Goal: Information Seeking & Learning: Find specific fact

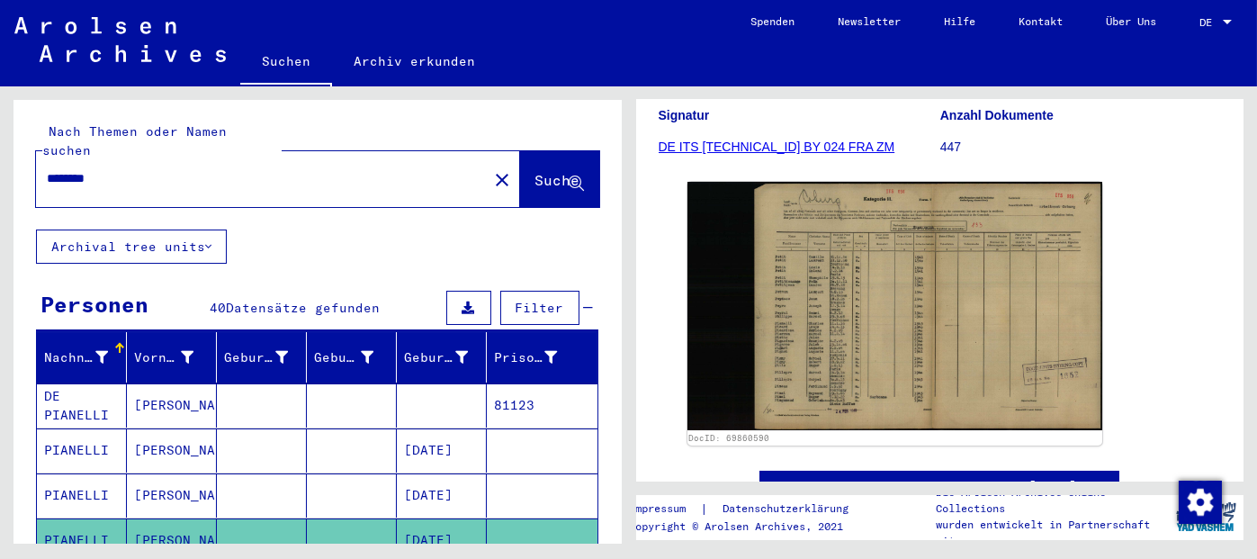
click at [491, 169] on mat-icon "close" at bounding box center [502, 180] width 22 height 22
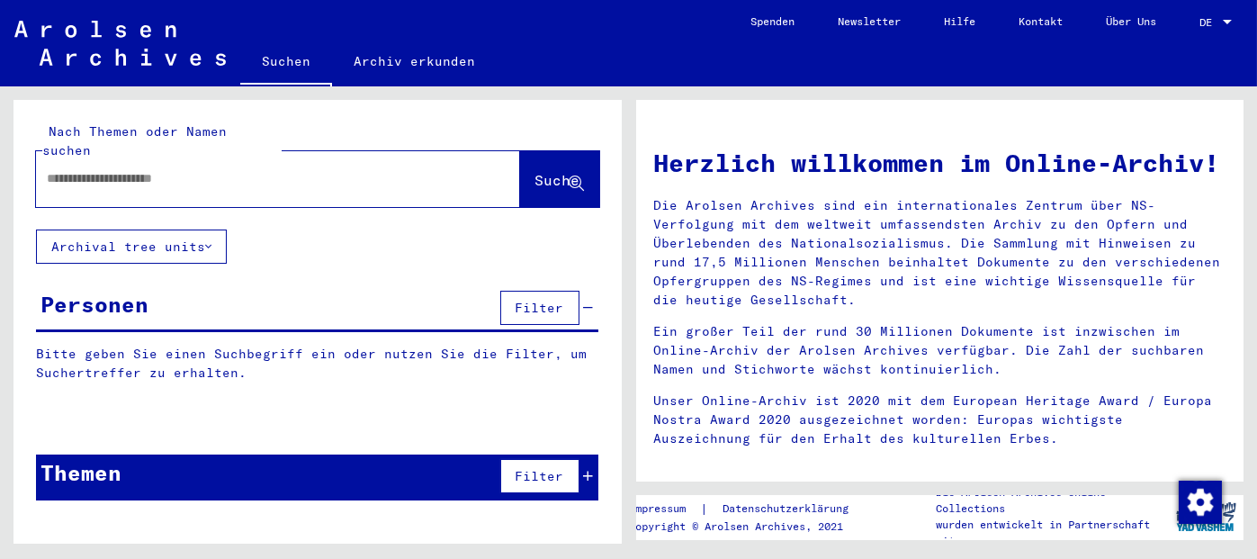
click at [343, 169] on input "text" at bounding box center [256, 178] width 419 height 19
type input "**********"
click at [569, 176] on icon at bounding box center [576, 183] width 15 height 15
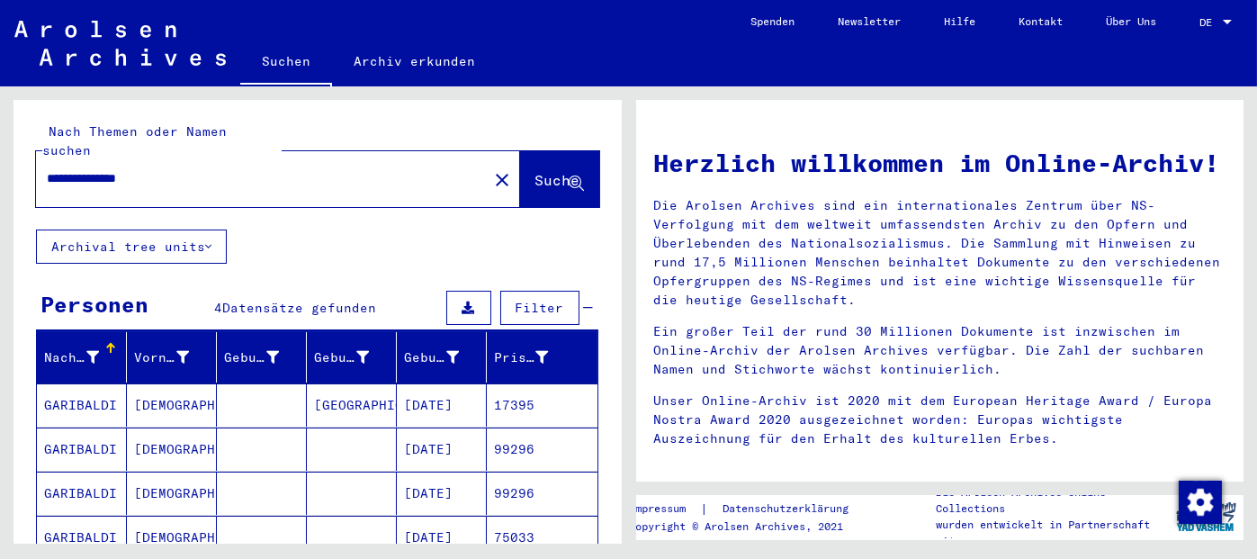
click at [505, 471] on mat-cell "99296" at bounding box center [542, 492] width 111 height 43
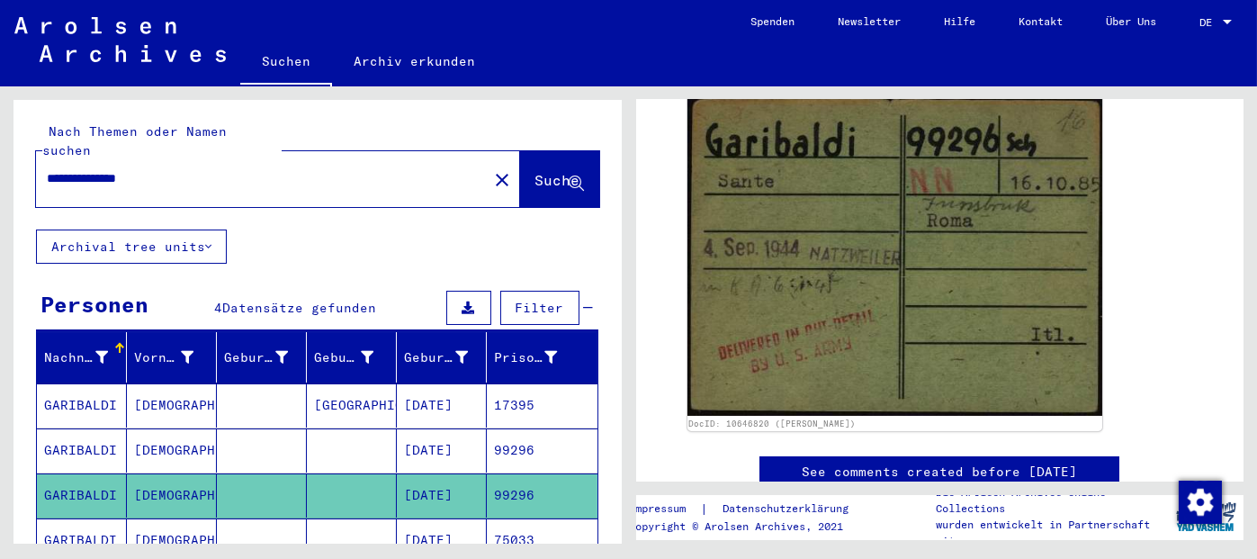
scroll to position [285, 0]
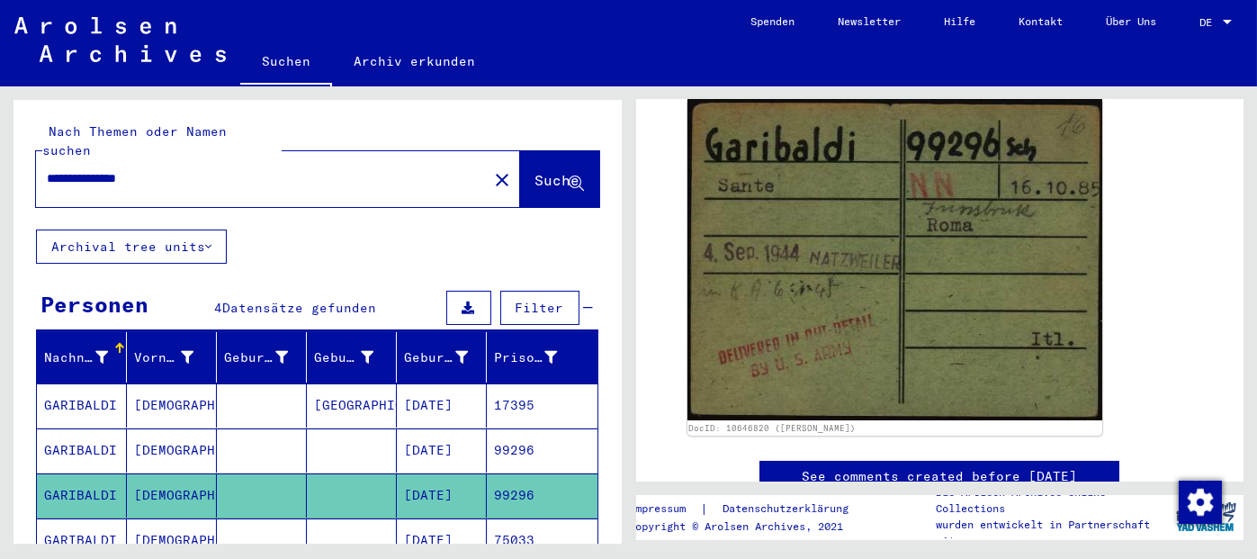
click at [508, 520] on mat-cell "75033" at bounding box center [542, 540] width 111 height 44
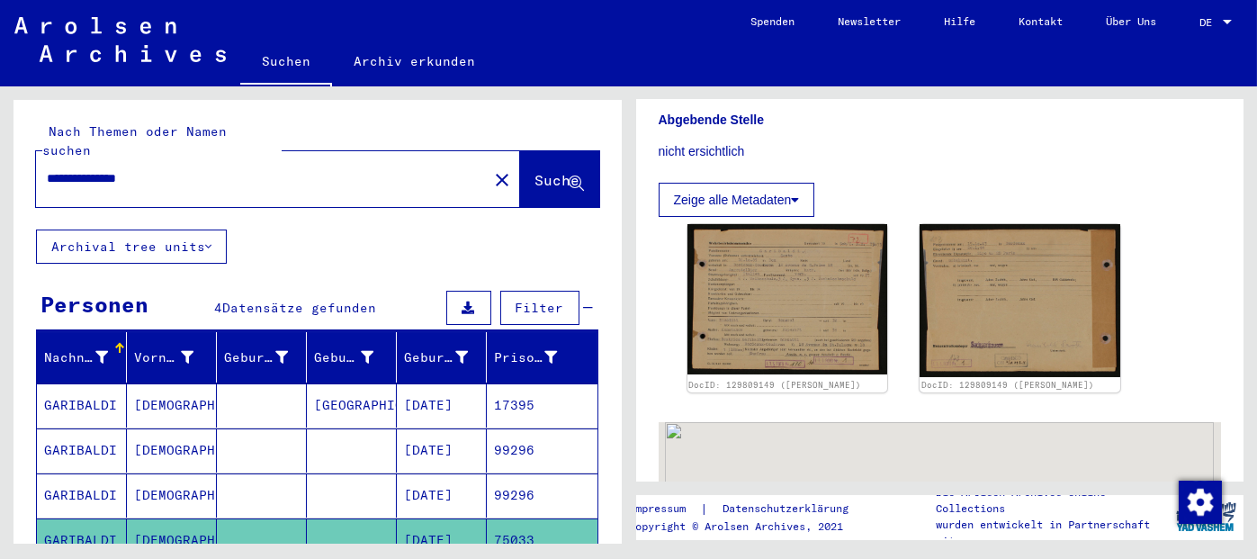
scroll to position [302, 0]
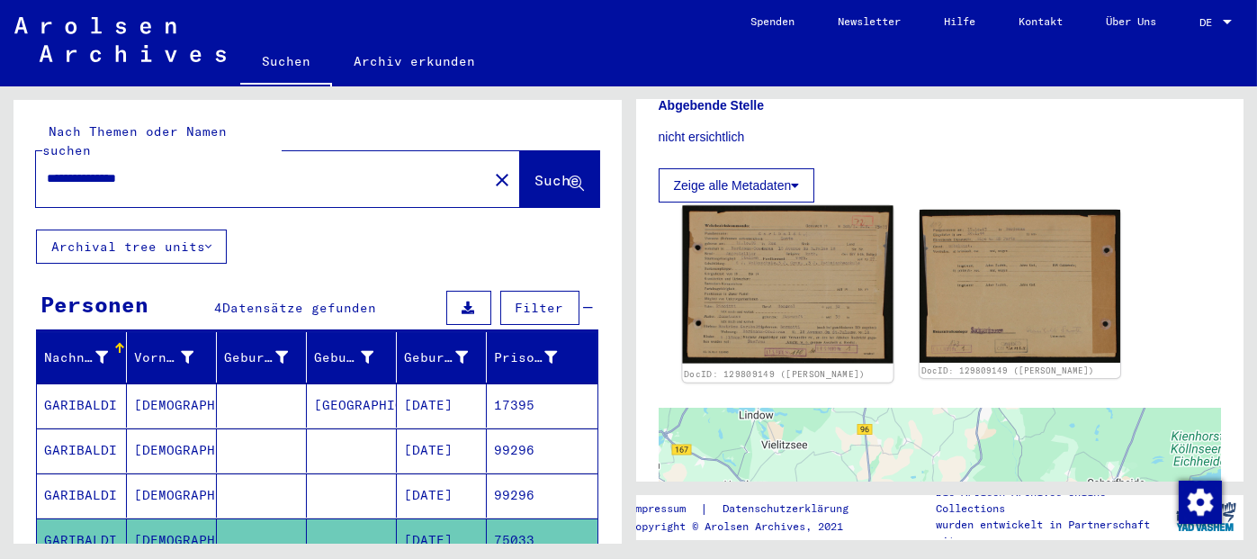
click at [810, 305] on img at bounding box center [787, 285] width 211 height 158
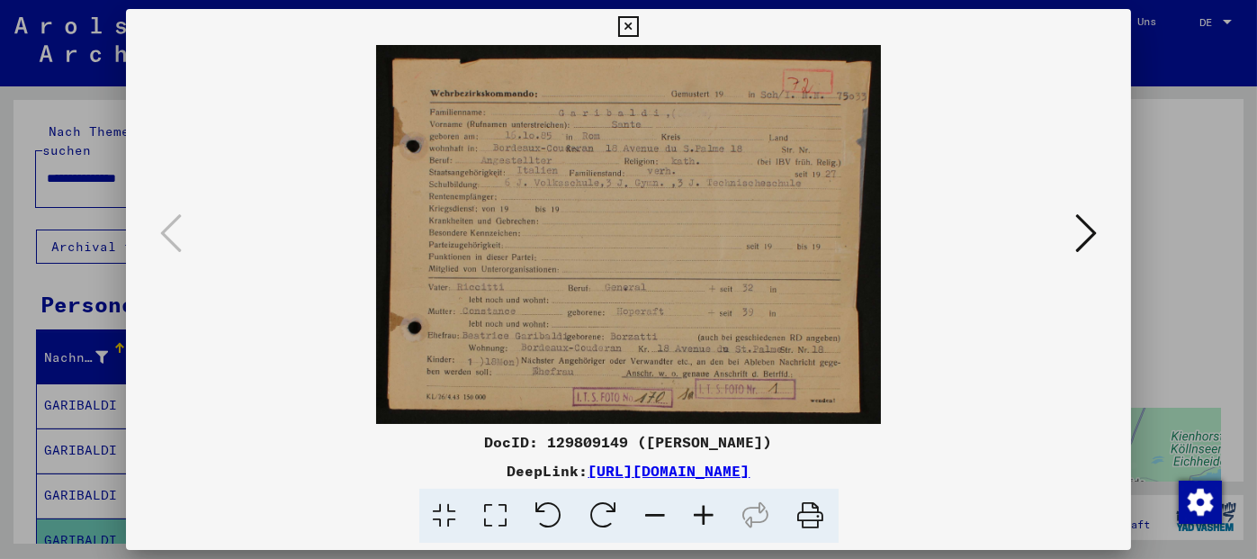
click at [810, 305] on img at bounding box center [629, 234] width 884 height 379
click at [705, 515] on icon at bounding box center [704, 516] width 49 height 55
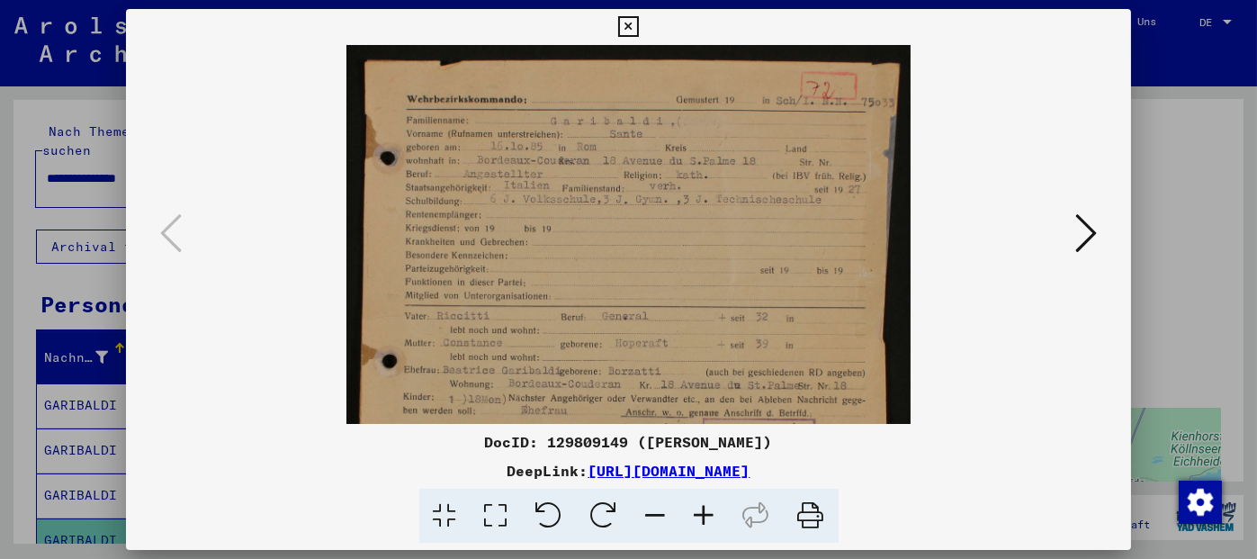
click at [705, 515] on icon at bounding box center [704, 516] width 49 height 55
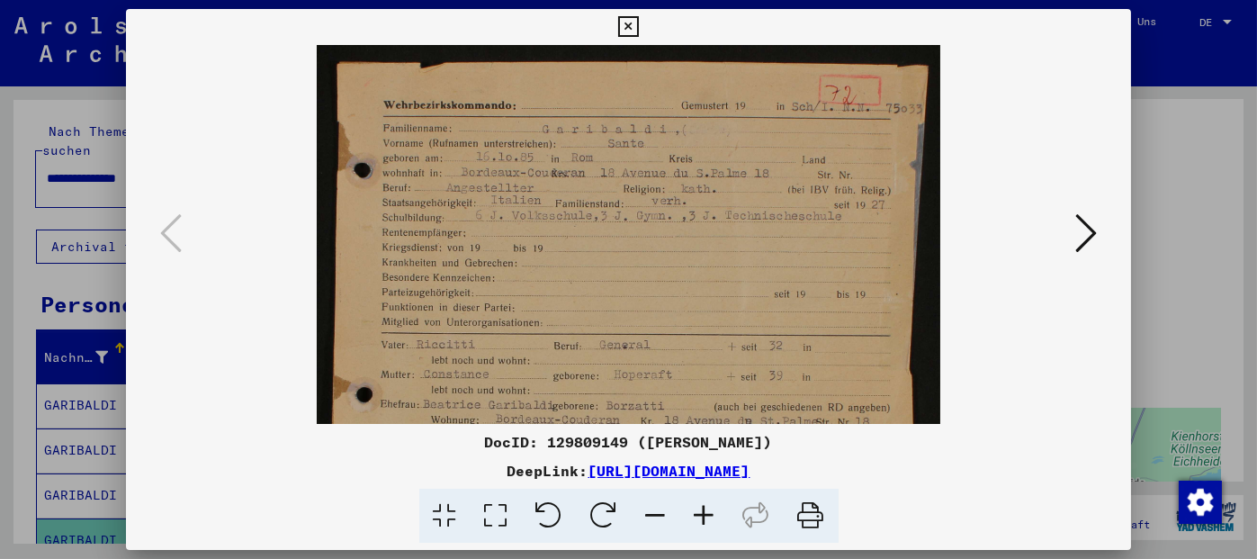
click at [705, 515] on icon at bounding box center [704, 516] width 49 height 55
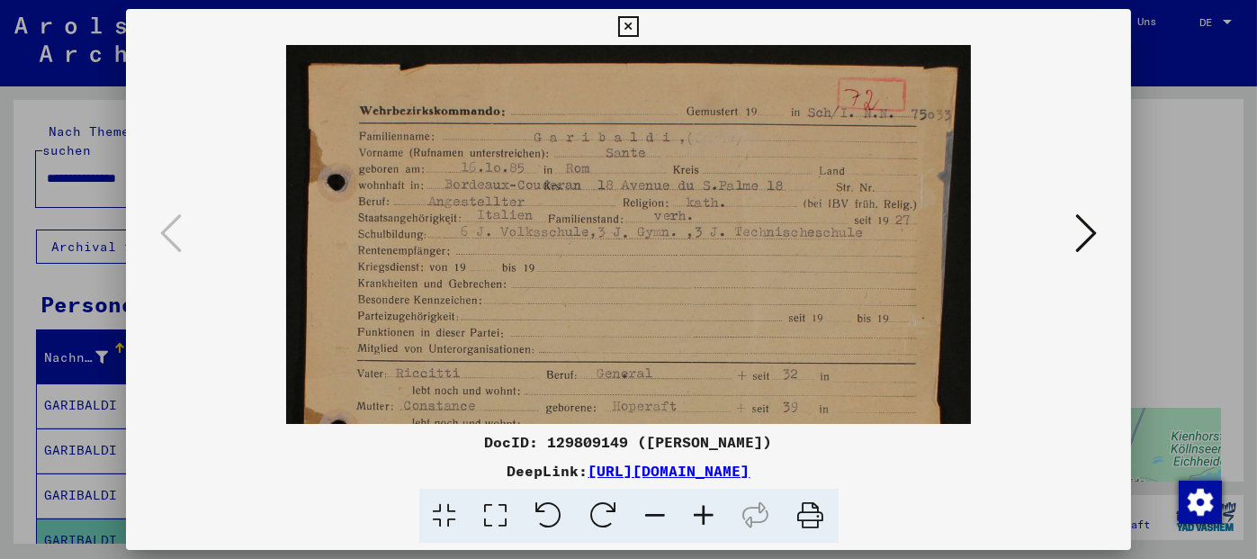
click at [705, 515] on icon at bounding box center [704, 516] width 49 height 55
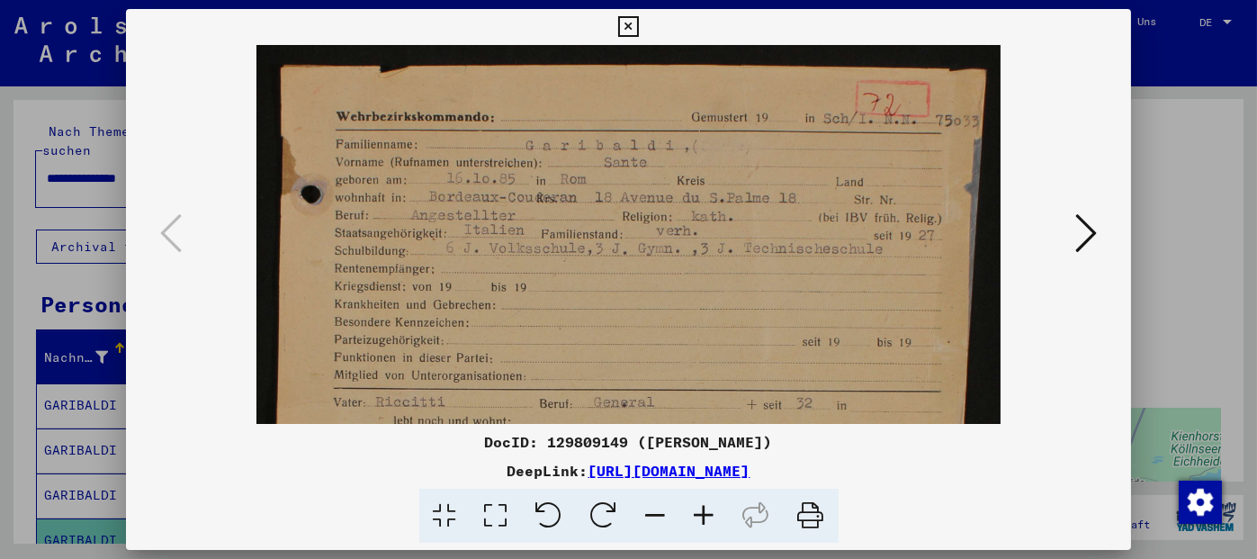
click at [705, 515] on icon at bounding box center [704, 516] width 49 height 55
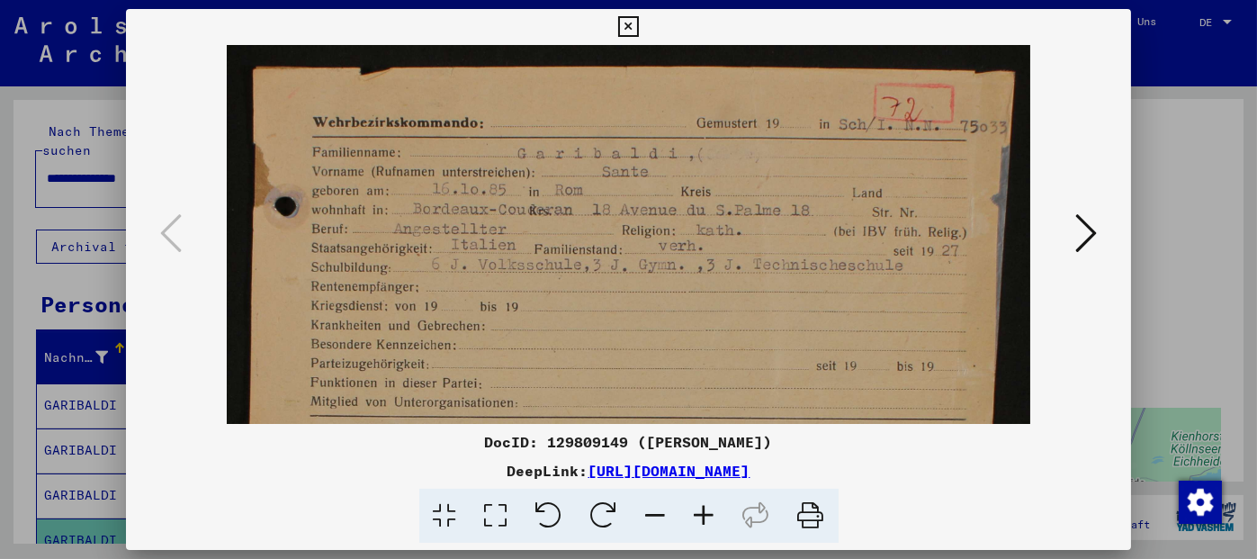
click at [705, 515] on icon at bounding box center [704, 516] width 49 height 55
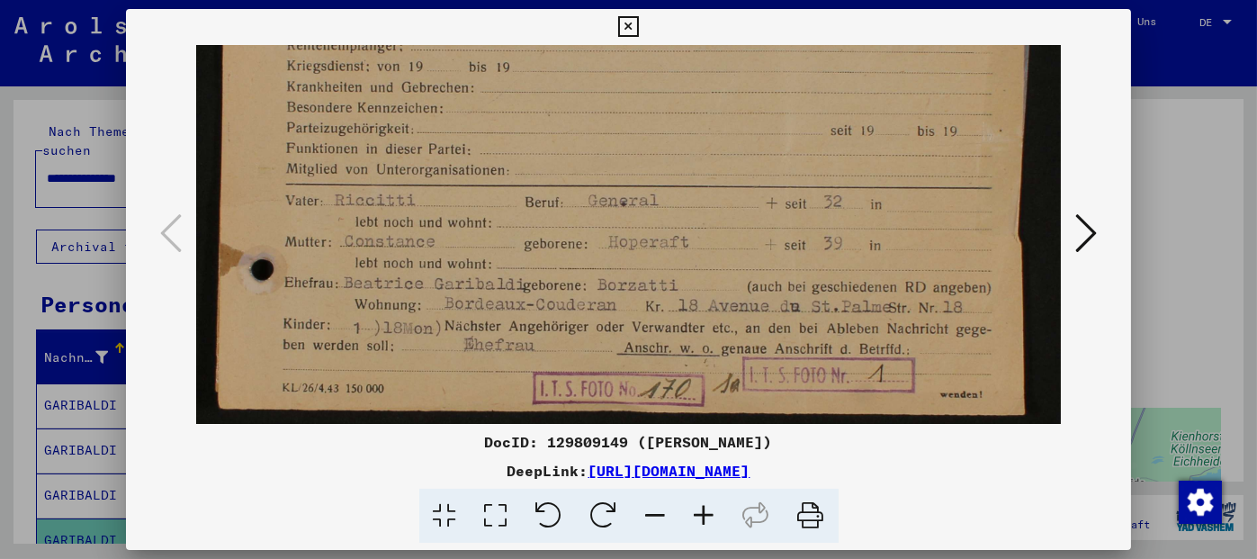
scroll to position [260, 0]
drag, startPoint x: 826, startPoint y: 351, endPoint x: 844, endPoint y: 85, distance: 266.0
click at [844, 85] on img at bounding box center [628, 109] width 864 height 649
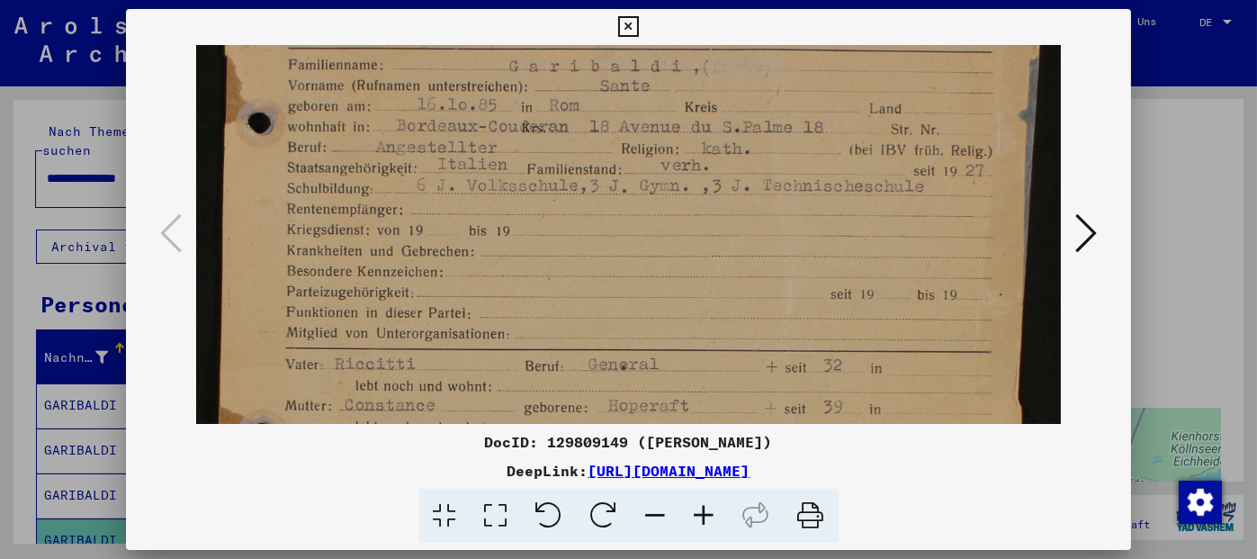
scroll to position [58, 0]
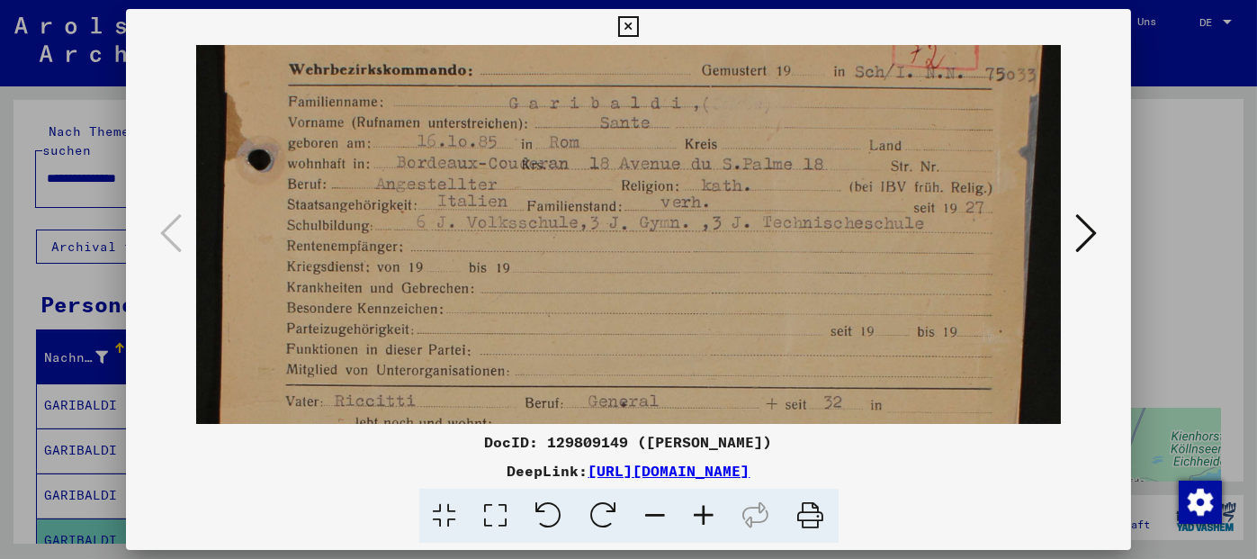
drag, startPoint x: 720, startPoint y: 210, endPoint x: 751, endPoint y: 342, distance: 136.0
click at [728, 416] on img at bounding box center [628, 311] width 864 height 649
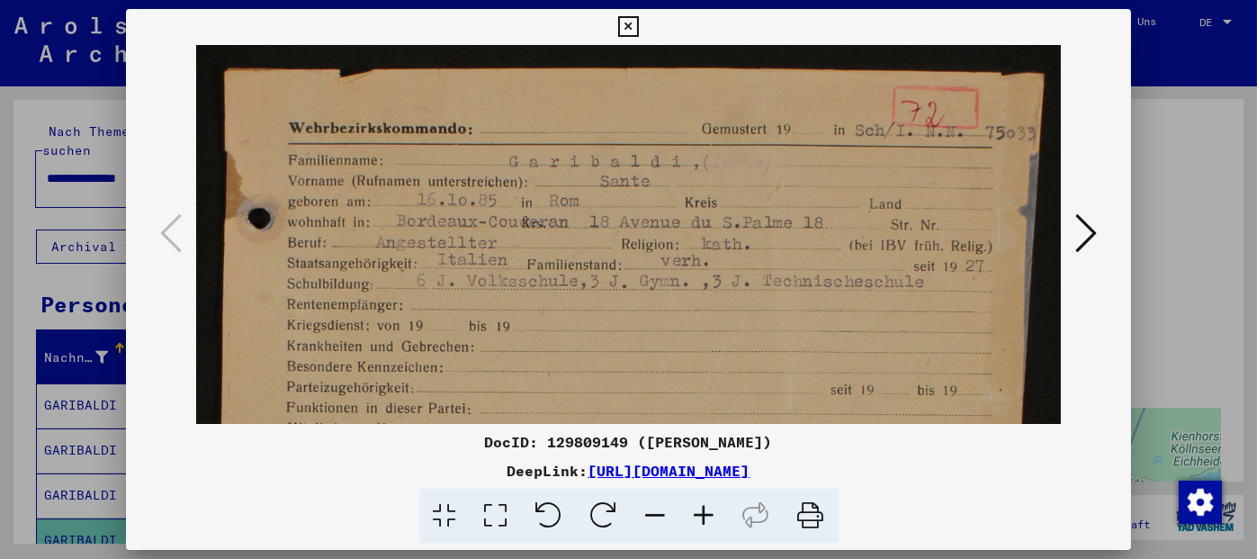
drag, startPoint x: 740, startPoint y: 202, endPoint x: 750, endPoint y: 369, distance: 167.7
click at [750, 369] on img at bounding box center [628, 369] width 864 height 649
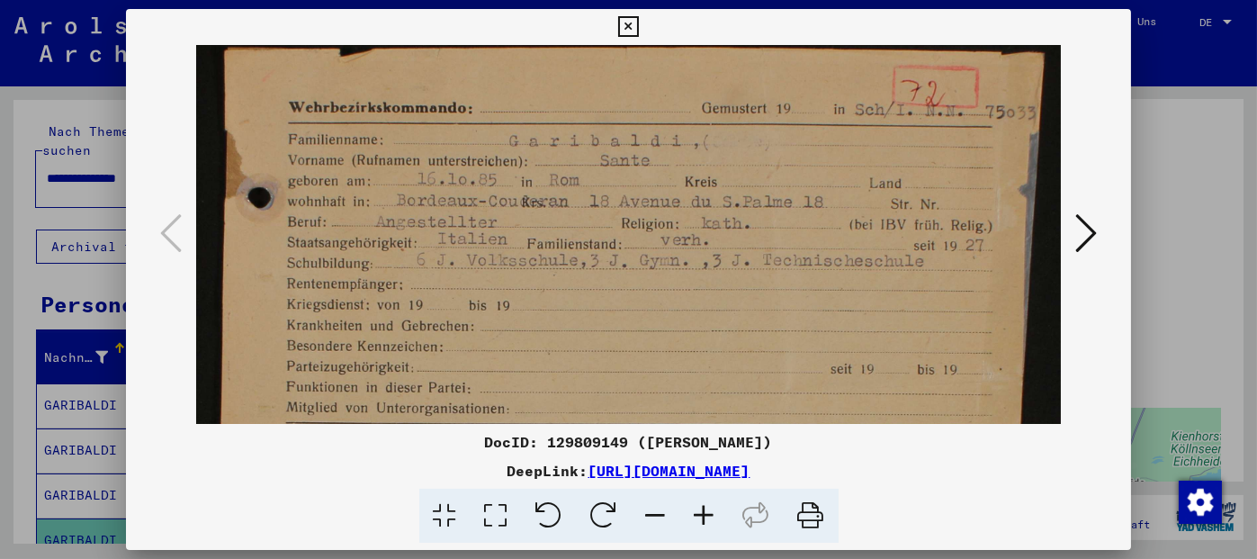
scroll to position [20, 0]
drag, startPoint x: 722, startPoint y: 341, endPoint x: 741, endPoint y: 326, distance: 25.0
click at [741, 326] on img at bounding box center [628, 349] width 864 height 649
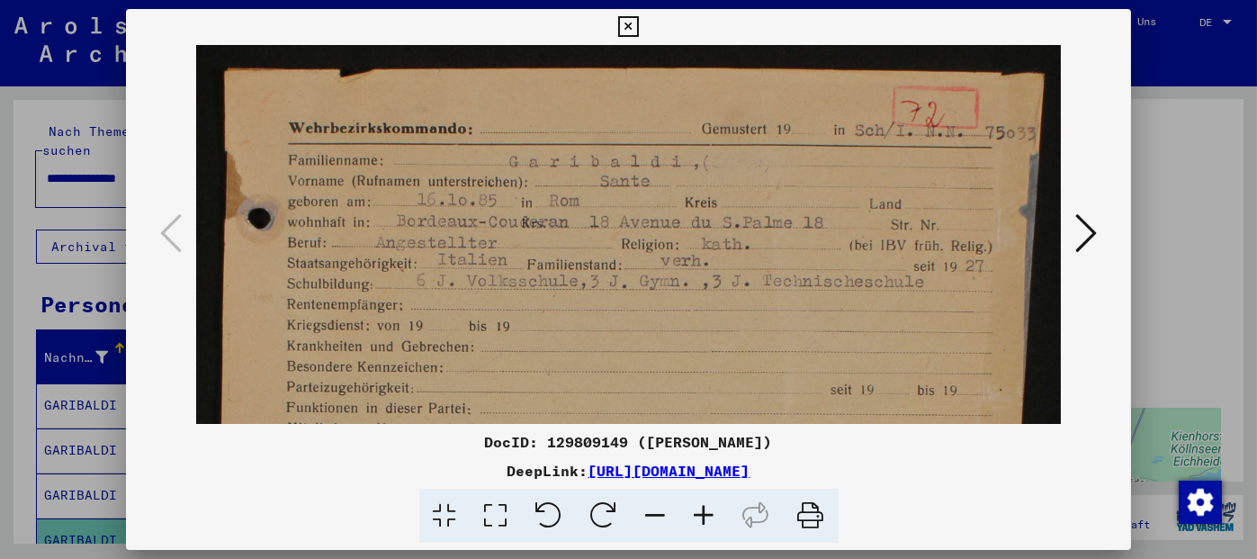
drag, startPoint x: 673, startPoint y: 198, endPoint x: 677, endPoint y: 284, distance: 86.5
click at [677, 284] on img at bounding box center [628, 369] width 864 height 649
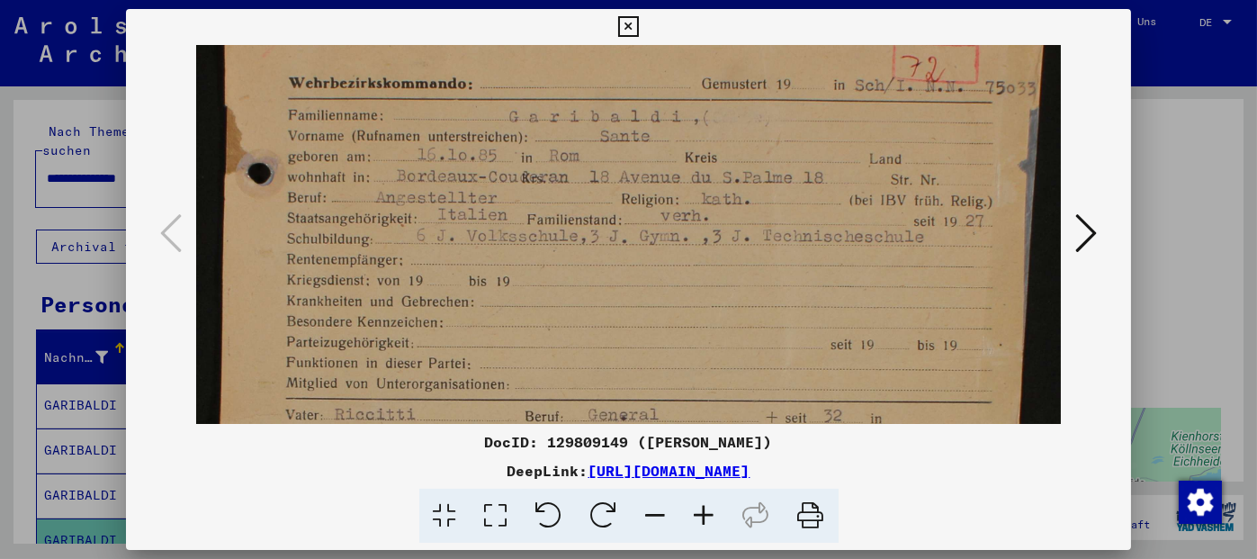
scroll to position [43, 0]
drag, startPoint x: 655, startPoint y: 304, endPoint x: 671, endPoint y: 263, distance: 44.4
click at [671, 263] on img at bounding box center [628, 326] width 864 height 649
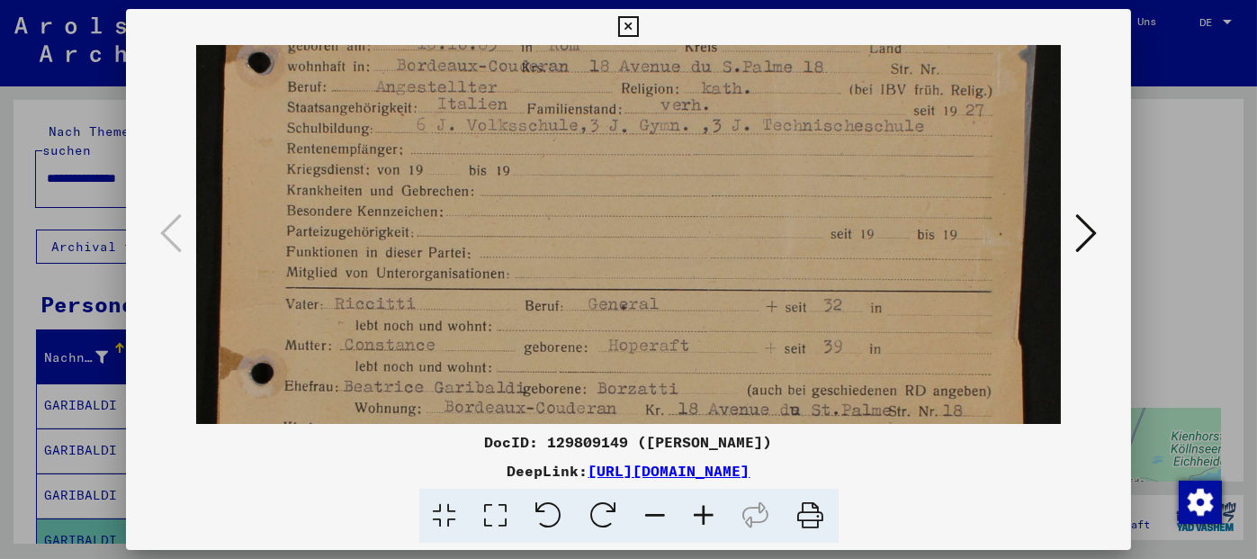
scroll to position [157, 0]
drag, startPoint x: 811, startPoint y: 299, endPoint x: 818, endPoint y: 184, distance: 115.4
click at [818, 184] on img at bounding box center [628, 212] width 864 height 649
click at [1081, 238] on icon at bounding box center [1086, 232] width 22 height 43
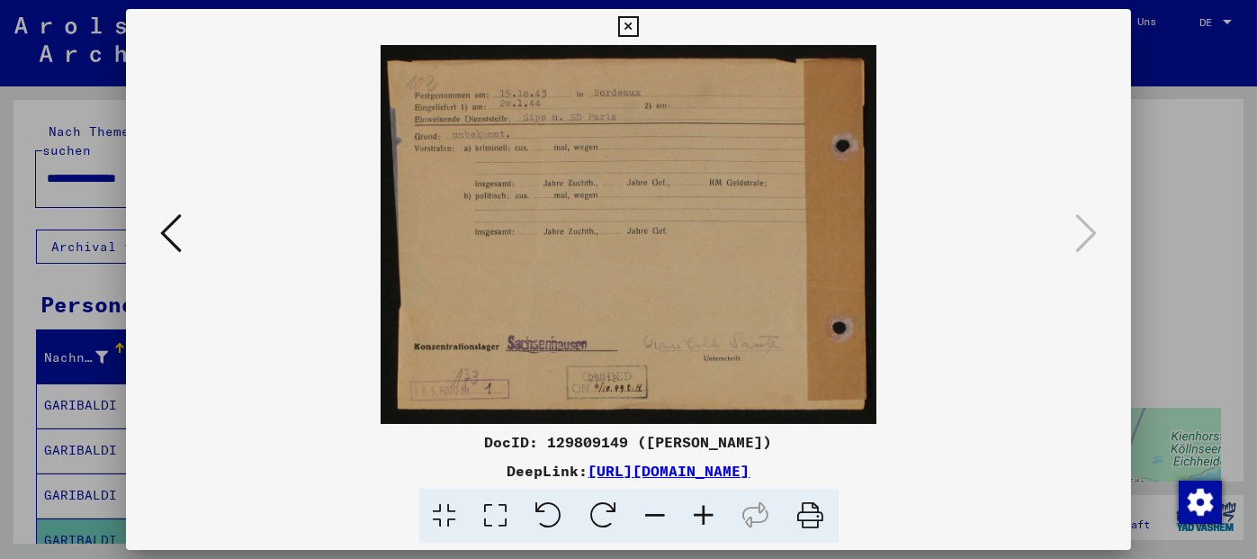
click at [706, 508] on icon at bounding box center [704, 516] width 49 height 55
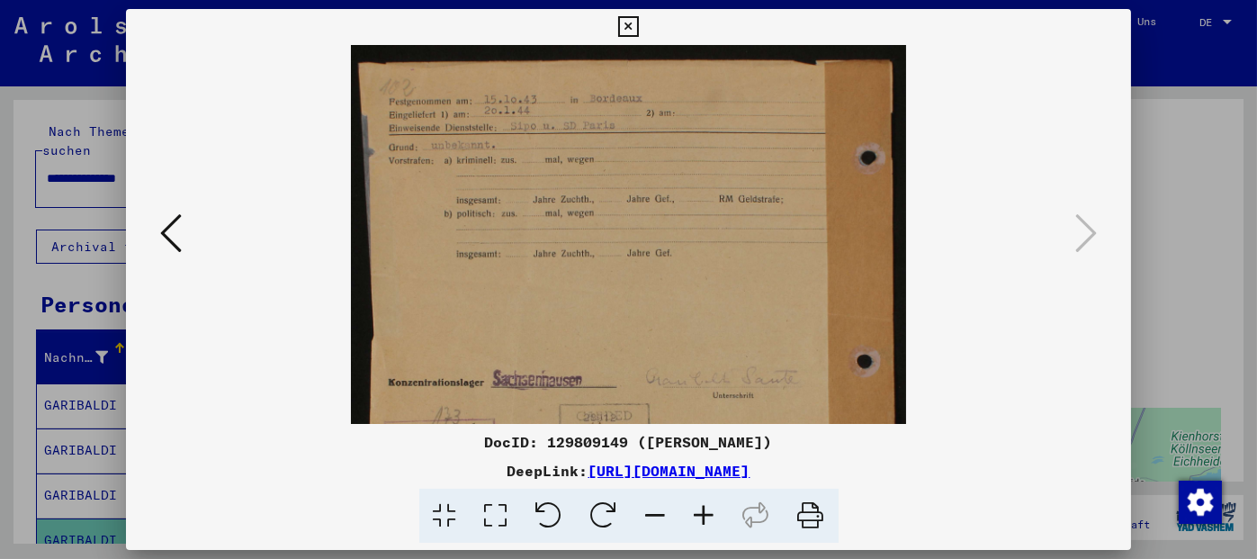
click at [706, 508] on icon at bounding box center [704, 516] width 49 height 55
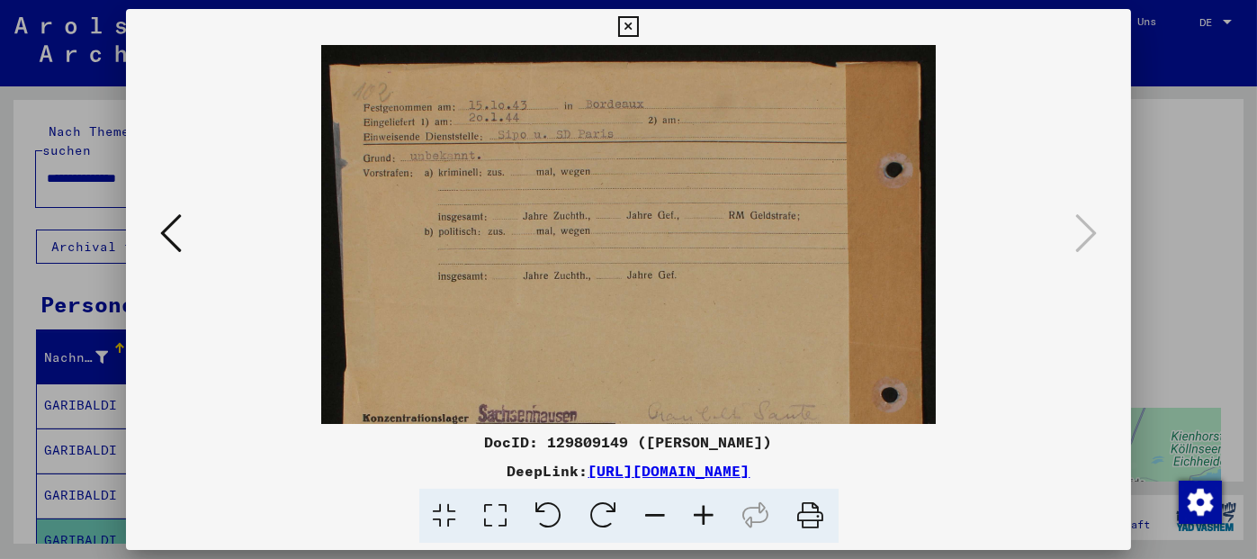
click at [706, 508] on icon at bounding box center [704, 516] width 49 height 55
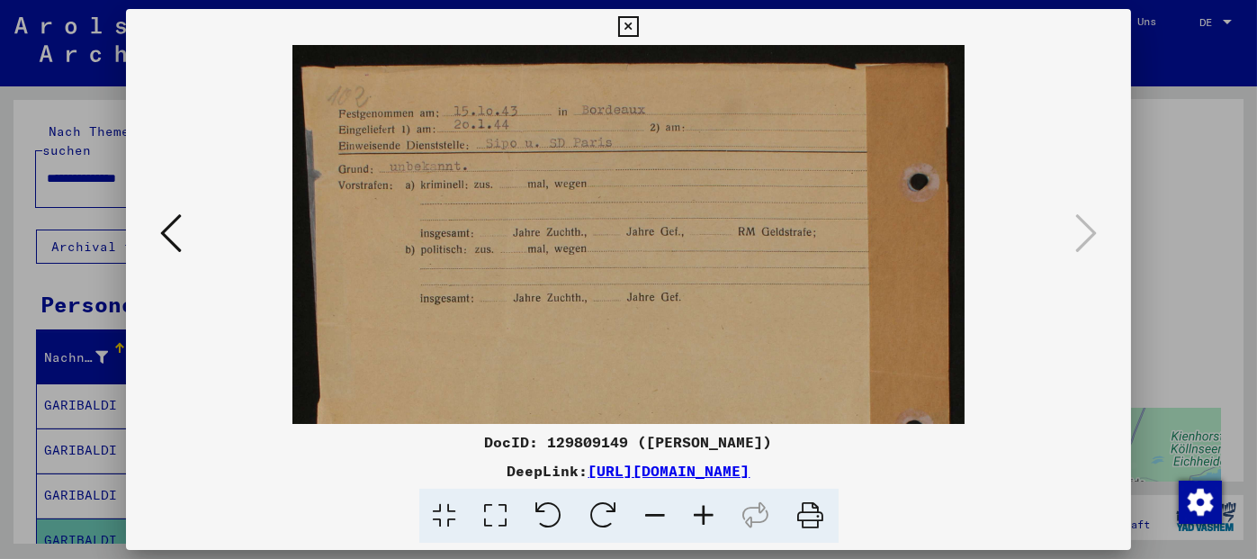
click at [628, 24] on icon at bounding box center [628, 27] width 21 height 22
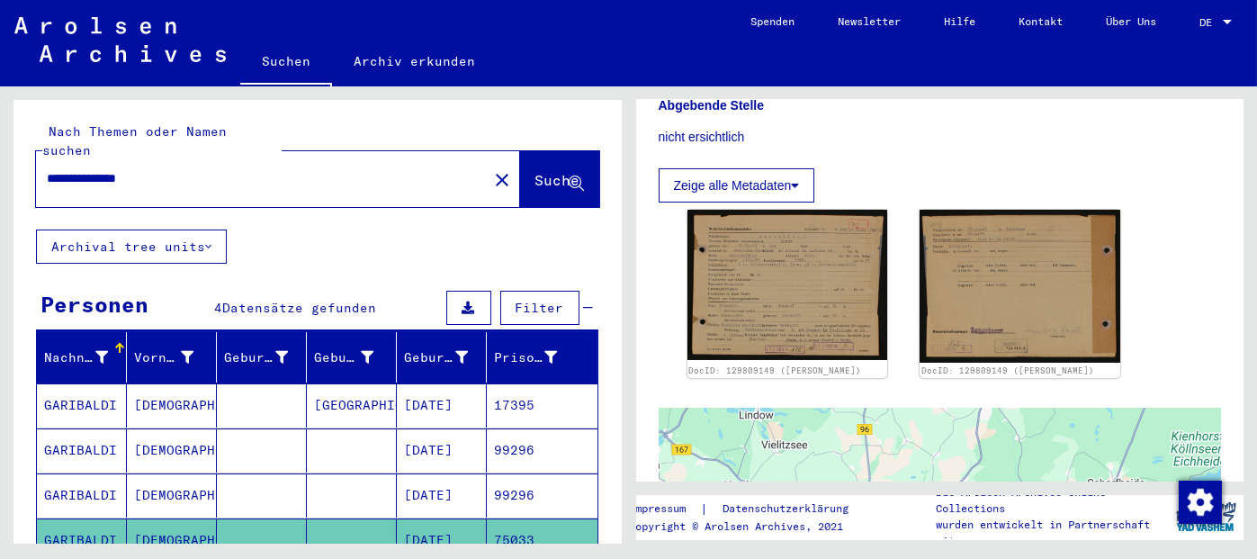
click at [487, 390] on mat-cell "17395" at bounding box center [542, 405] width 111 height 44
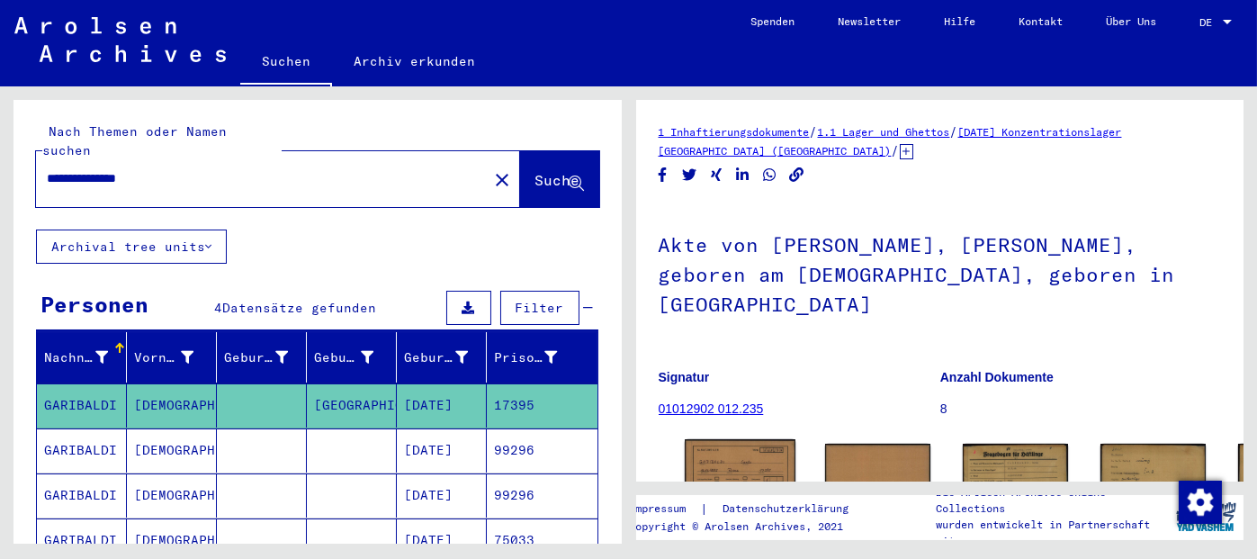
click at [702, 441] on img at bounding box center [740, 479] width 111 height 80
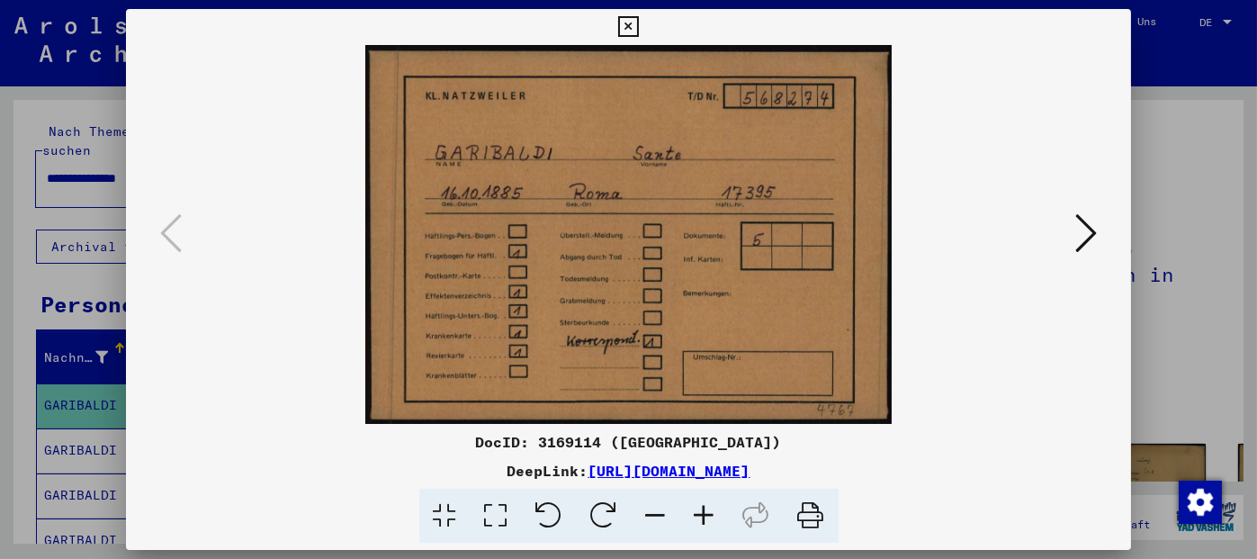
click at [702, 441] on div "DocID: 3169114 ([GEOGRAPHIC_DATA])" at bounding box center [629, 442] width 1006 height 22
click at [1089, 233] on icon at bounding box center [1086, 232] width 22 height 43
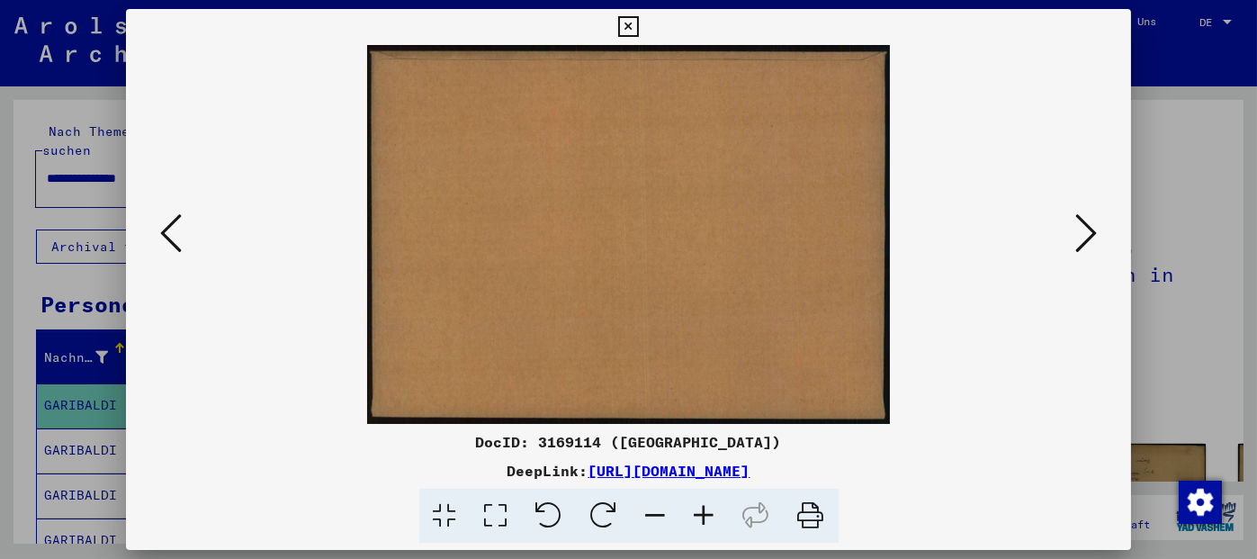
click at [1089, 233] on icon at bounding box center [1086, 232] width 22 height 43
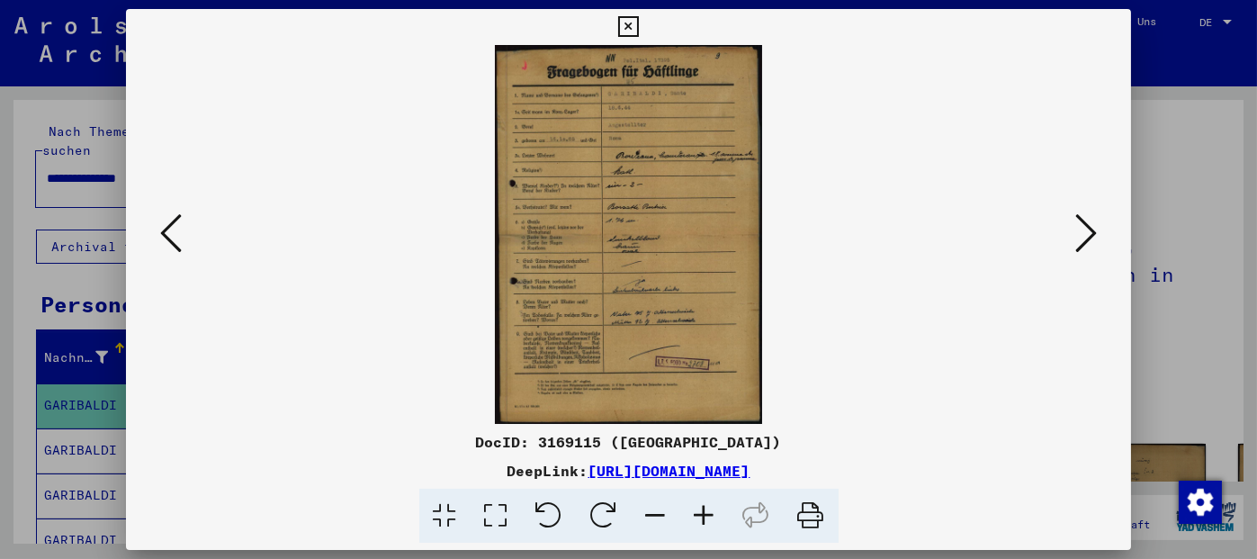
click at [684, 307] on img at bounding box center [629, 234] width 884 height 379
click at [707, 515] on icon at bounding box center [704, 516] width 49 height 55
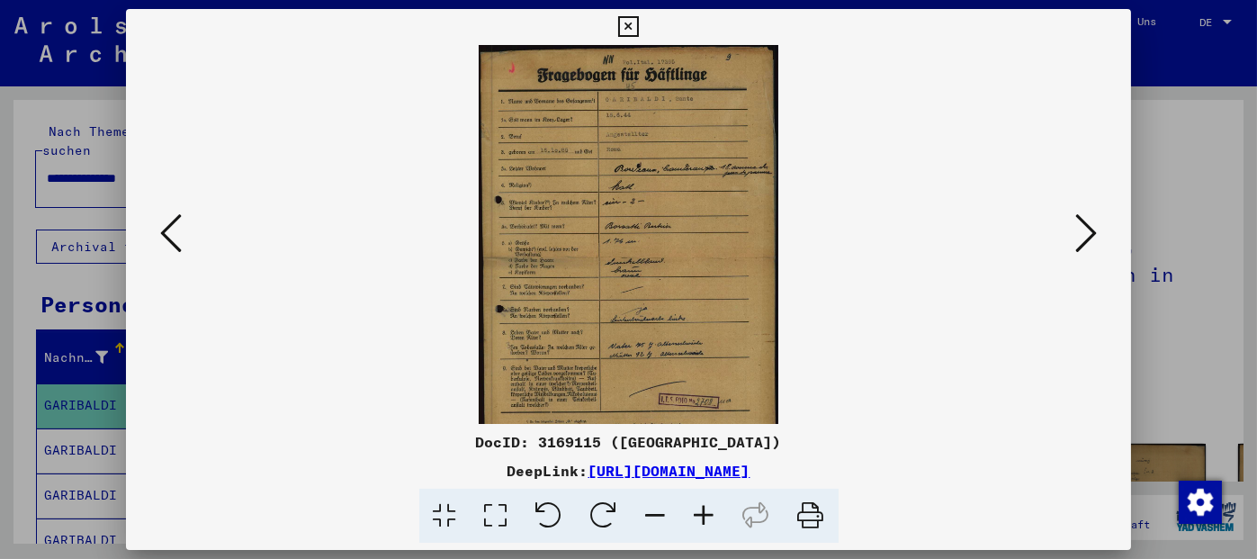
click at [707, 515] on icon at bounding box center [704, 516] width 49 height 55
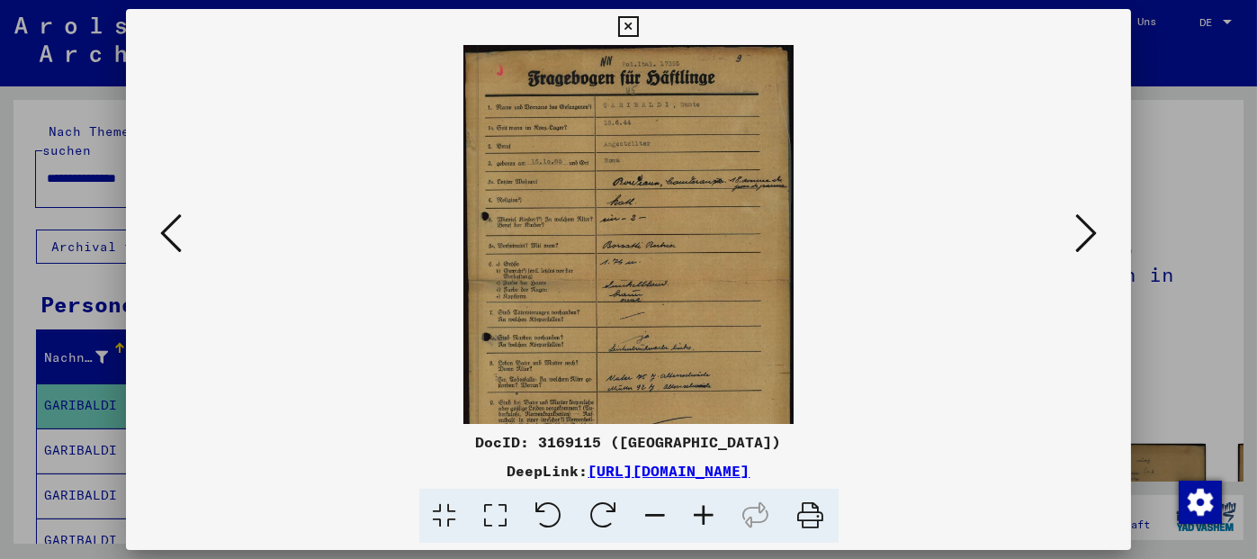
click at [707, 515] on icon at bounding box center [704, 516] width 49 height 55
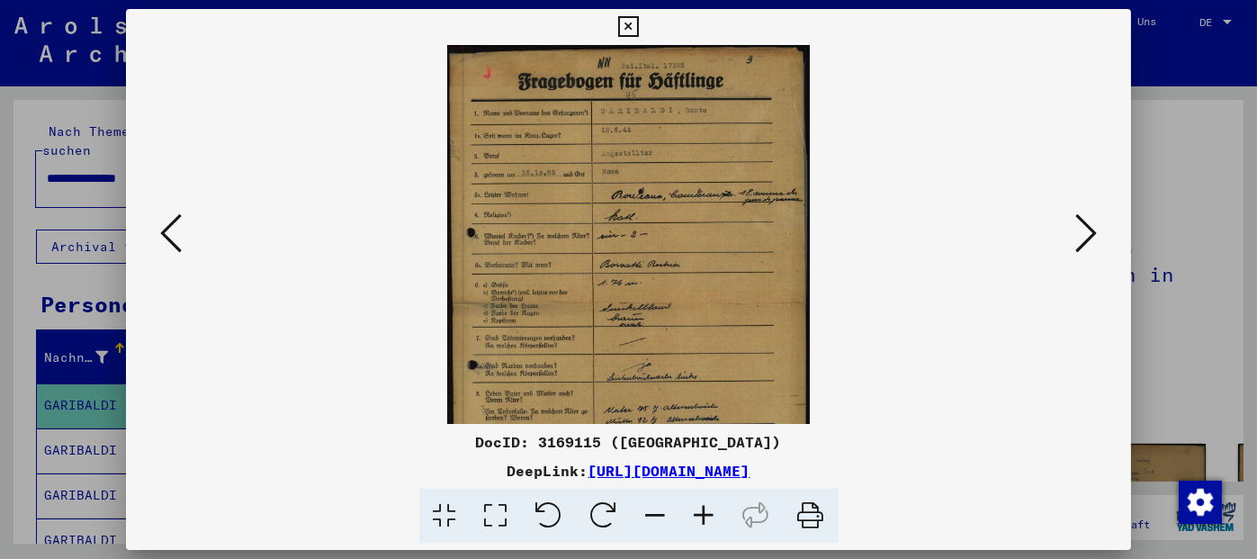
click at [707, 515] on icon at bounding box center [704, 516] width 49 height 55
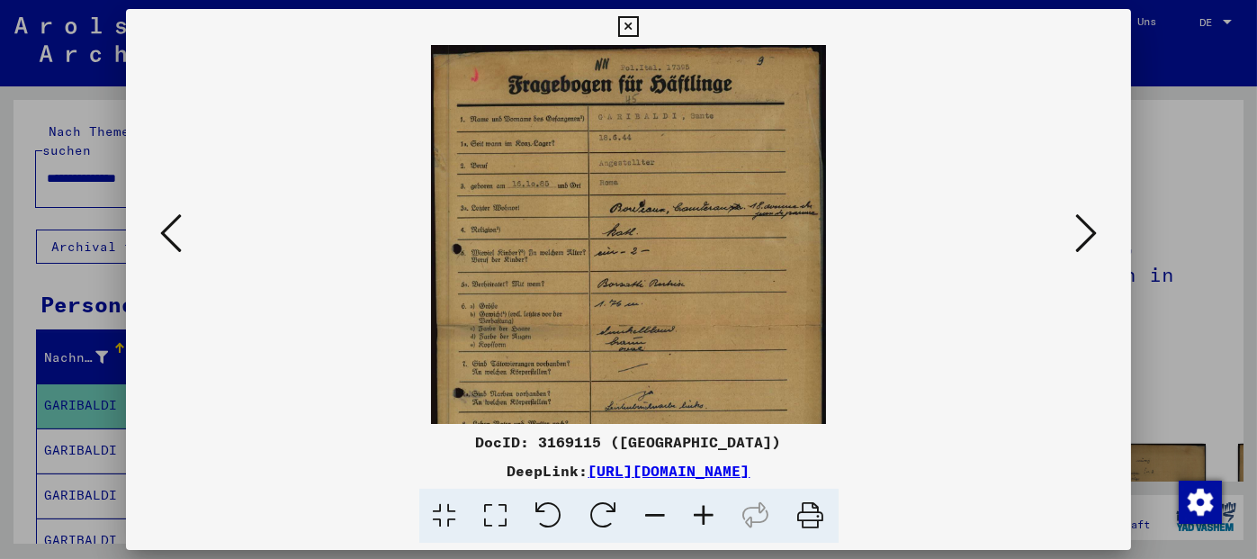
click at [707, 515] on icon at bounding box center [704, 516] width 49 height 55
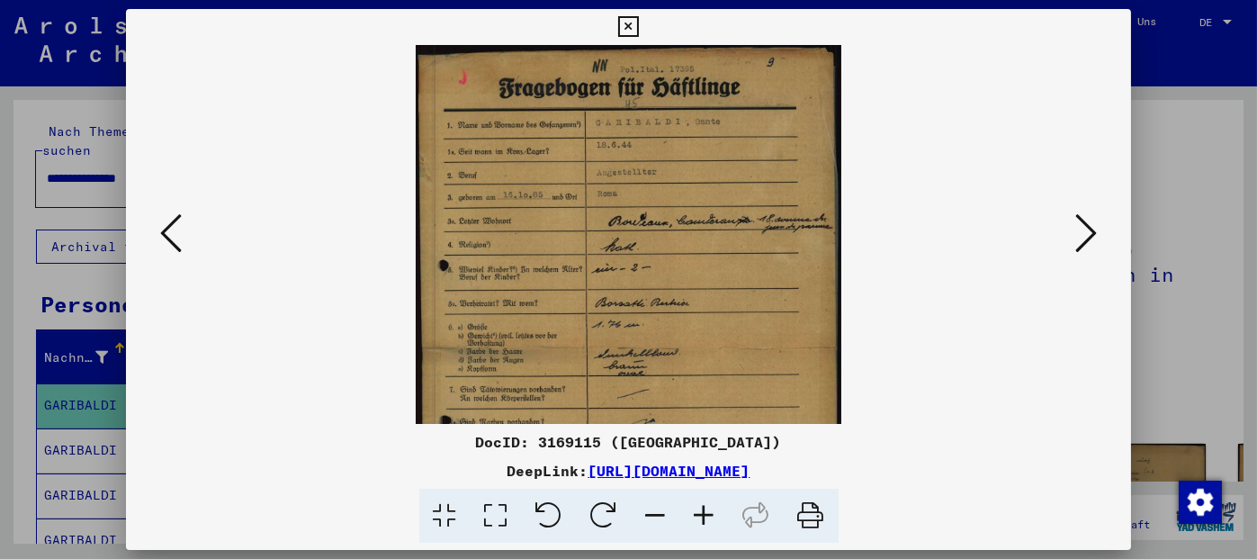
click at [631, 18] on icon at bounding box center [628, 27] width 21 height 22
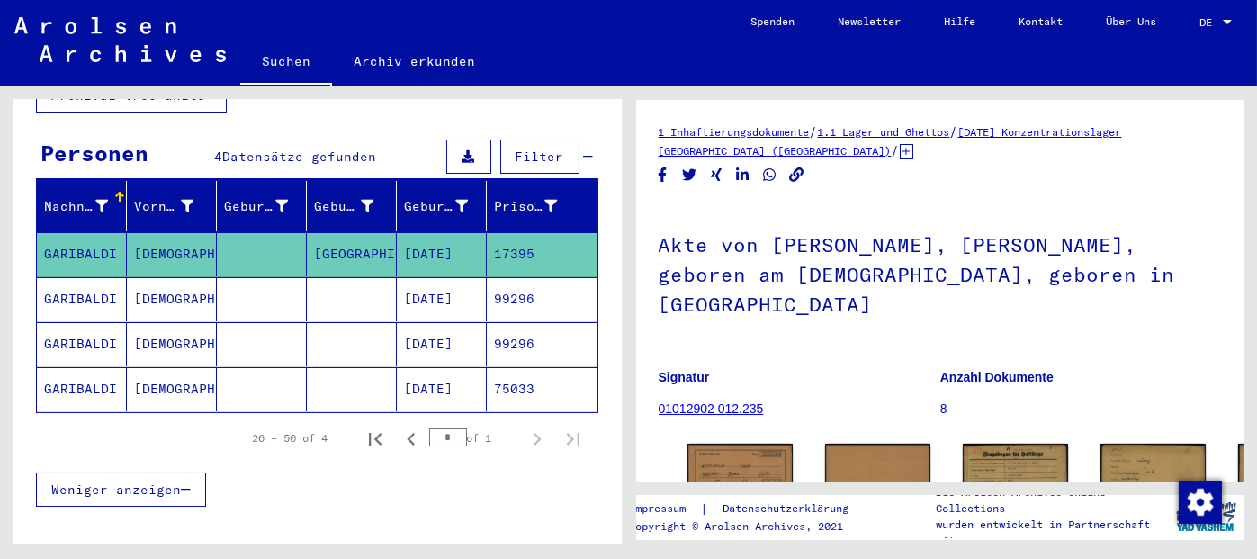
scroll to position [175, 0]
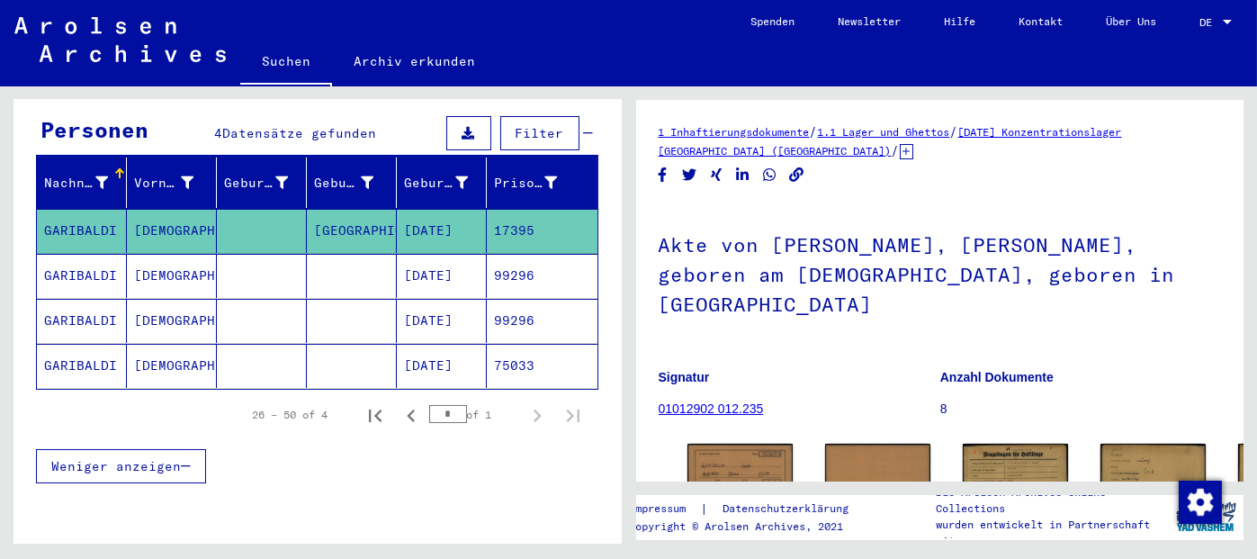
click at [507, 344] on mat-cell "75033" at bounding box center [542, 366] width 111 height 44
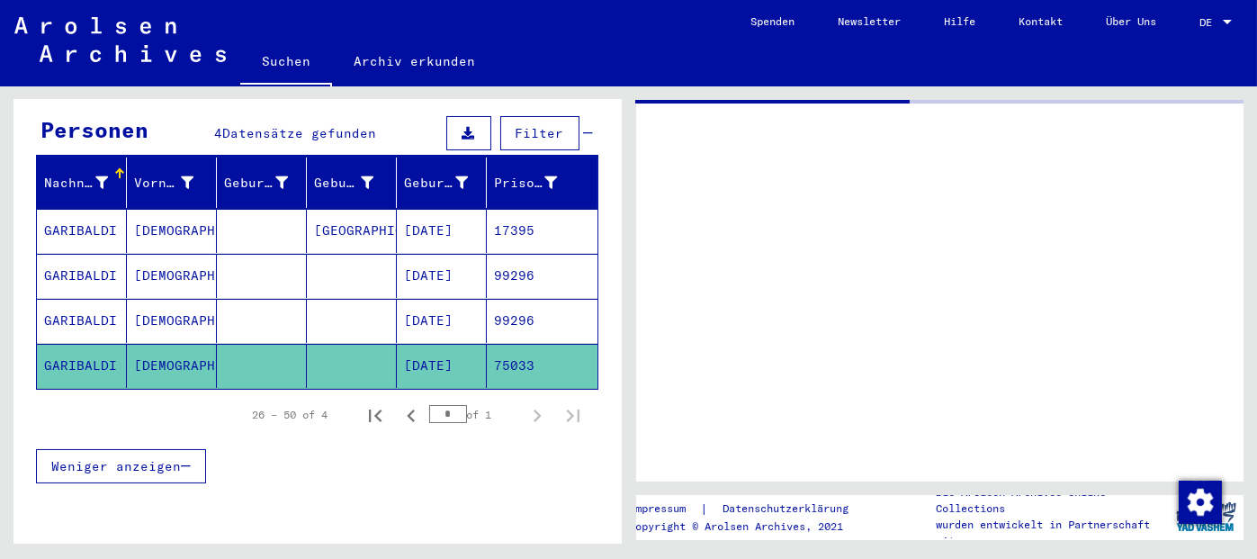
click at [507, 344] on mat-cell "75033" at bounding box center [542, 366] width 111 height 44
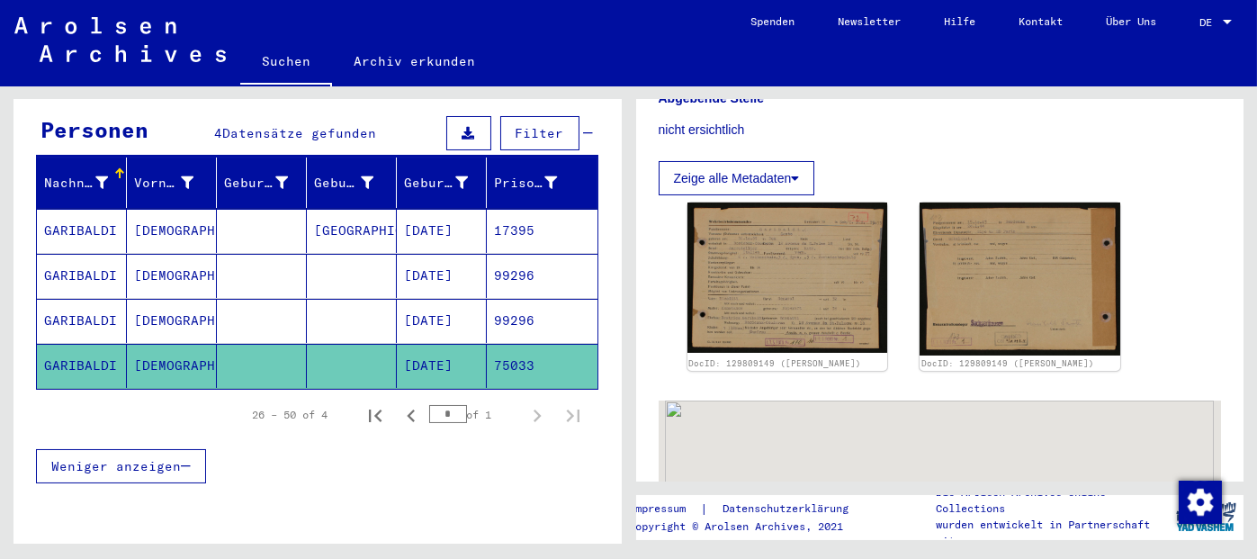
scroll to position [354, 0]
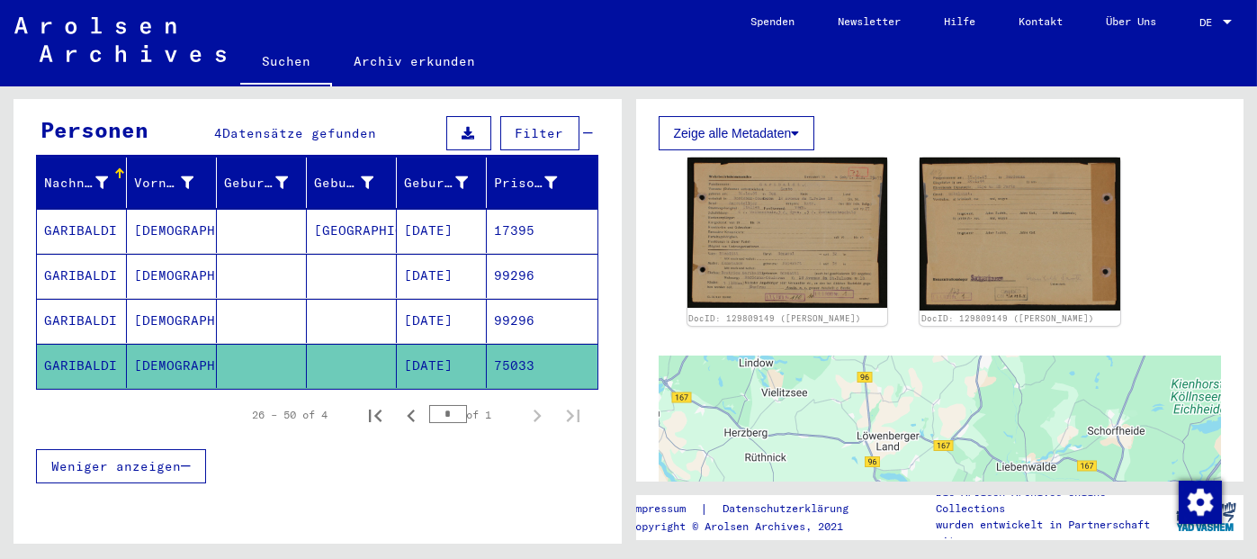
click at [494, 258] on mat-cell "99296" at bounding box center [542, 276] width 111 height 44
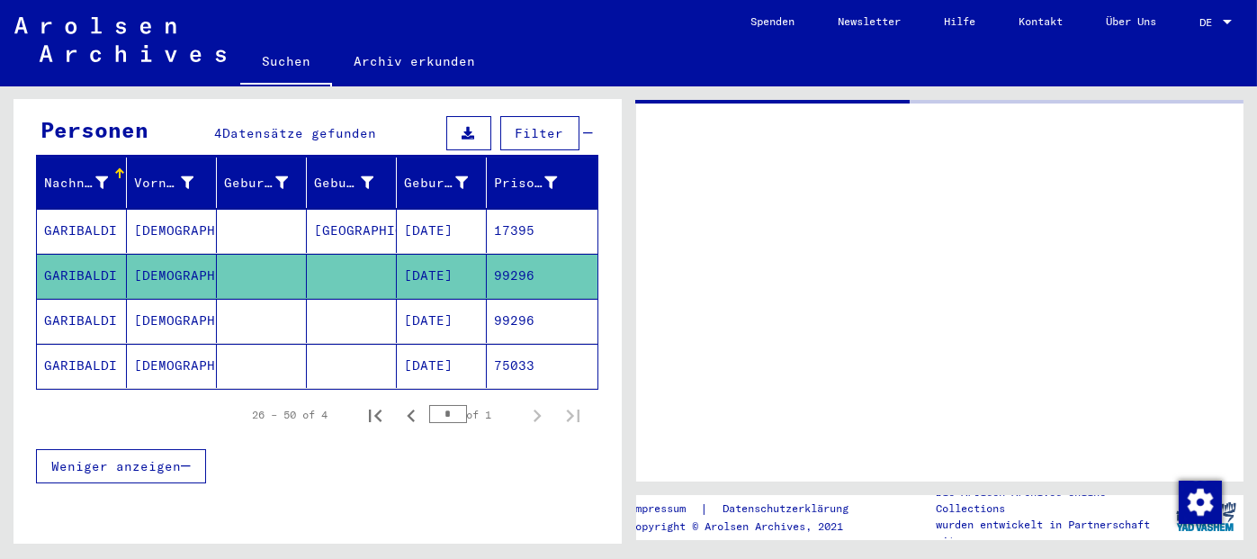
click at [494, 258] on mat-cell "99296" at bounding box center [542, 276] width 111 height 44
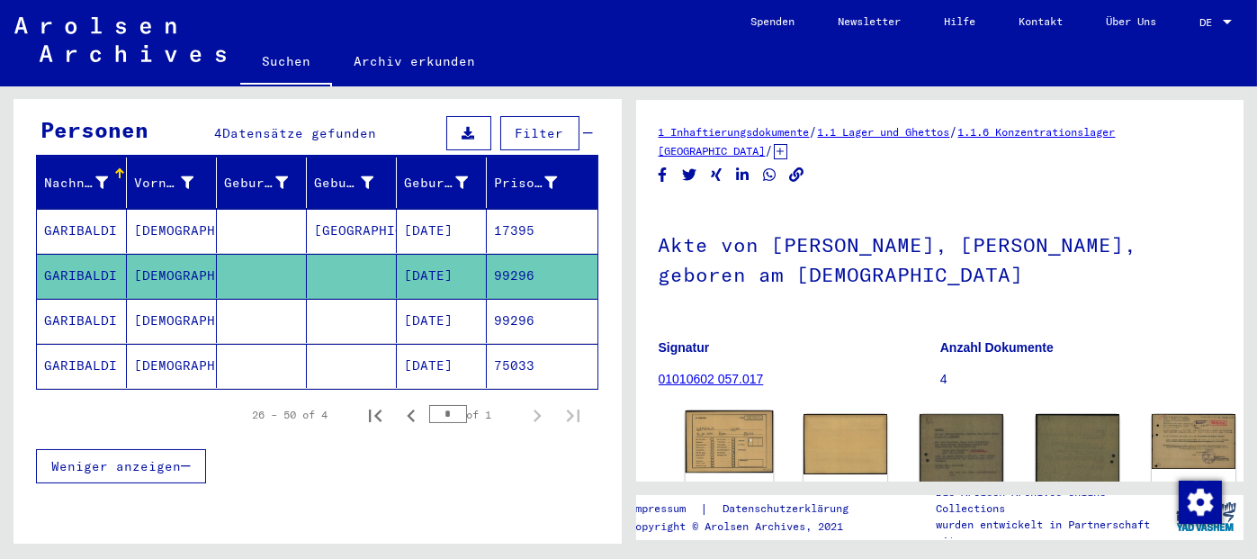
click at [705, 443] on img at bounding box center [729, 441] width 88 height 63
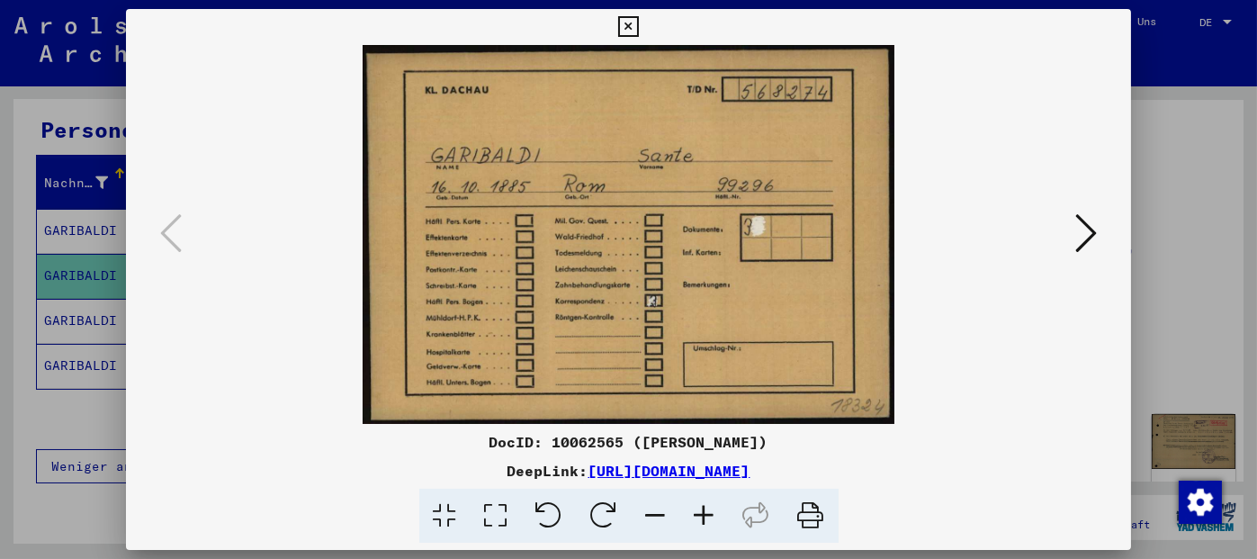
click at [705, 443] on div "DocID: 10062565 ([PERSON_NAME])" at bounding box center [629, 442] width 1006 height 22
click at [1091, 231] on icon at bounding box center [1086, 232] width 22 height 43
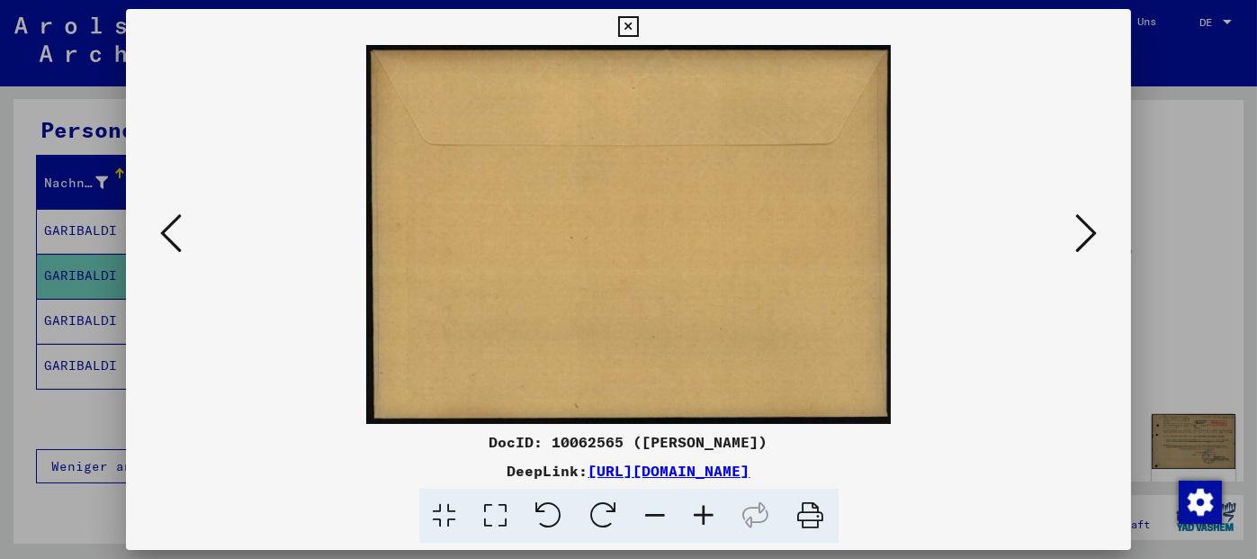
click at [1091, 231] on icon at bounding box center [1086, 232] width 22 height 43
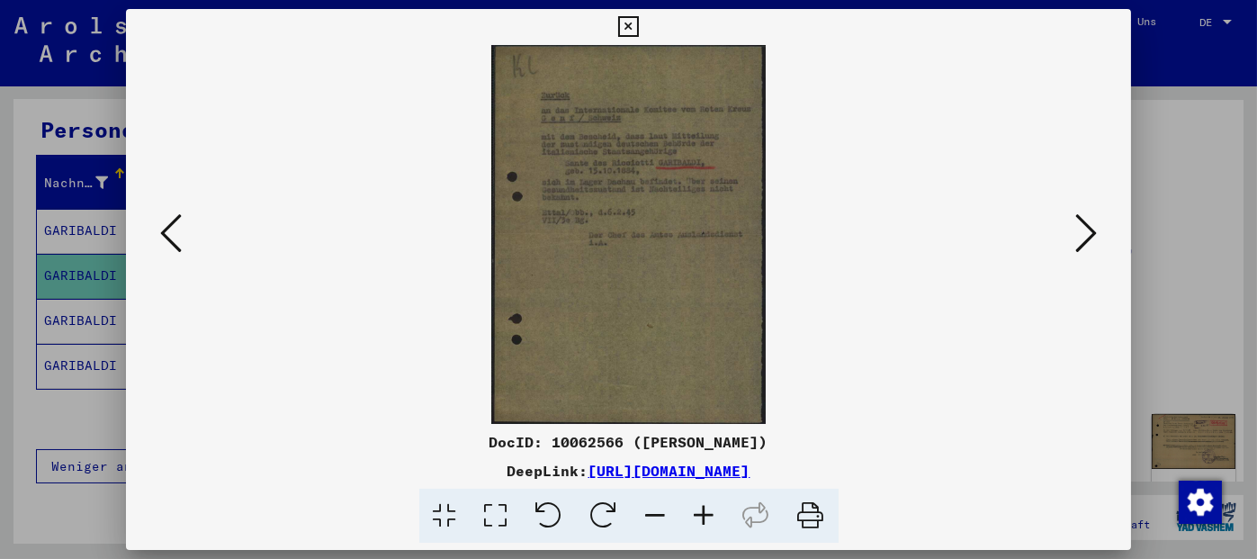
click at [710, 514] on icon at bounding box center [704, 516] width 49 height 55
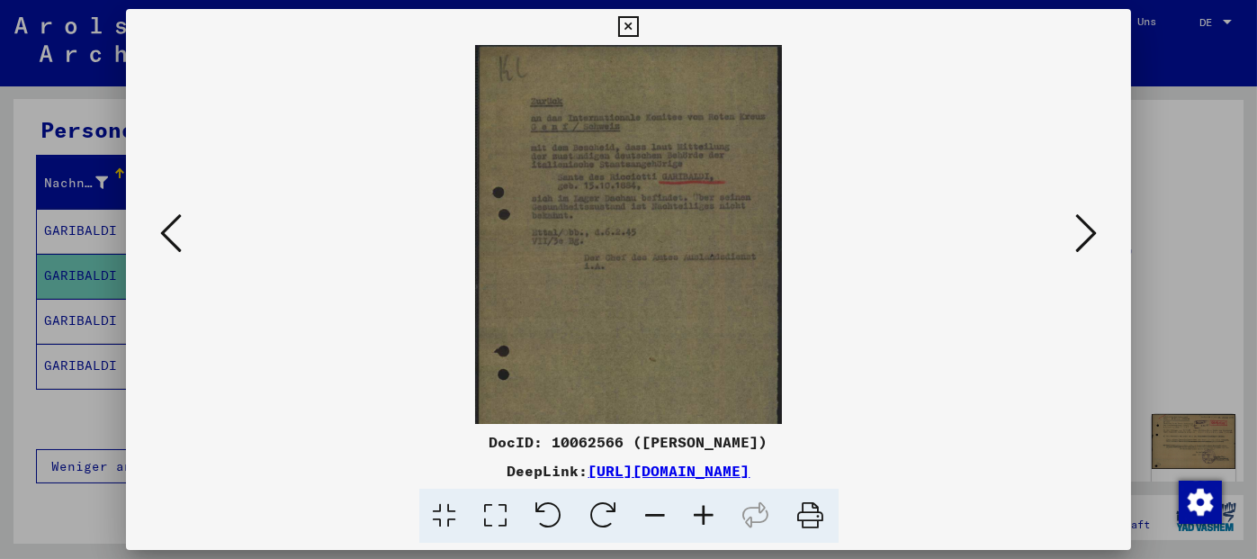
click at [710, 514] on icon at bounding box center [704, 516] width 49 height 55
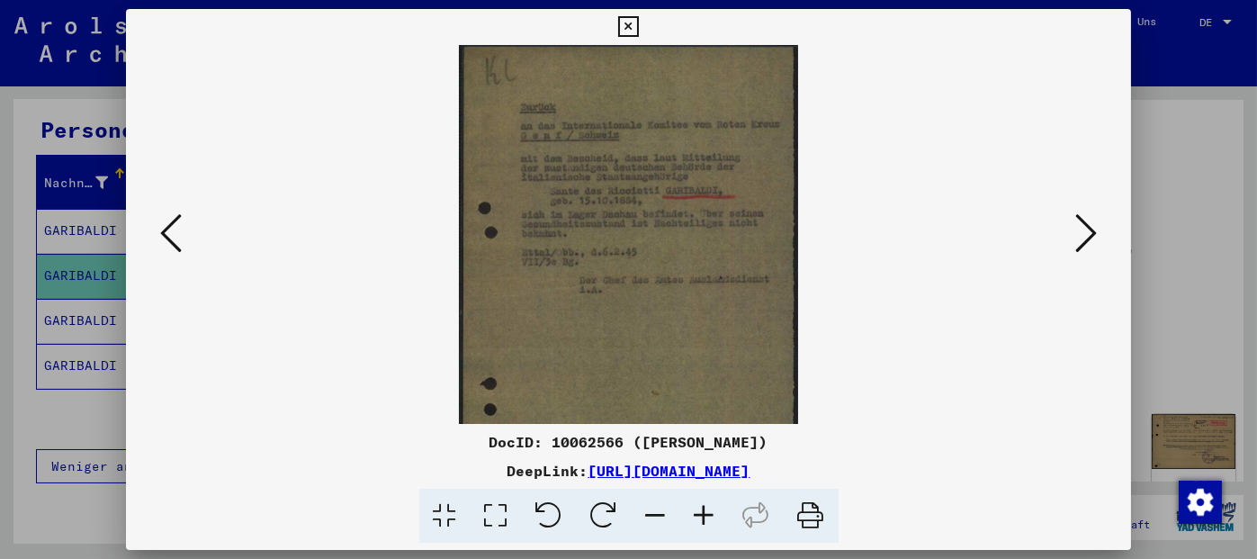
click at [710, 514] on icon at bounding box center [704, 516] width 49 height 55
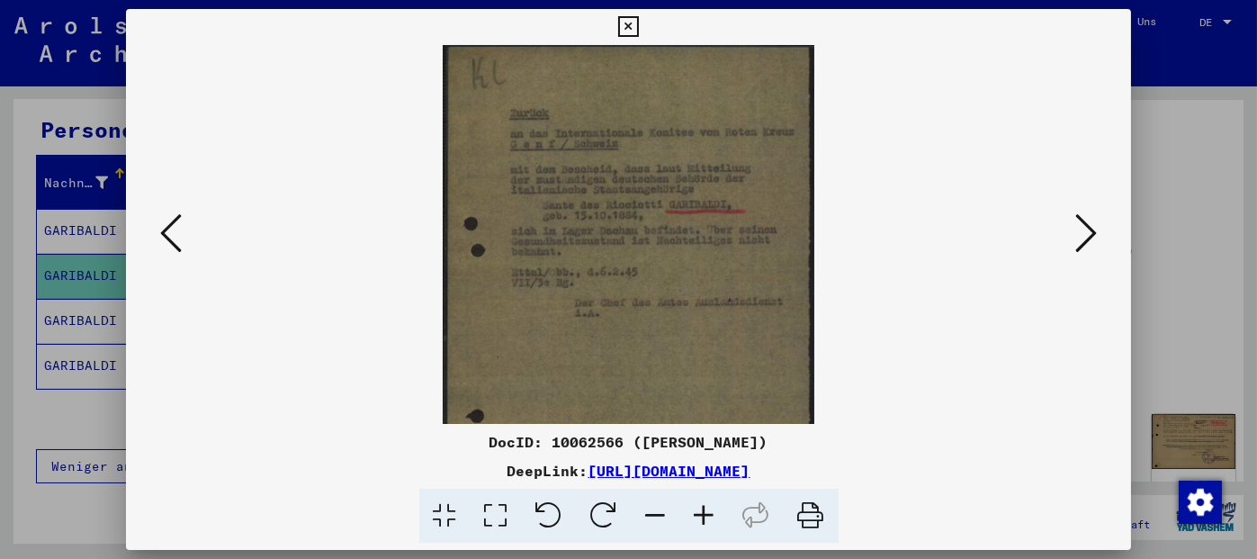
click at [710, 514] on icon at bounding box center [704, 516] width 49 height 55
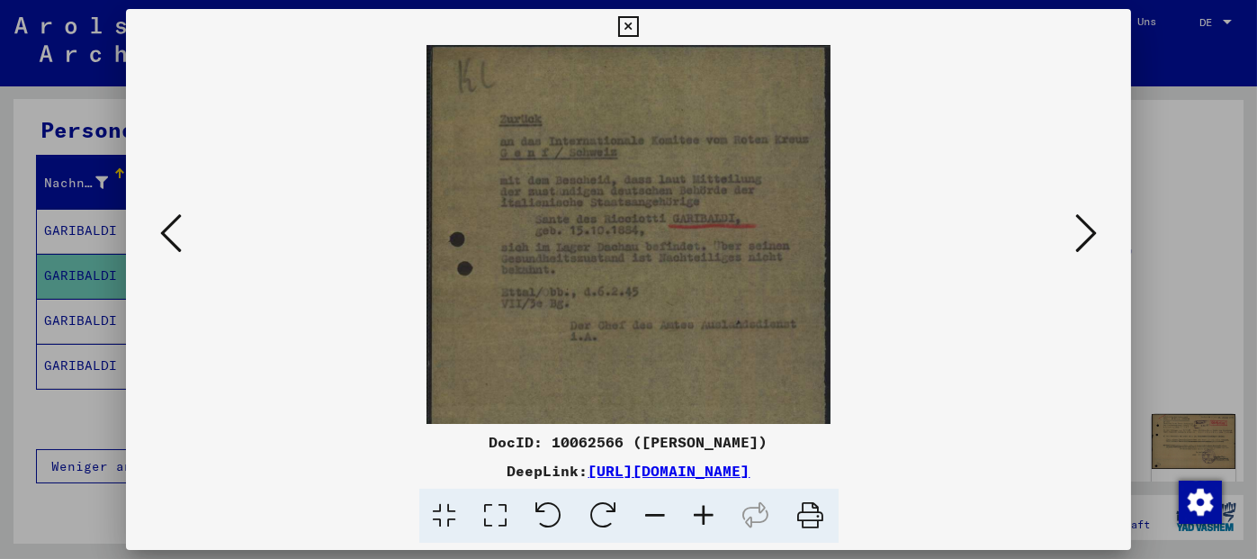
click at [710, 514] on icon at bounding box center [704, 516] width 49 height 55
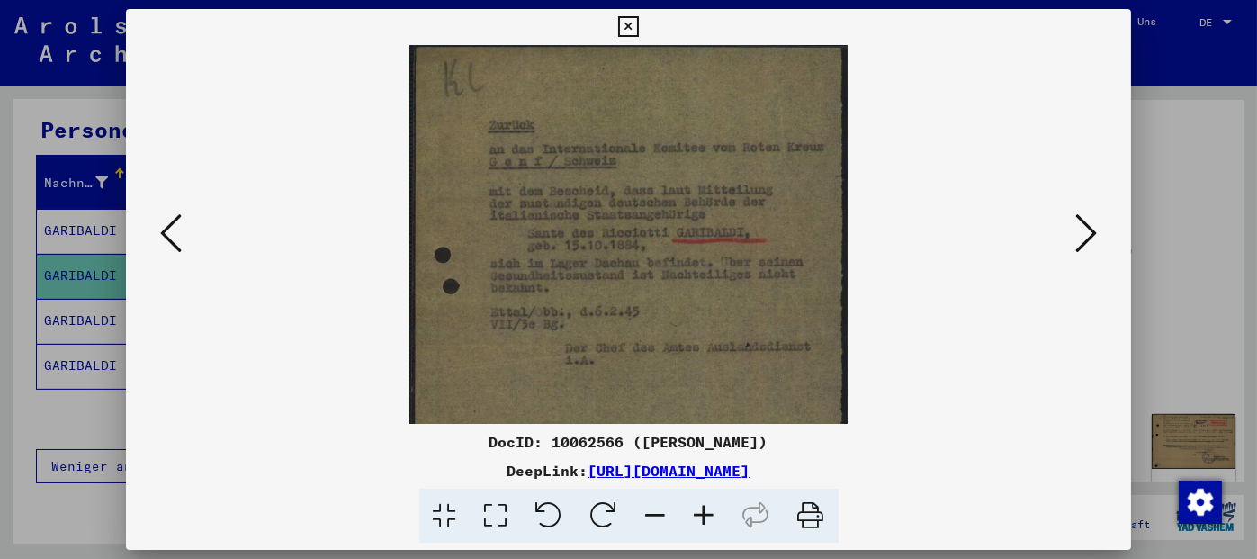
click at [710, 514] on icon at bounding box center [704, 516] width 49 height 55
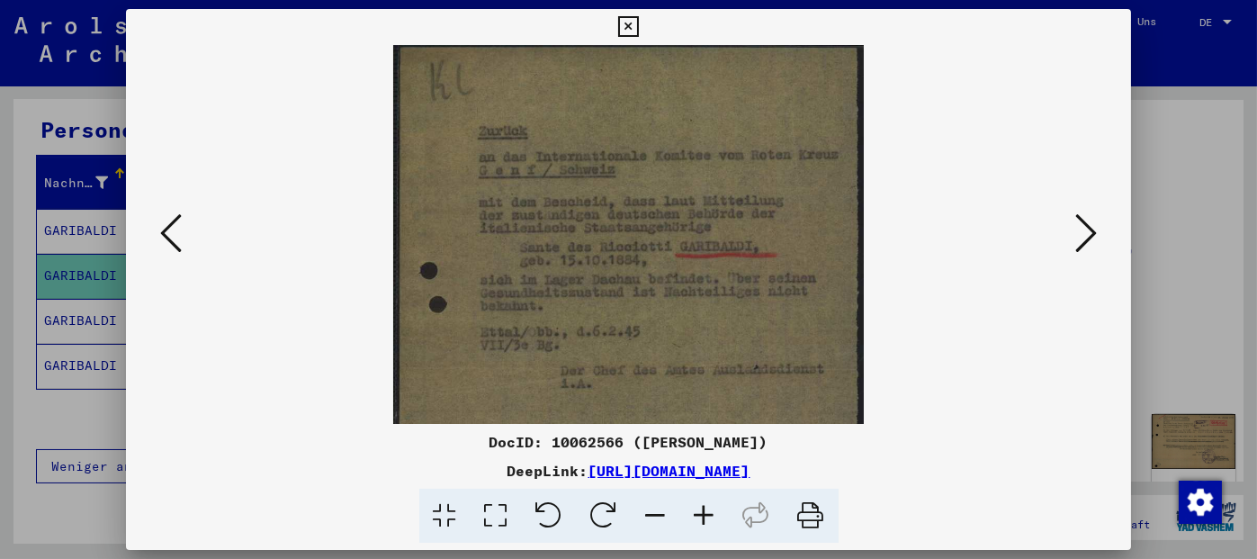
click at [710, 514] on icon at bounding box center [704, 516] width 49 height 55
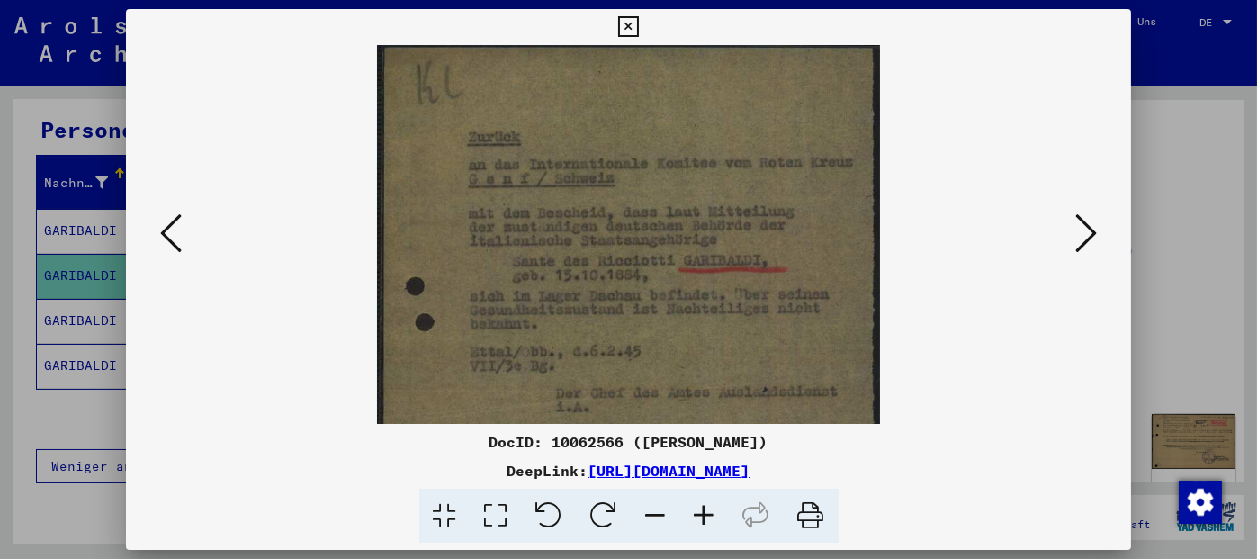
click at [710, 514] on icon at bounding box center [704, 516] width 49 height 55
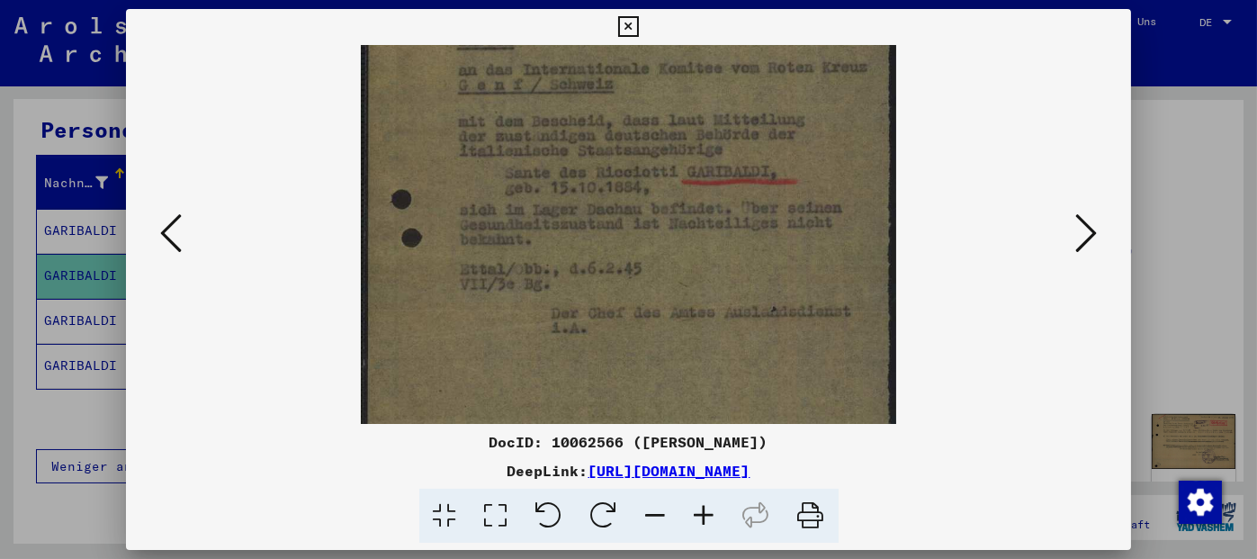
scroll to position [105, 0]
drag, startPoint x: 807, startPoint y: 310, endPoint x: 808, endPoint y: 205, distance: 105.3
click at [808, 205] on img at bounding box center [628, 309] width 535 height 739
click at [1089, 239] on icon at bounding box center [1086, 232] width 22 height 43
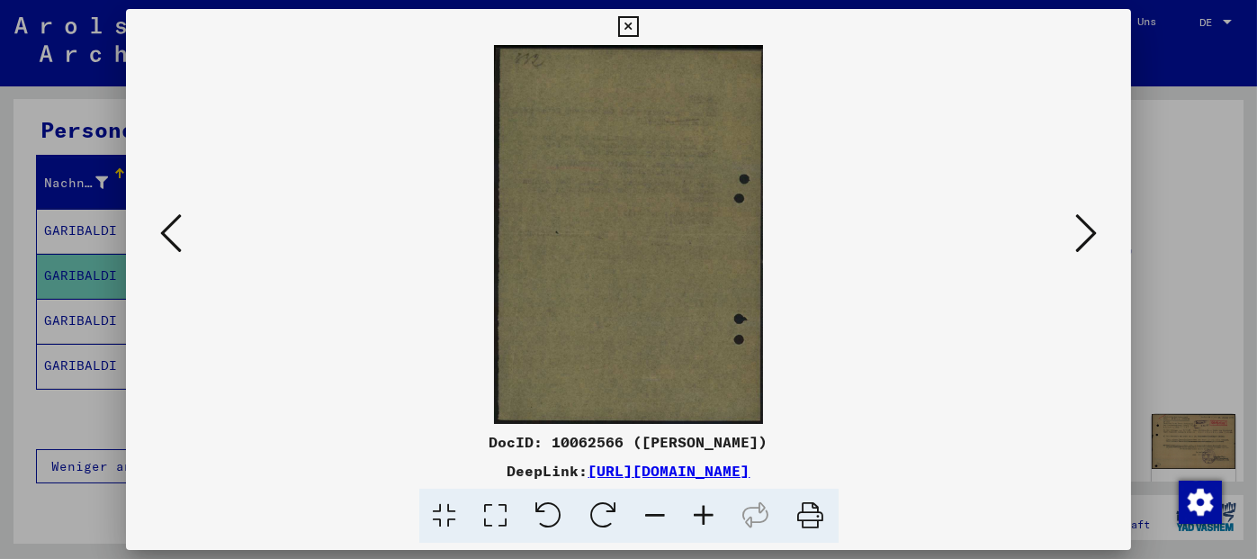
scroll to position [0, 0]
click at [1089, 239] on icon at bounding box center [1086, 232] width 22 height 43
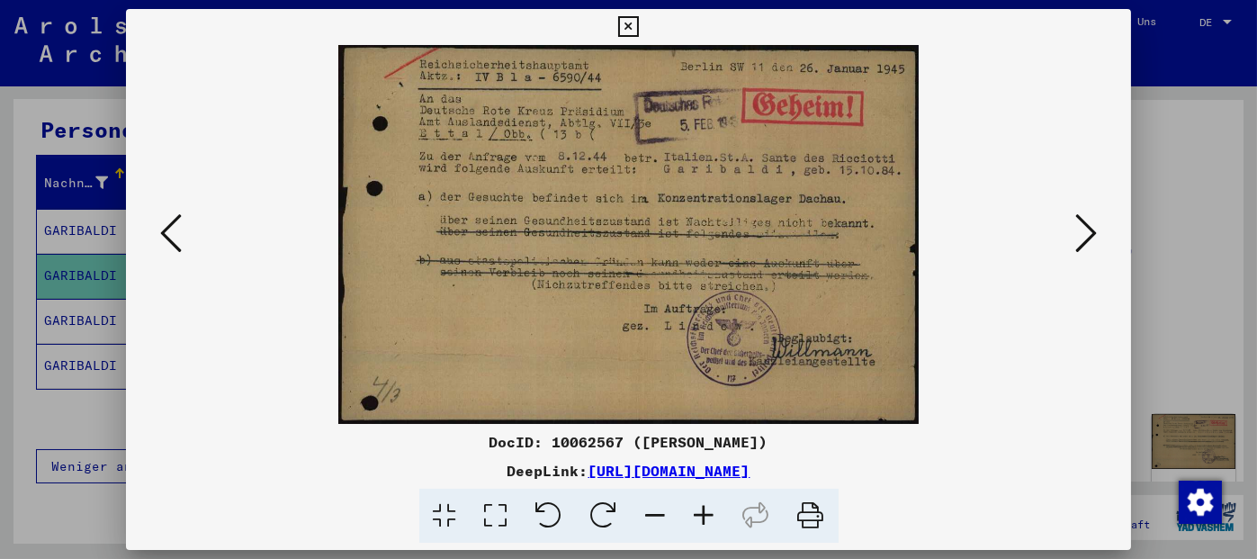
click at [1086, 236] on icon at bounding box center [1086, 232] width 22 height 43
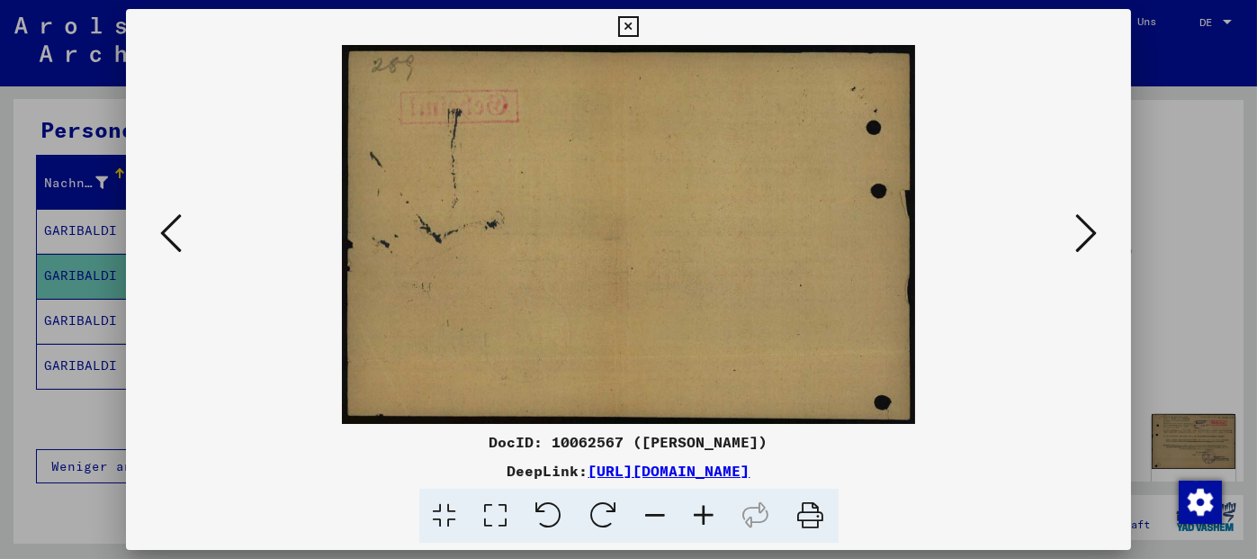
click at [1086, 236] on icon at bounding box center [1086, 232] width 22 height 43
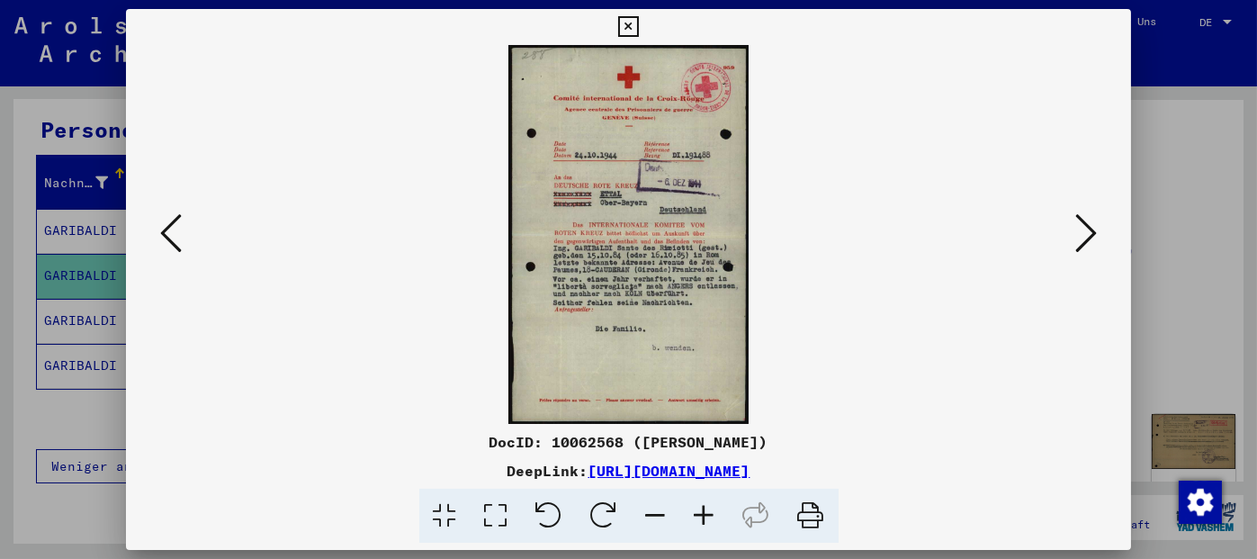
click at [705, 513] on icon at bounding box center [704, 516] width 49 height 55
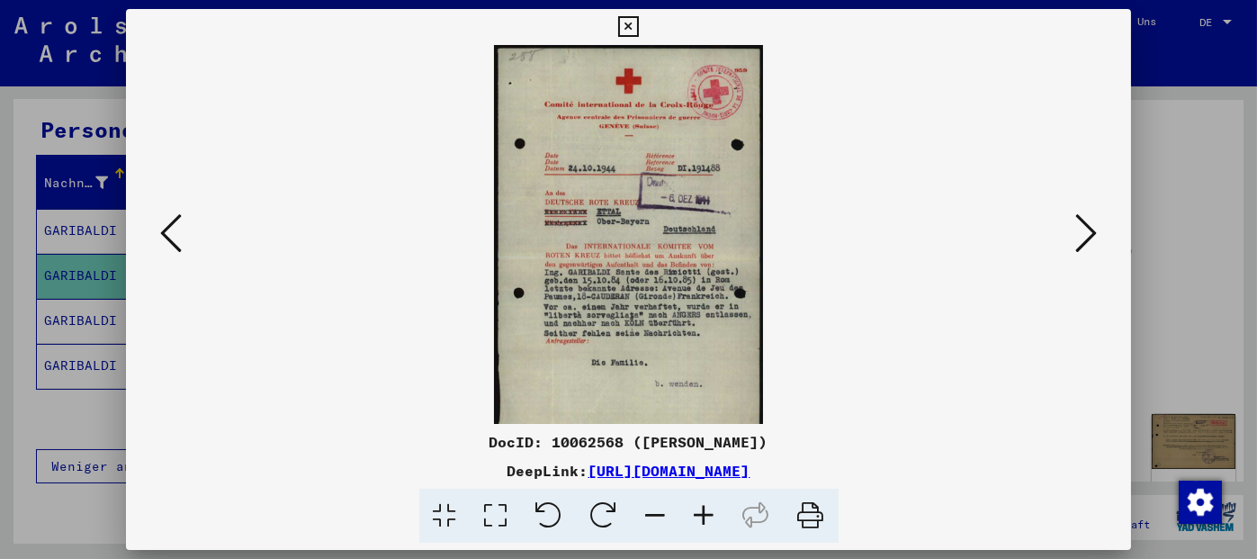
click at [705, 513] on icon at bounding box center [704, 516] width 49 height 55
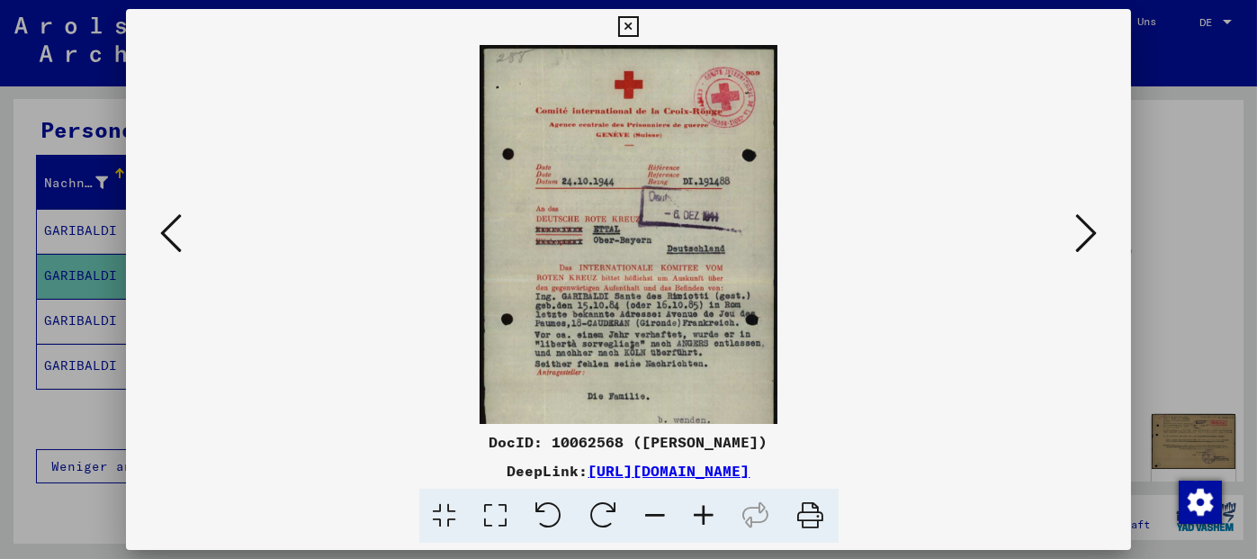
click at [705, 513] on icon at bounding box center [704, 516] width 49 height 55
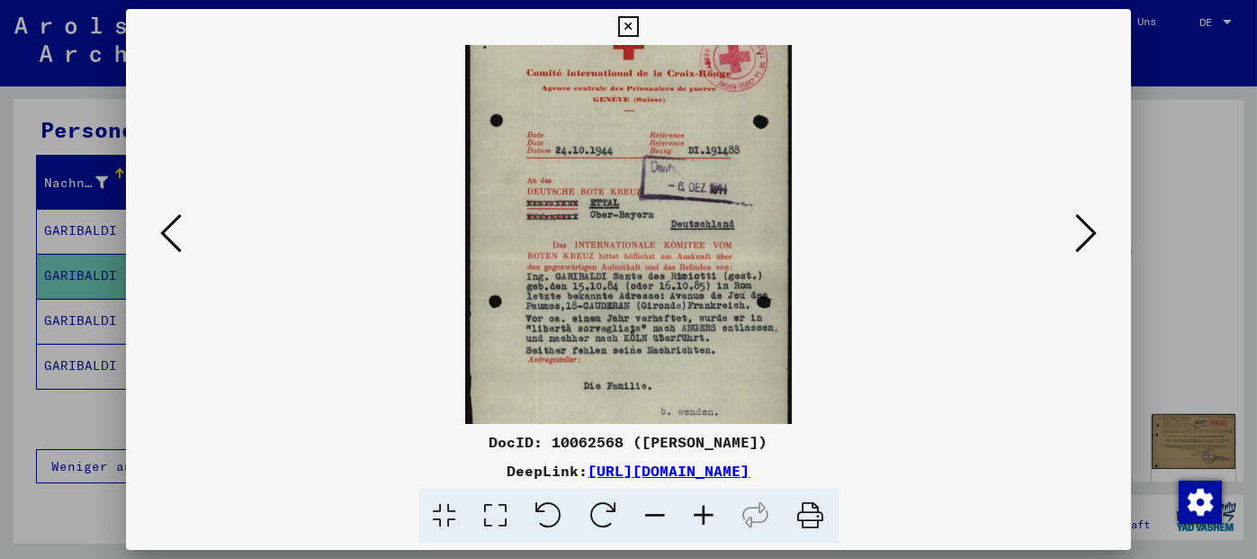
scroll to position [53, 0]
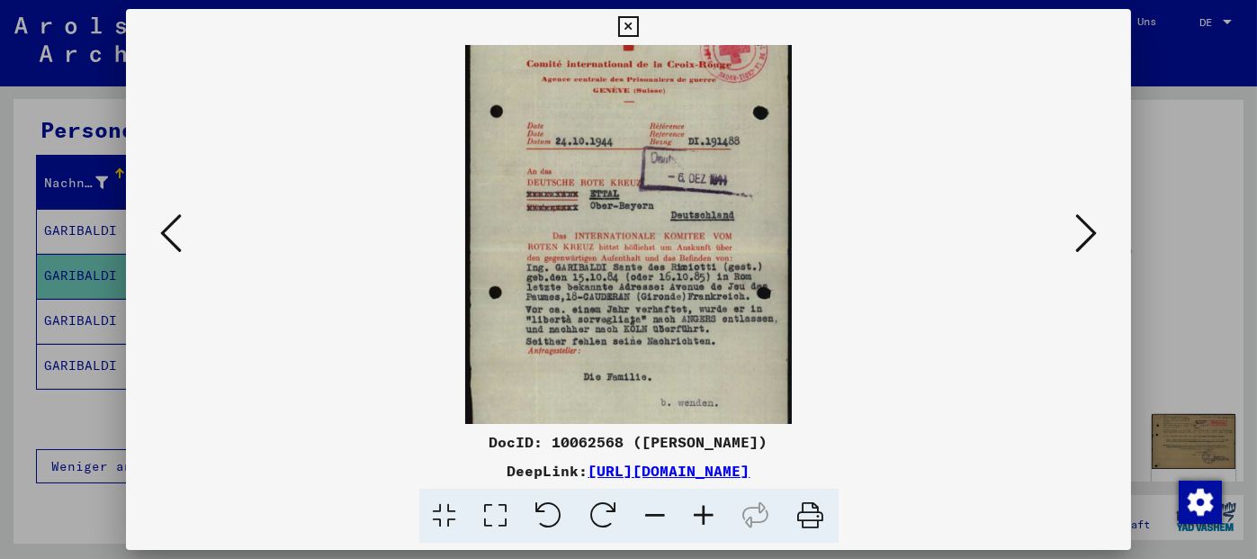
drag, startPoint x: 631, startPoint y: 388, endPoint x: 624, endPoint y: 335, distance: 53.6
click at [624, 335] on img at bounding box center [628, 249] width 326 height 514
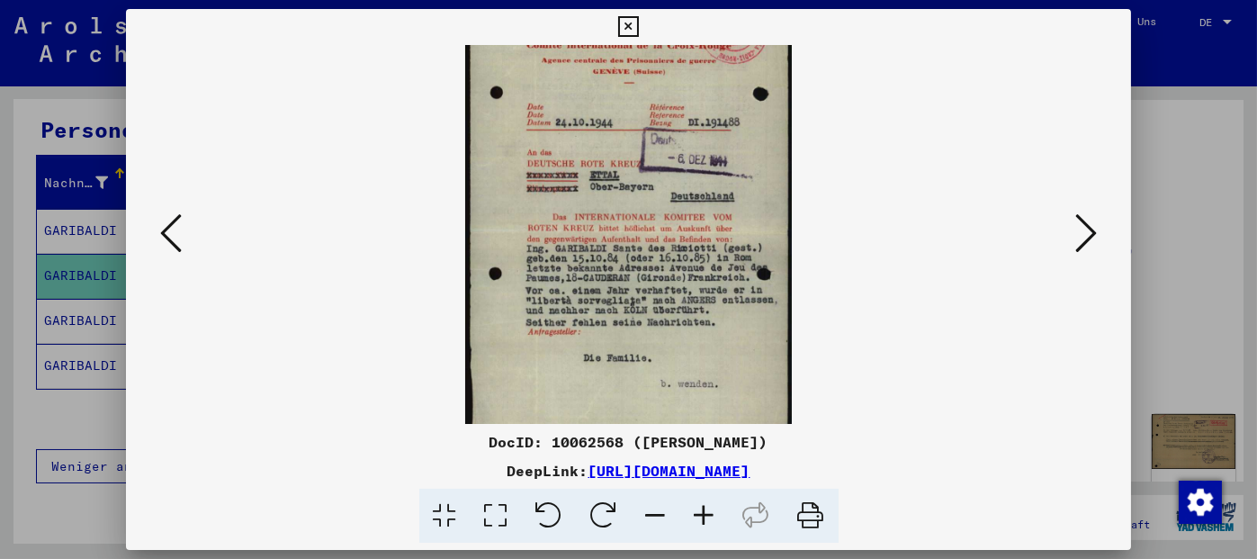
scroll to position [71, 0]
drag, startPoint x: 741, startPoint y: 366, endPoint x: 741, endPoint y: 349, distance: 17.1
click at [741, 349] on img at bounding box center [628, 231] width 326 height 514
click at [161, 237] on icon at bounding box center [171, 232] width 22 height 43
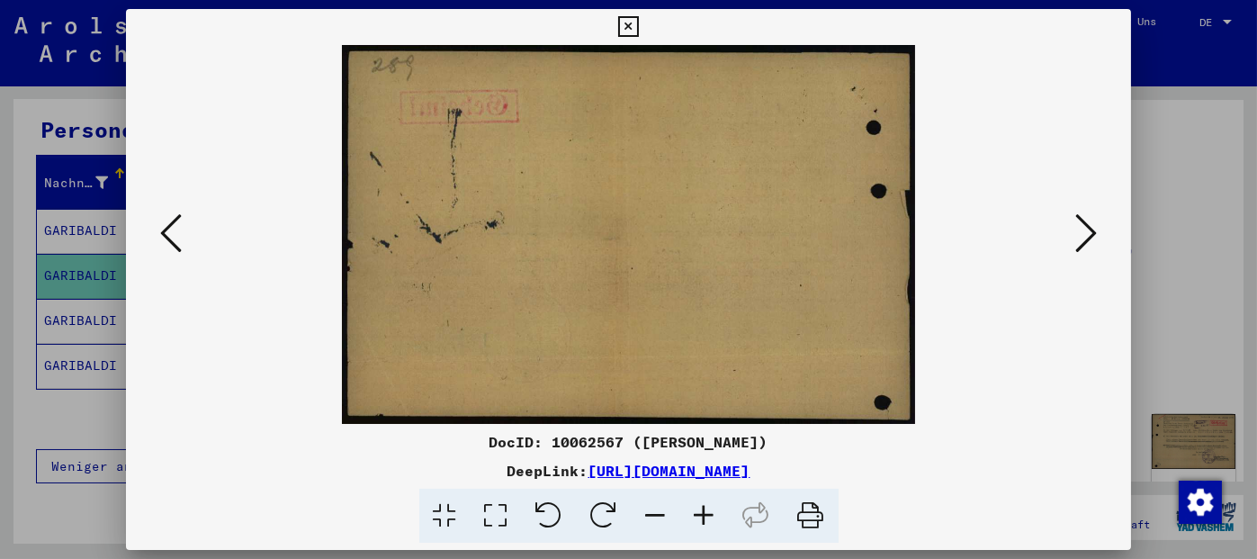
scroll to position [0, 0]
click at [161, 237] on icon at bounding box center [171, 232] width 22 height 43
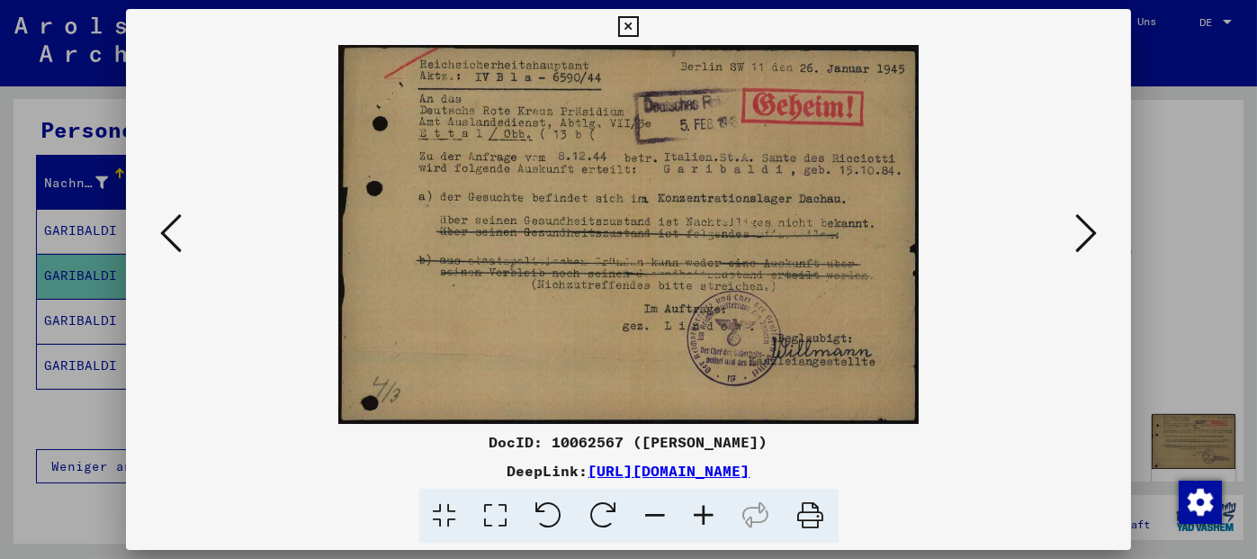
click at [161, 237] on icon at bounding box center [171, 232] width 22 height 43
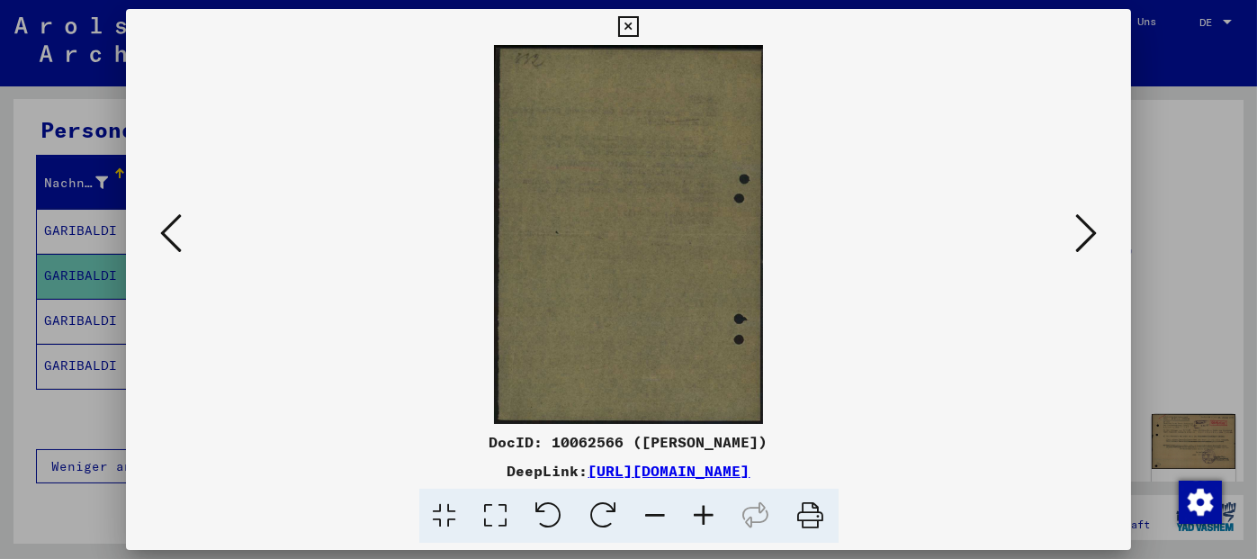
click at [161, 237] on icon at bounding box center [171, 232] width 22 height 43
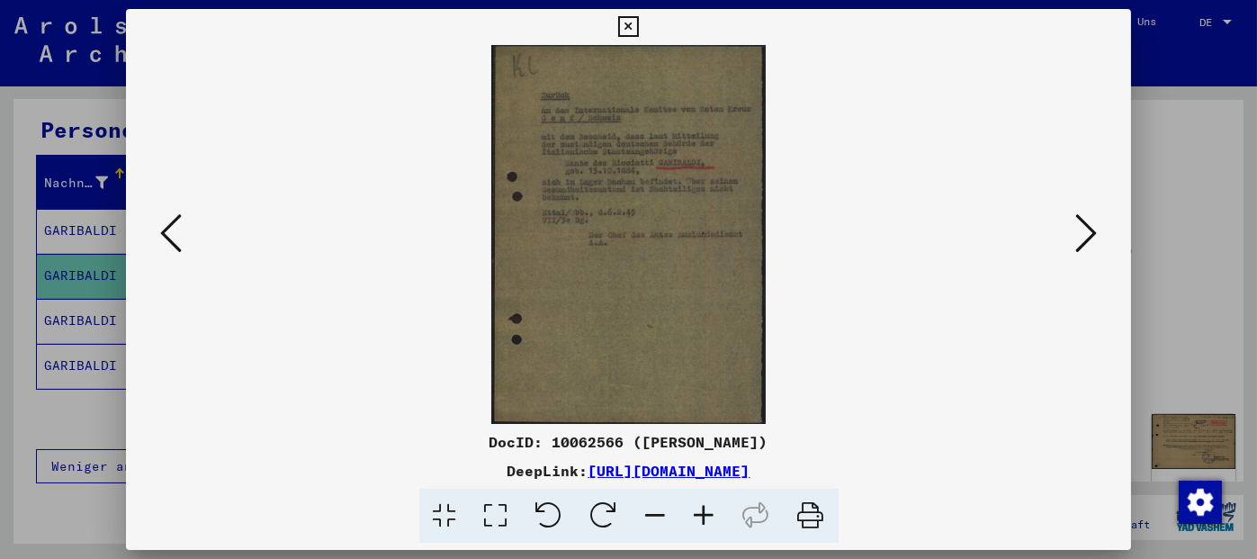
click at [701, 513] on icon at bounding box center [704, 516] width 49 height 55
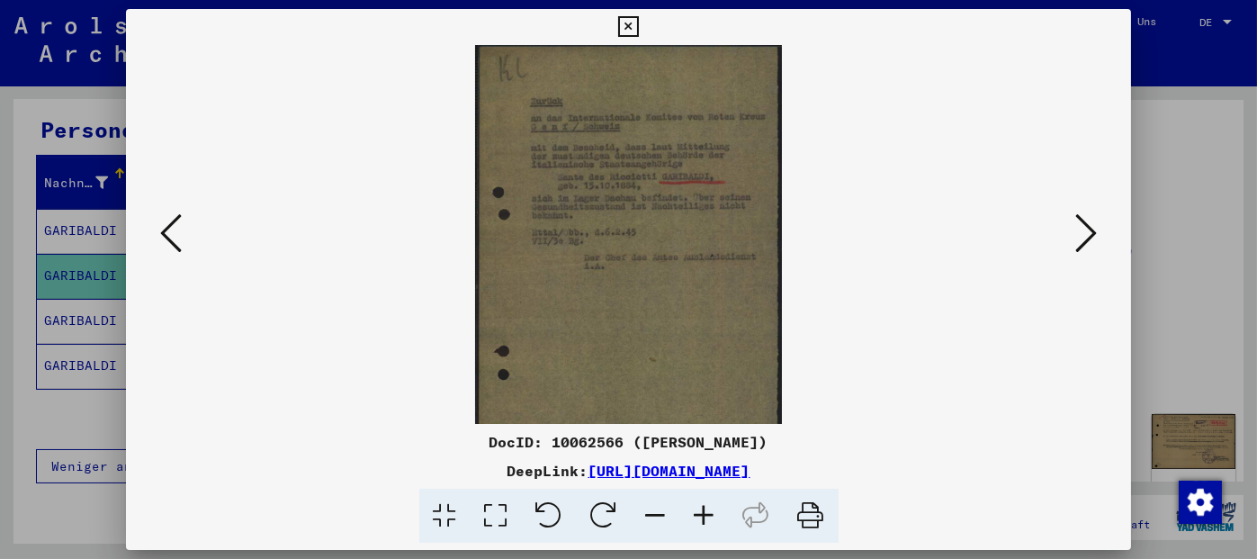
click at [701, 513] on icon at bounding box center [704, 516] width 49 height 55
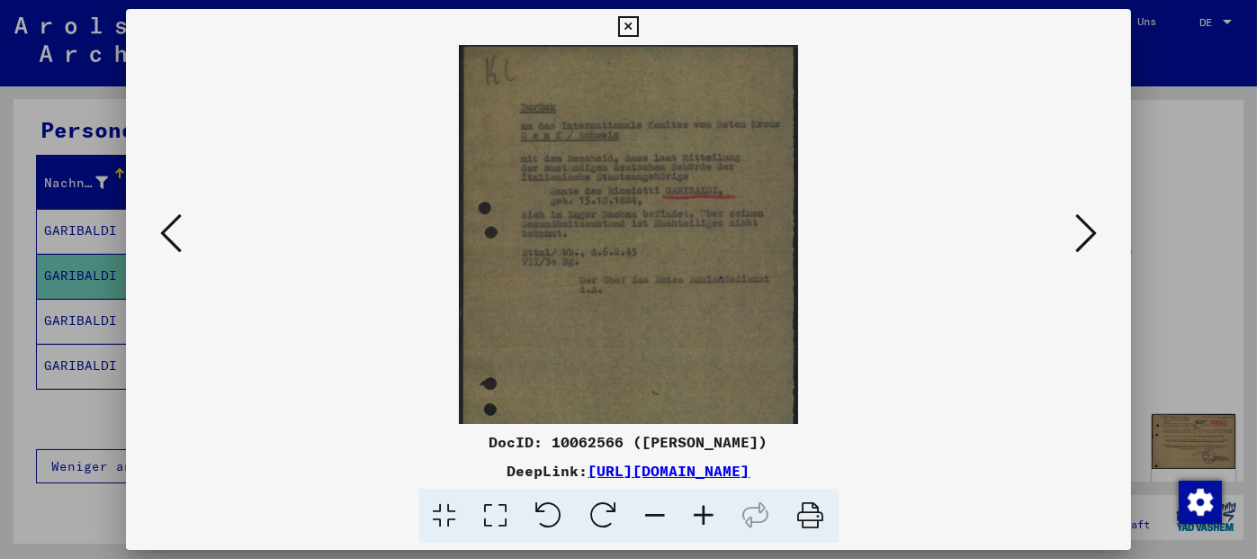
click at [701, 513] on icon at bounding box center [704, 516] width 49 height 55
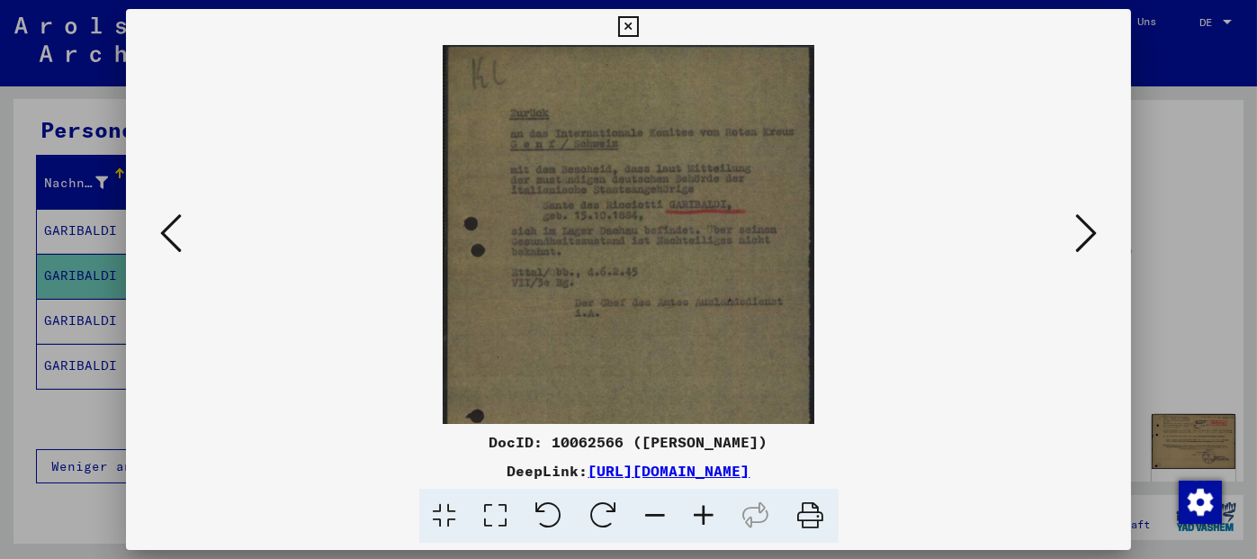
click at [701, 513] on icon at bounding box center [704, 516] width 49 height 55
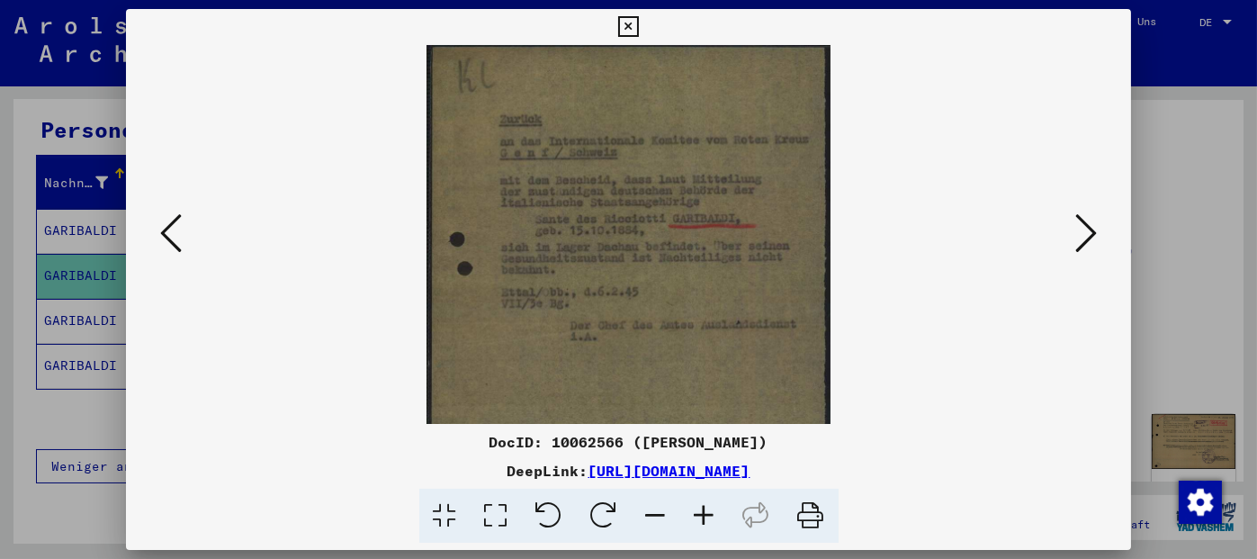
click at [701, 513] on icon at bounding box center [704, 516] width 49 height 55
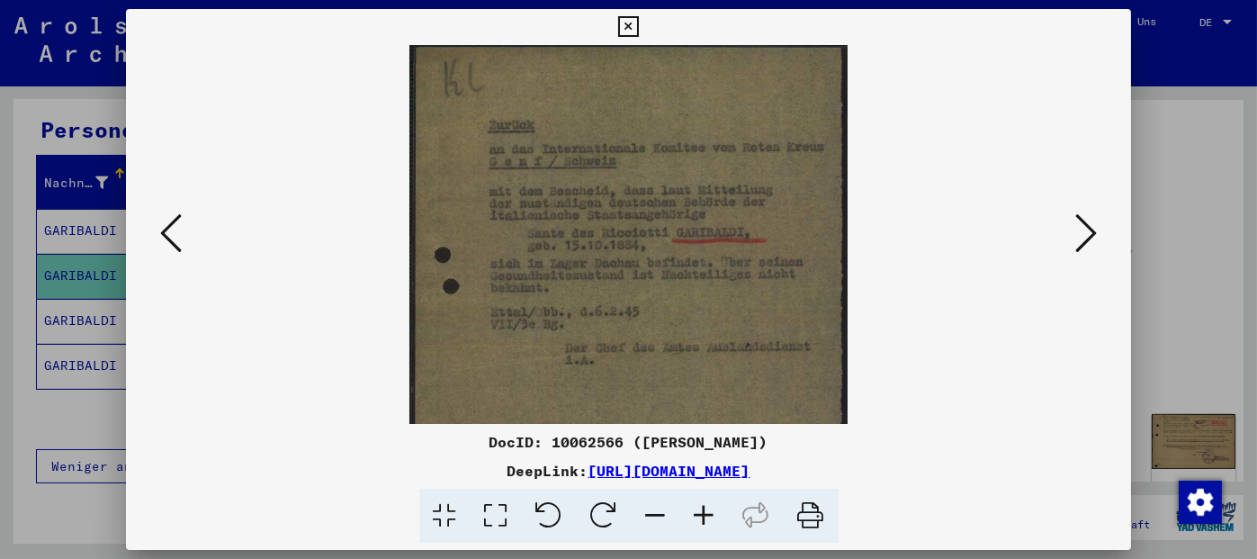
click at [701, 513] on icon at bounding box center [704, 516] width 49 height 55
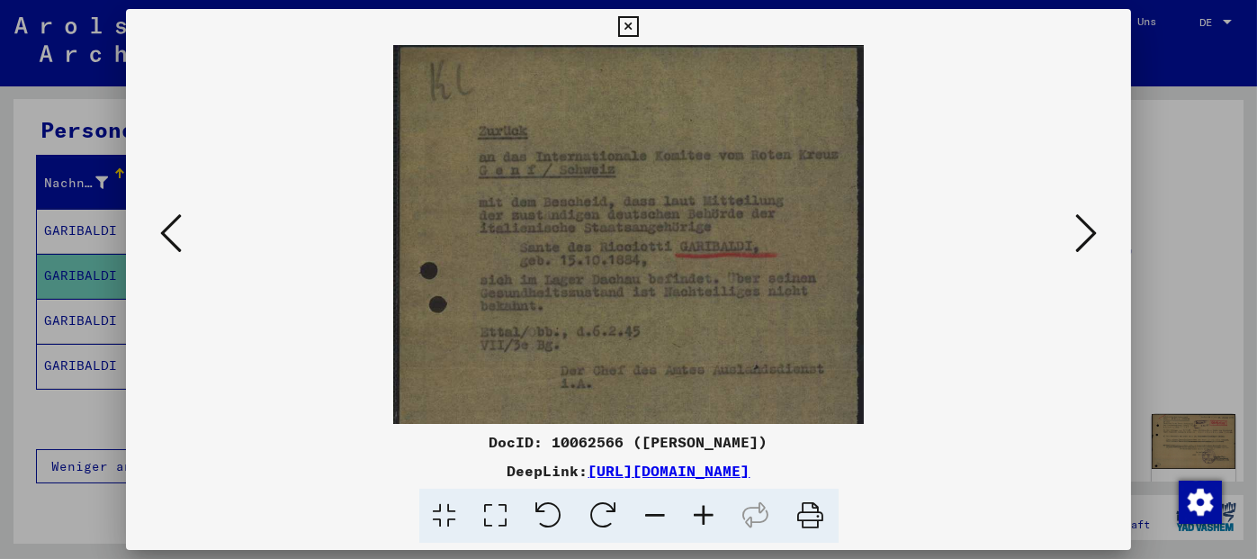
click at [701, 513] on icon at bounding box center [704, 516] width 49 height 55
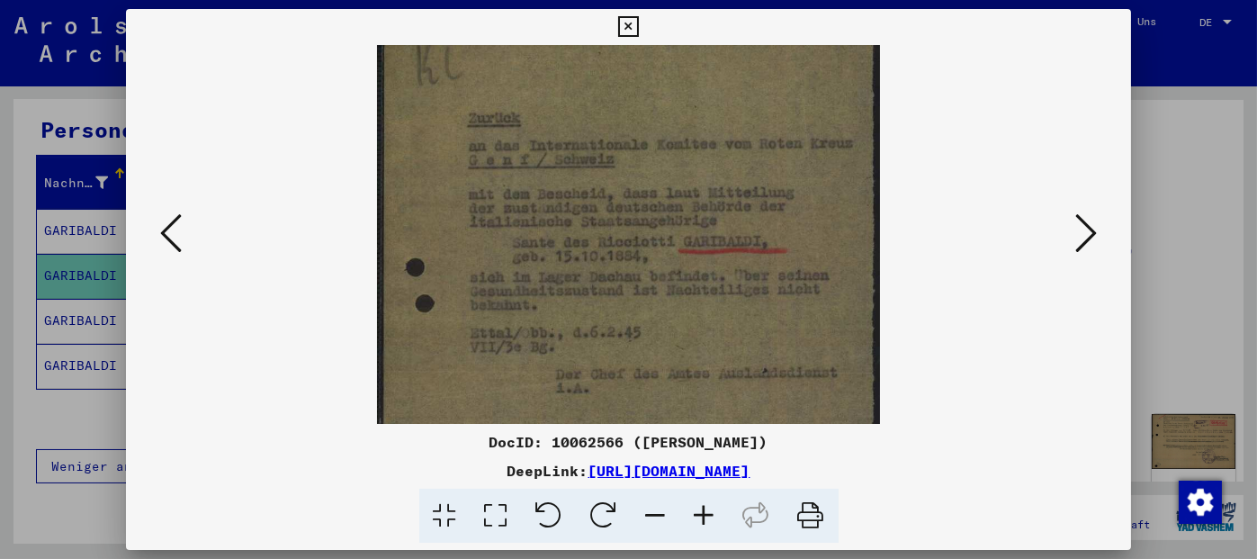
scroll to position [20, 0]
drag, startPoint x: 723, startPoint y: 291, endPoint x: 722, endPoint y: 270, distance: 20.8
click at [722, 270] on img at bounding box center [628, 372] width 502 height 694
click at [703, 510] on icon at bounding box center [704, 516] width 49 height 55
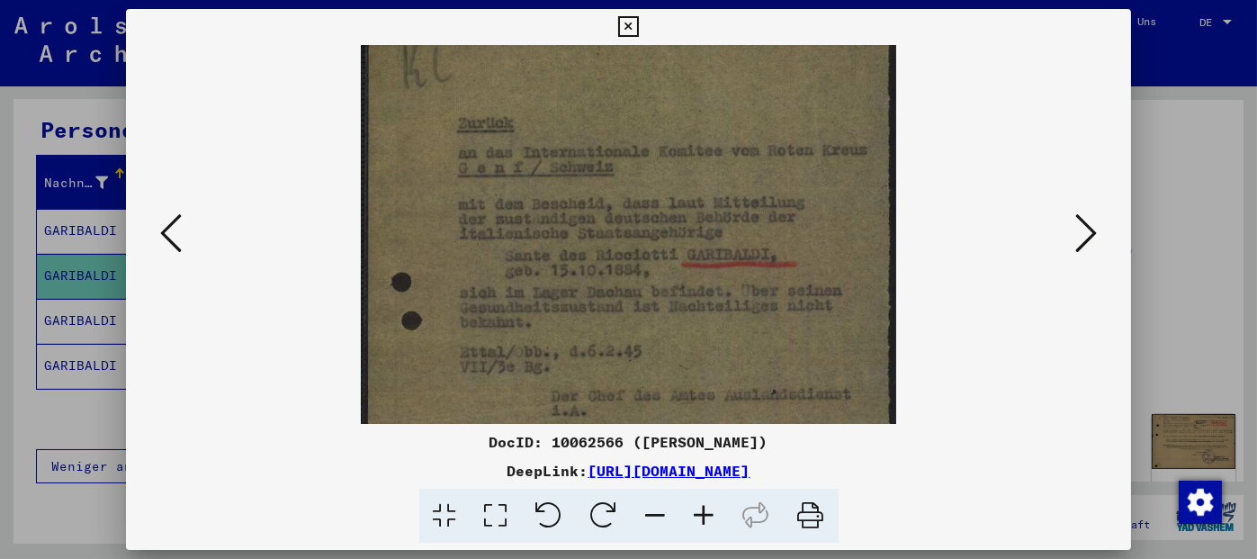
click at [703, 510] on icon at bounding box center [704, 516] width 49 height 55
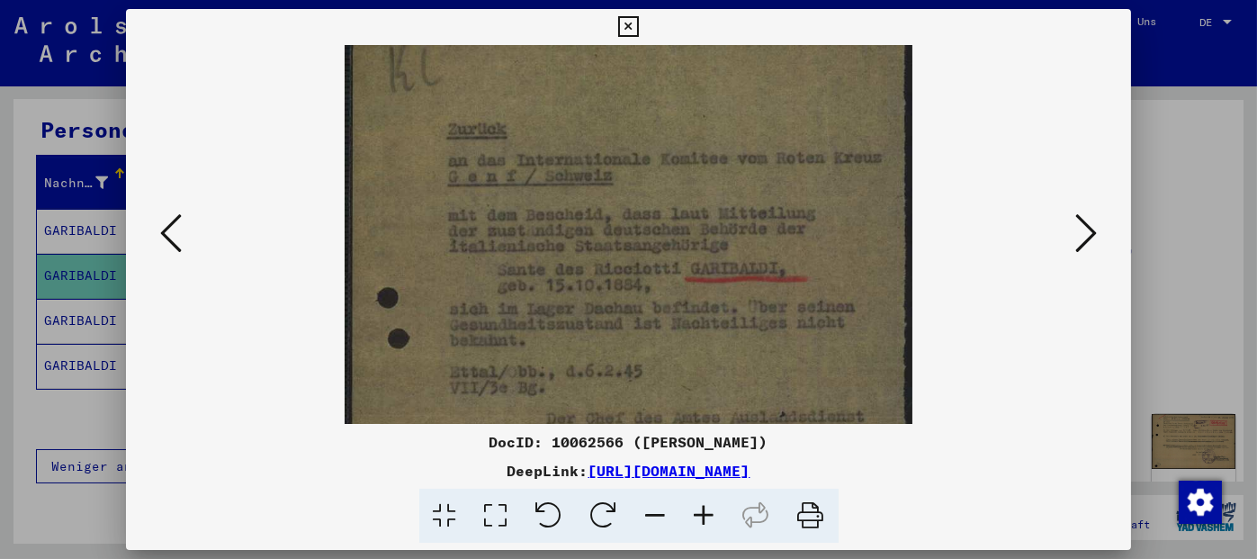
click at [703, 510] on icon at bounding box center [704, 516] width 49 height 55
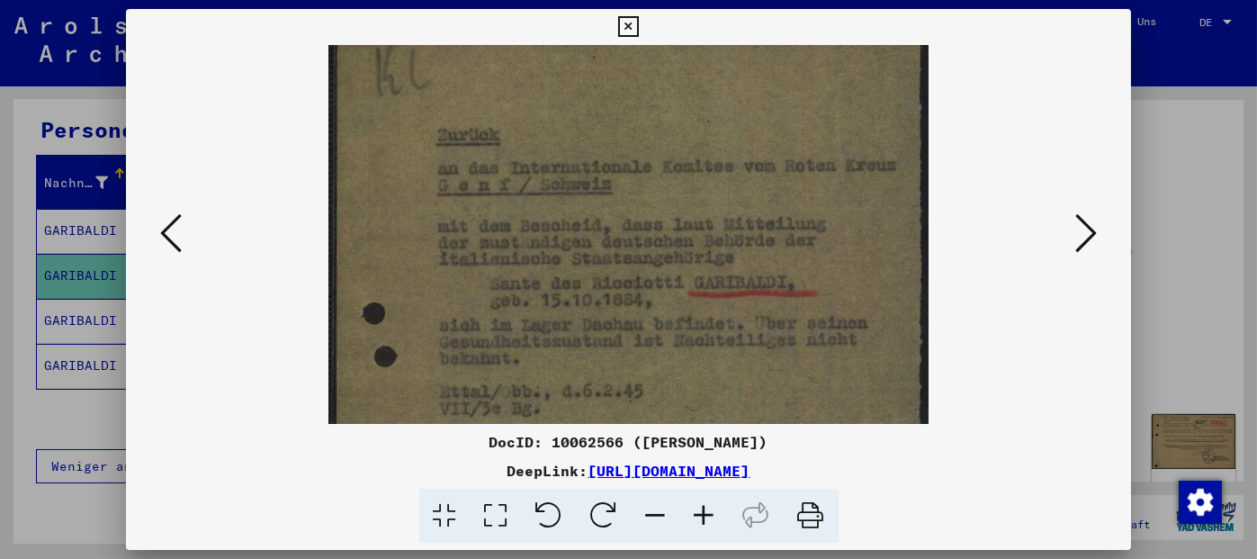
click at [703, 510] on icon at bounding box center [704, 516] width 49 height 55
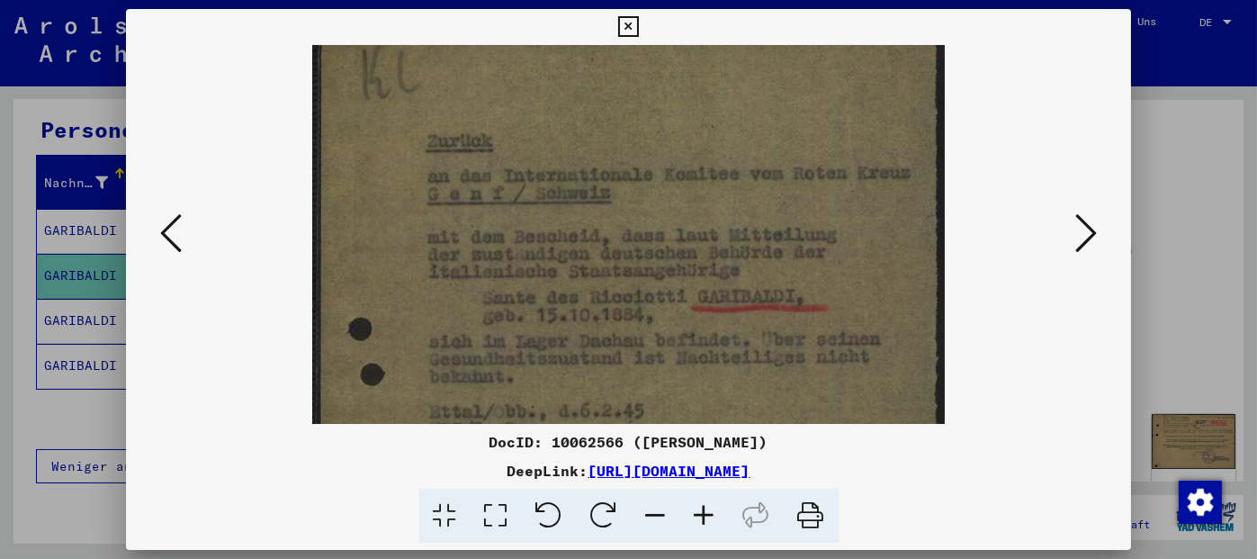
click at [703, 510] on icon at bounding box center [704, 516] width 49 height 55
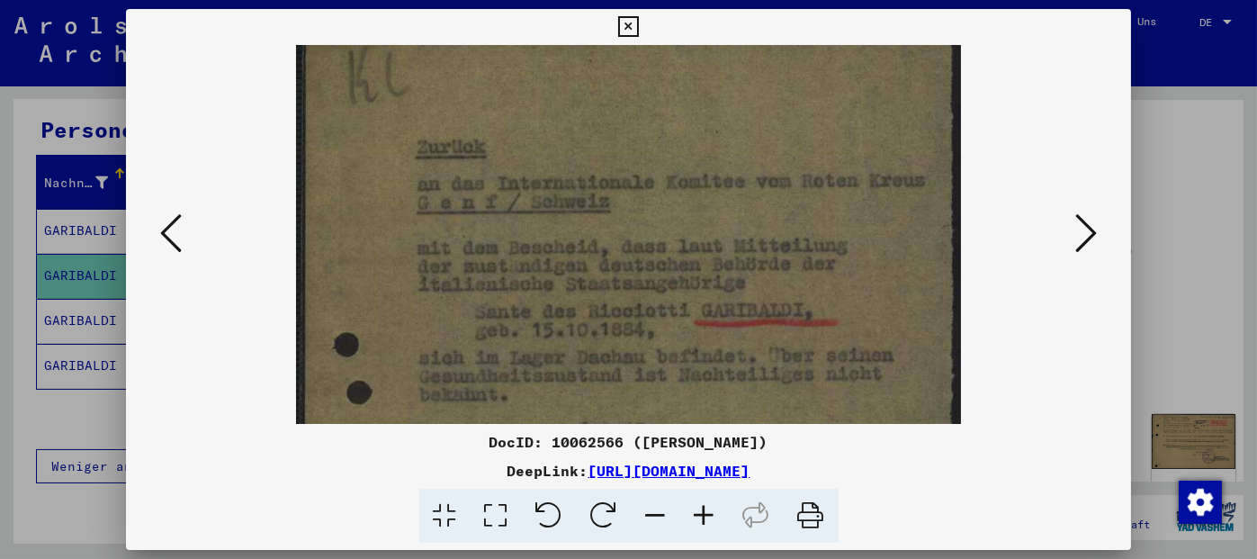
click at [703, 510] on icon at bounding box center [704, 516] width 49 height 55
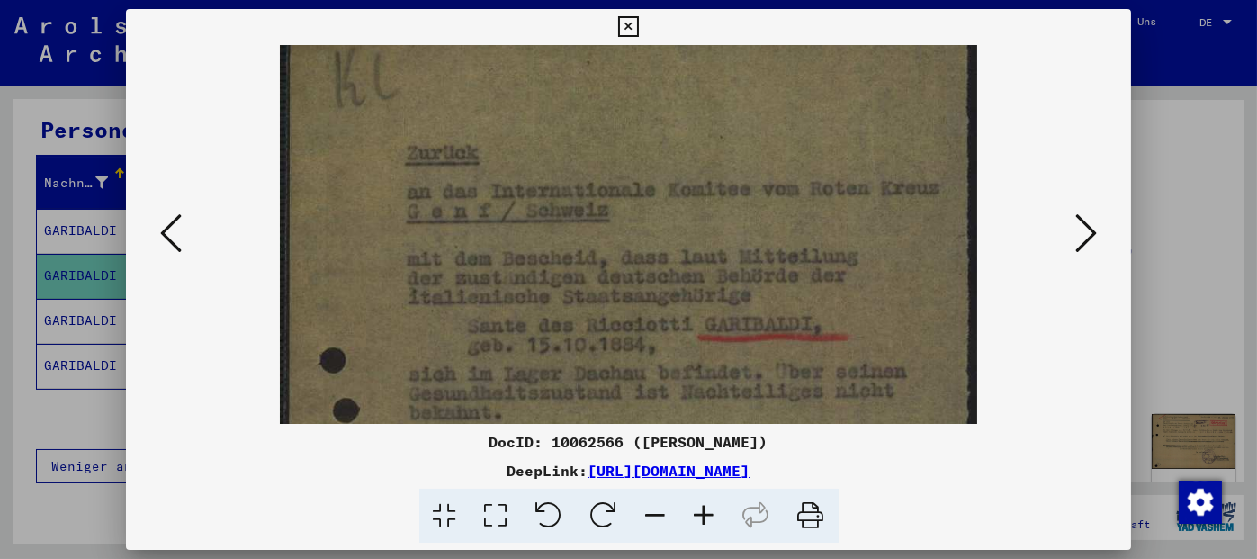
click at [703, 510] on icon at bounding box center [704, 516] width 49 height 55
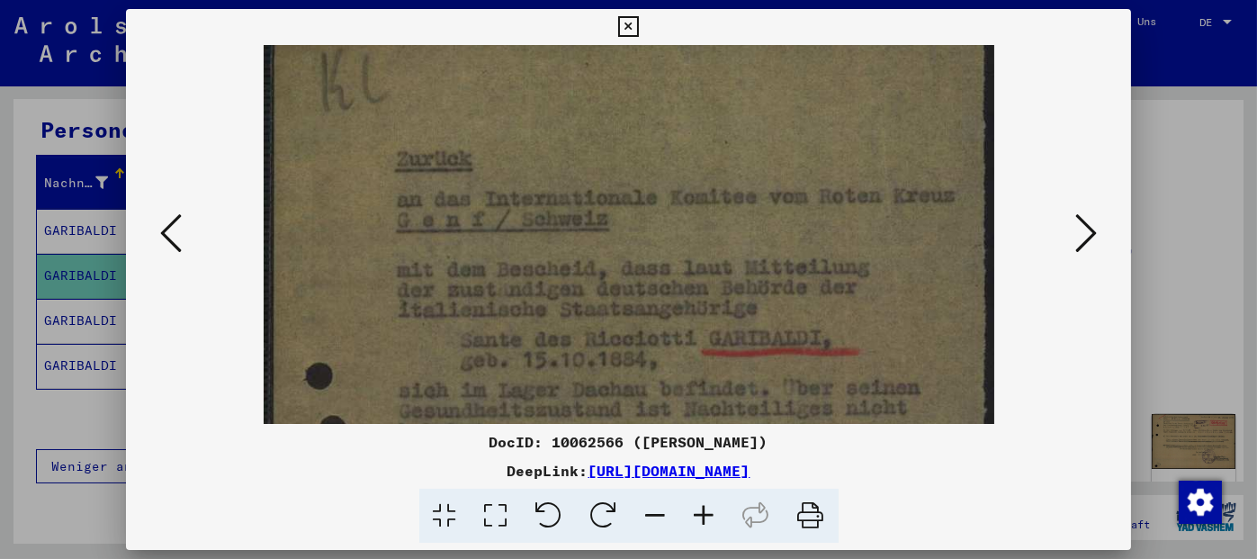
click at [703, 510] on icon at bounding box center [704, 516] width 49 height 55
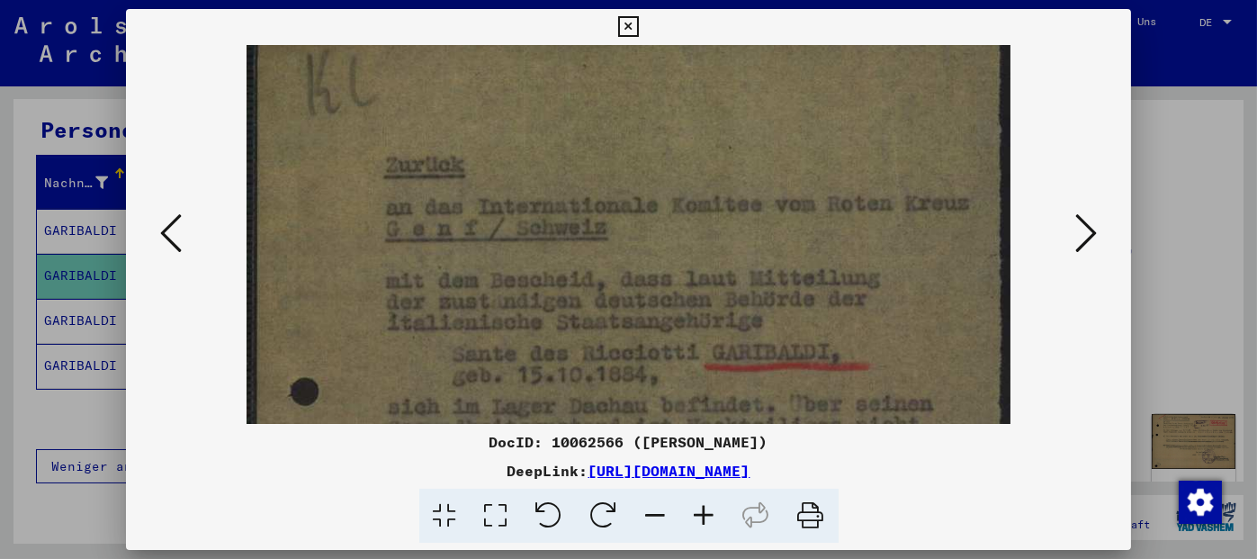
click at [703, 510] on icon at bounding box center [704, 516] width 49 height 55
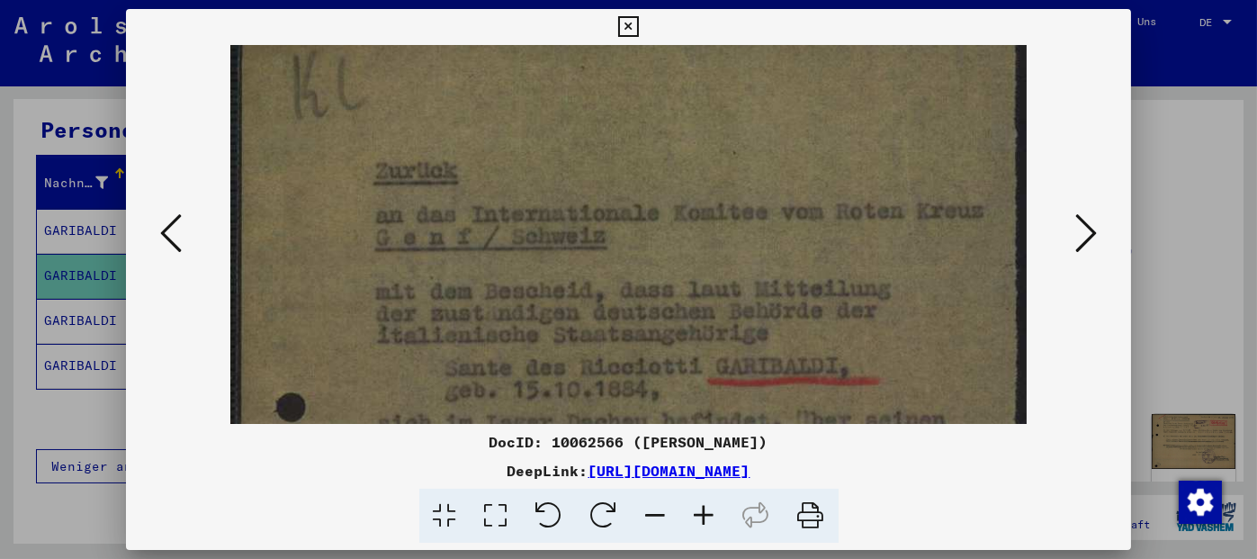
click at [703, 510] on icon at bounding box center [704, 516] width 49 height 55
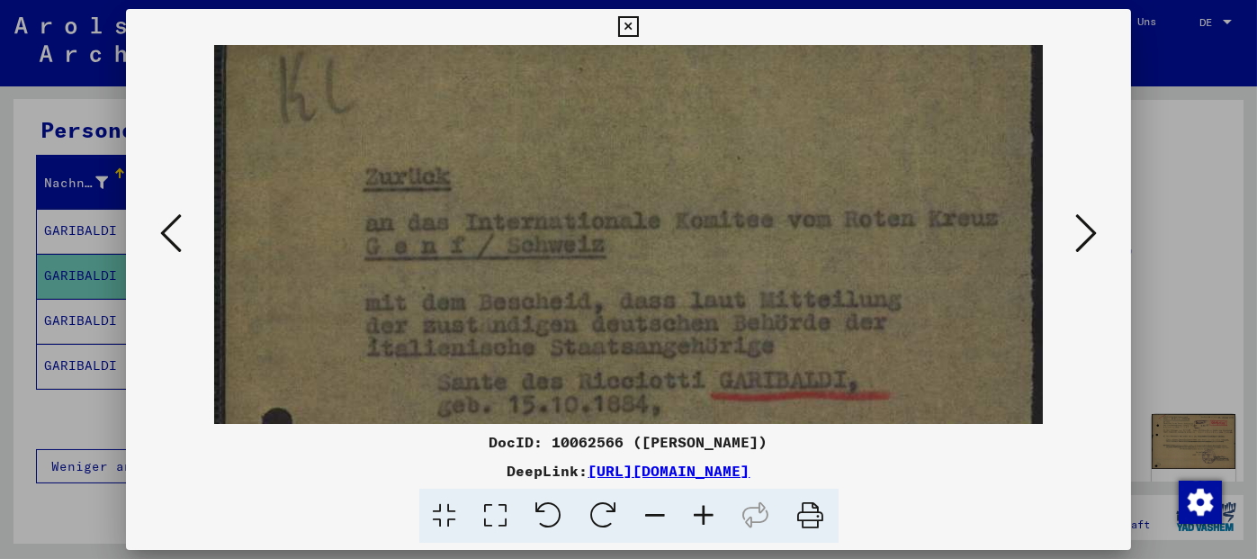
click at [1084, 237] on icon at bounding box center [1086, 232] width 22 height 43
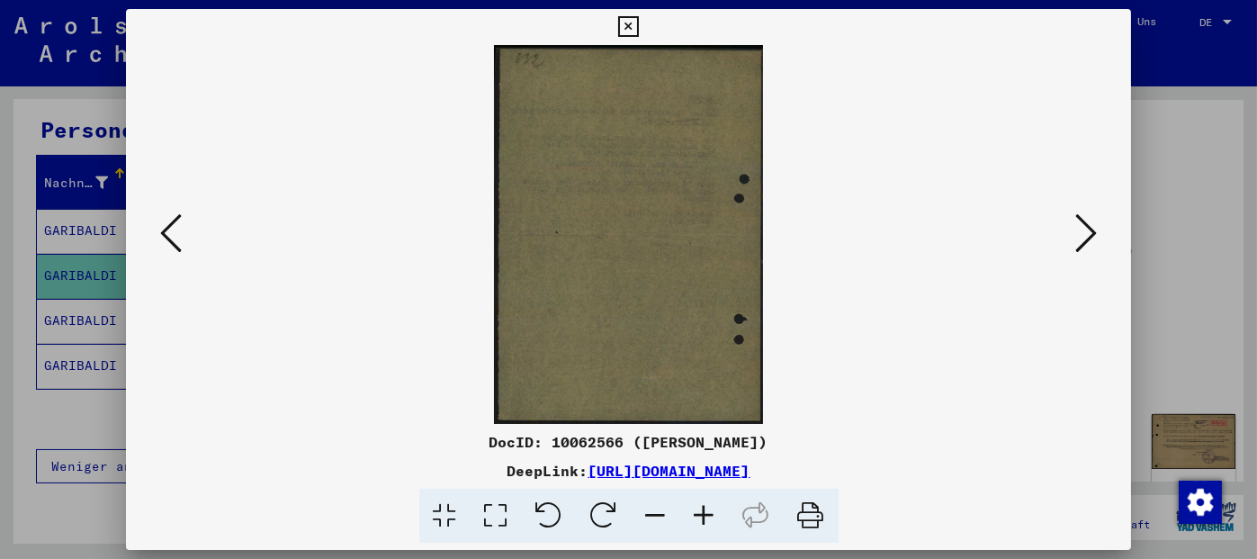
scroll to position [0, 0]
click at [1084, 237] on icon at bounding box center [1086, 232] width 22 height 43
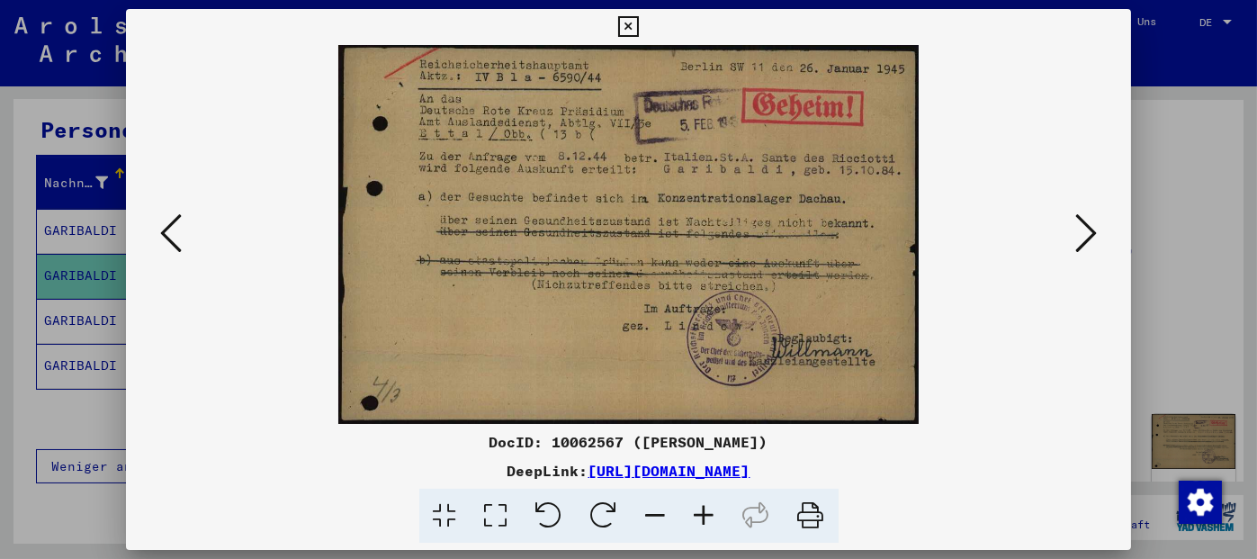
click at [700, 518] on icon at bounding box center [704, 516] width 49 height 55
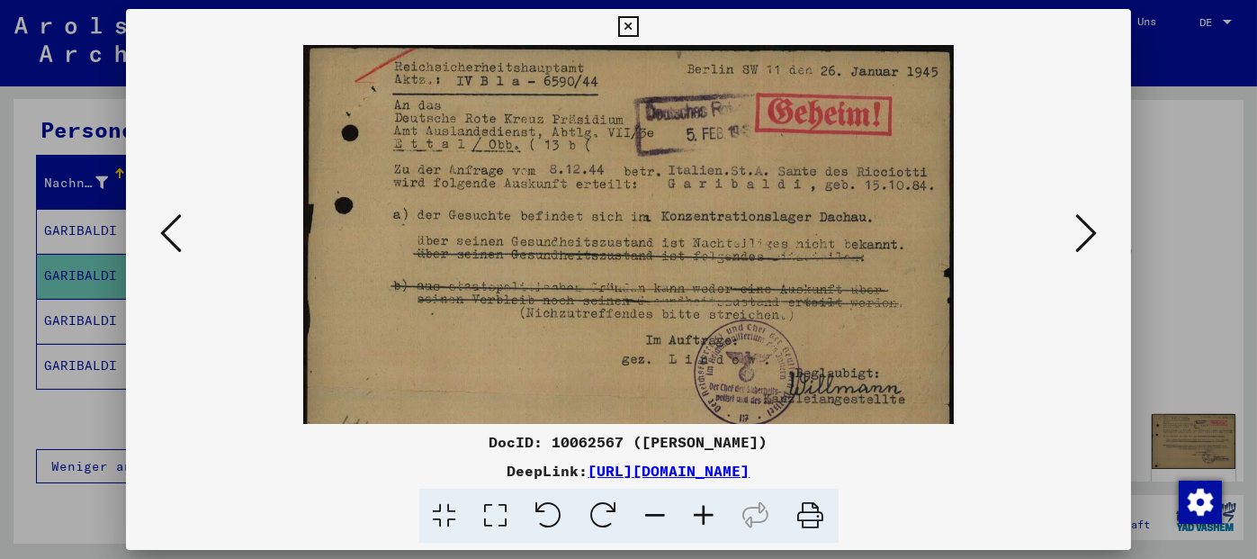
click at [700, 518] on icon at bounding box center [704, 516] width 49 height 55
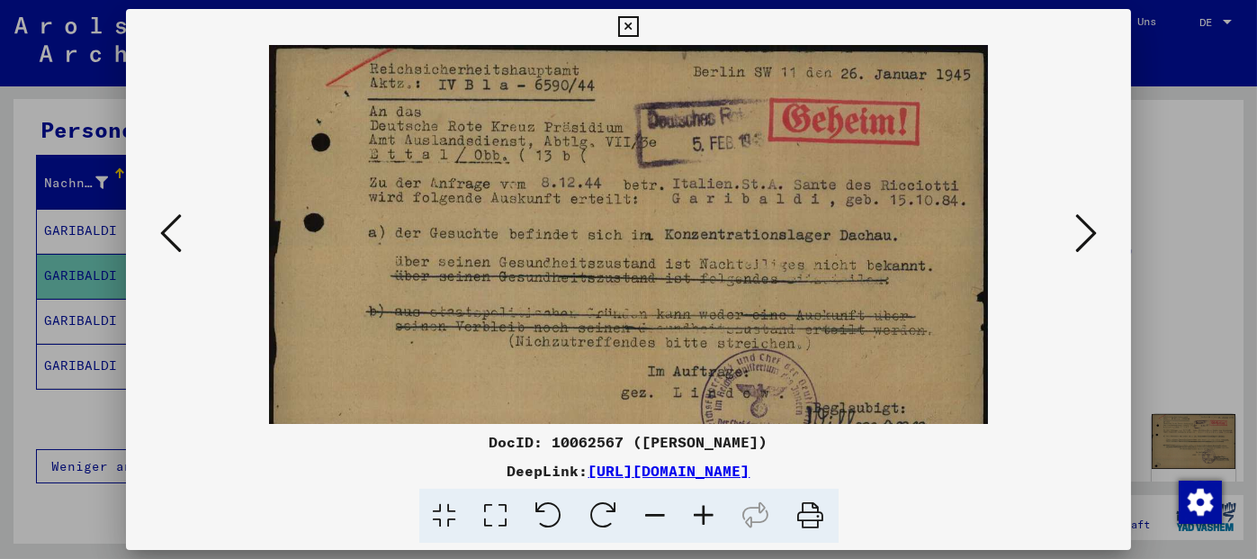
click at [700, 518] on icon at bounding box center [704, 516] width 49 height 55
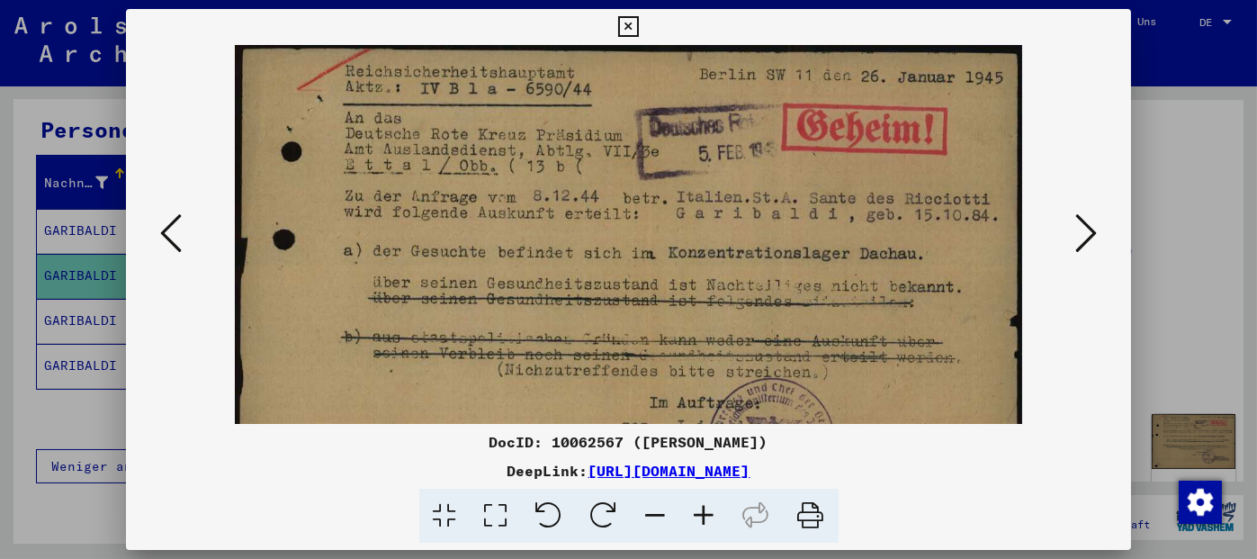
click at [700, 518] on icon at bounding box center [704, 516] width 49 height 55
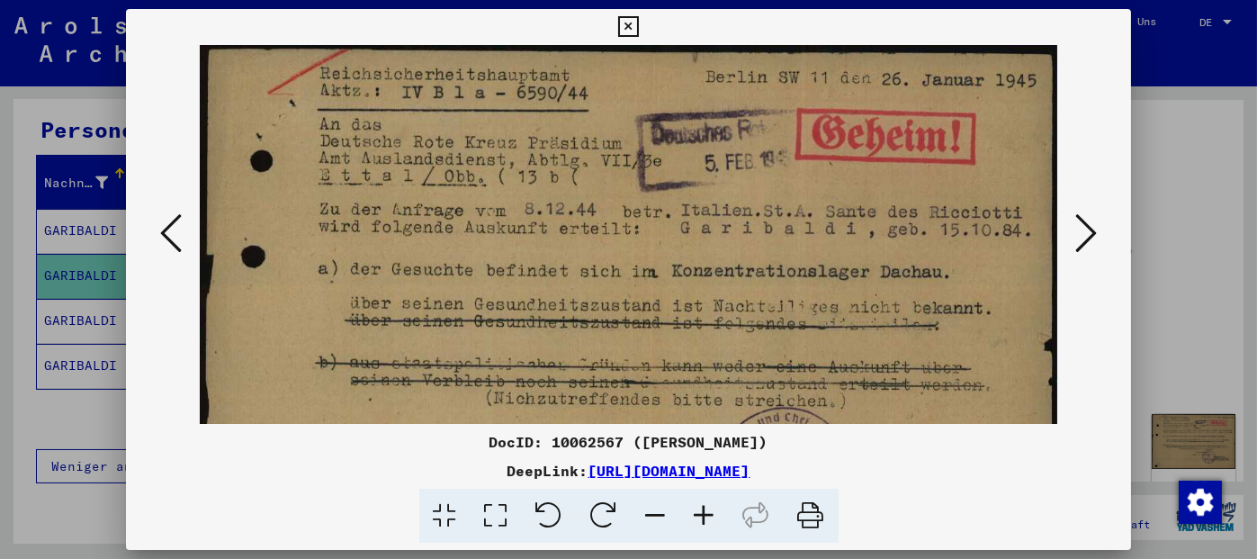
click at [700, 518] on icon at bounding box center [704, 516] width 49 height 55
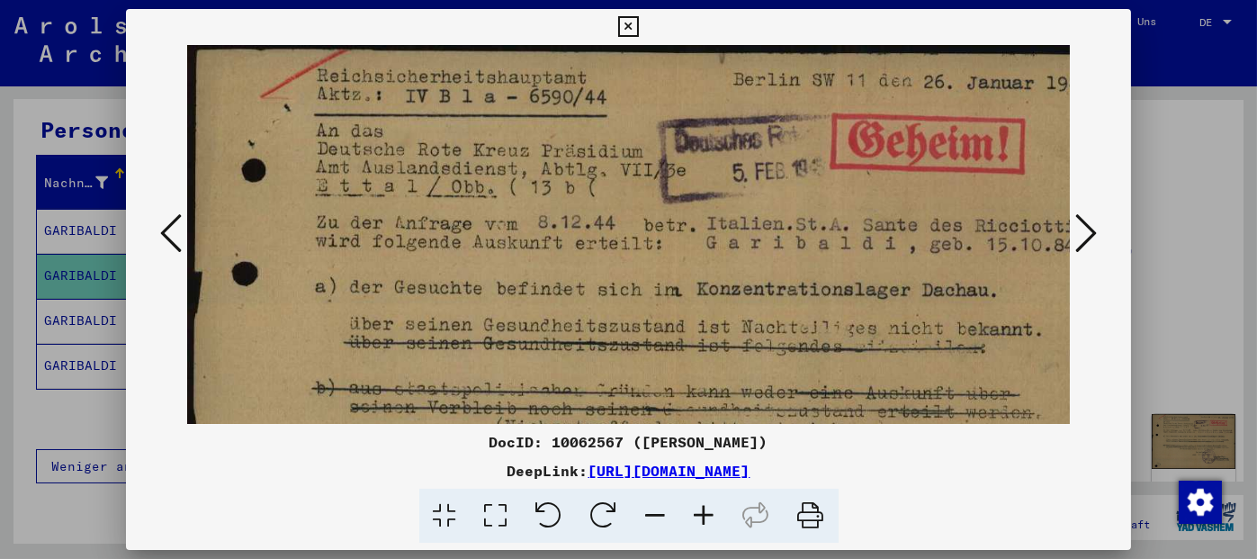
click at [700, 518] on icon at bounding box center [704, 516] width 49 height 55
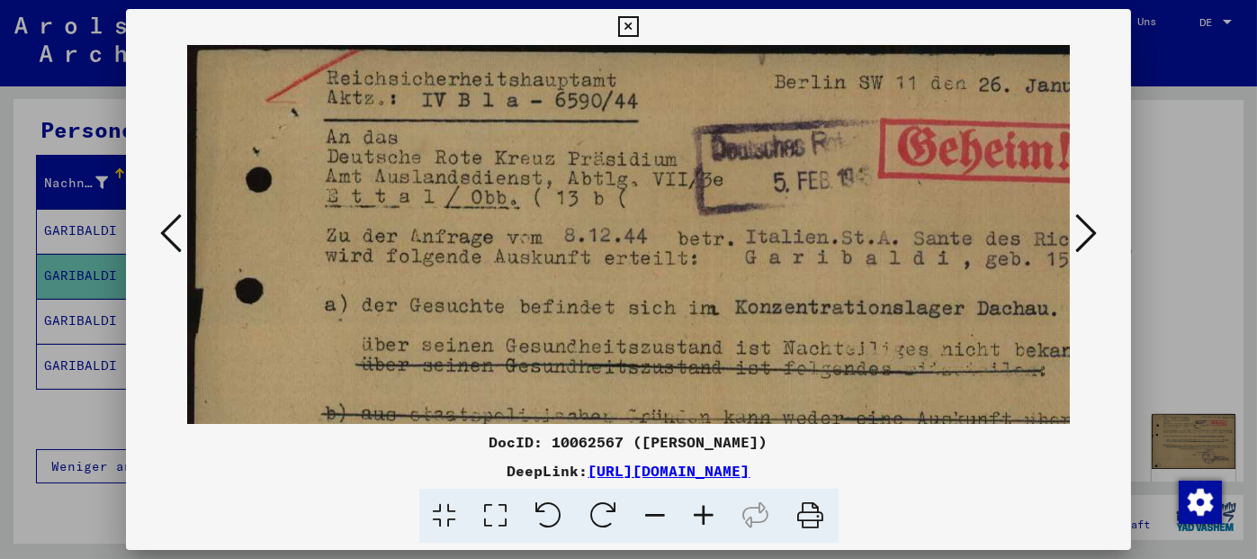
click at [700, 518] on icon at bounding box center [704, 516] width 49 height 55
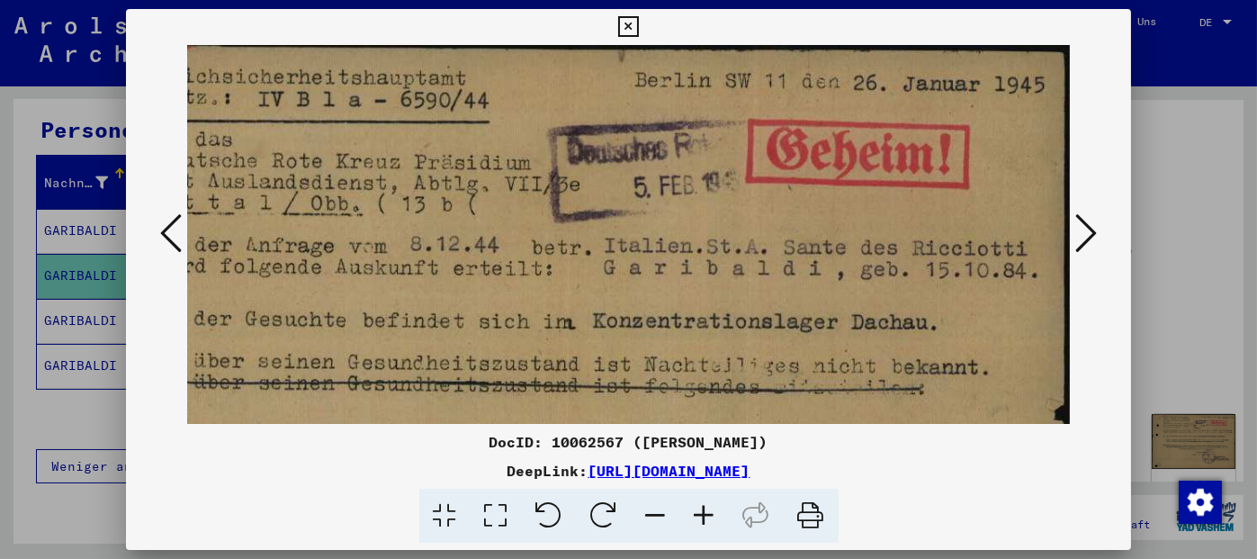
scroll to position [4, 180]
drag, startPoint x: 691, startPoint y: 299, endPoint x: 389, endPoint y: 295, distance: 302.3
click at [389, 295] on img at bounding box center [539, 388] width 1064 height 694
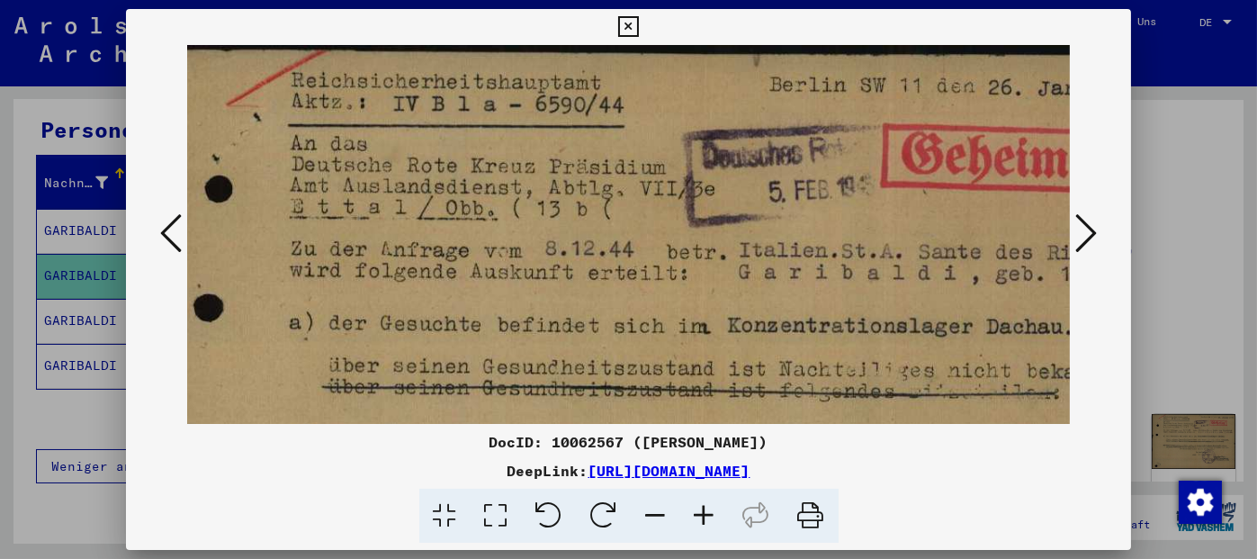
scroll to position [0, 0]
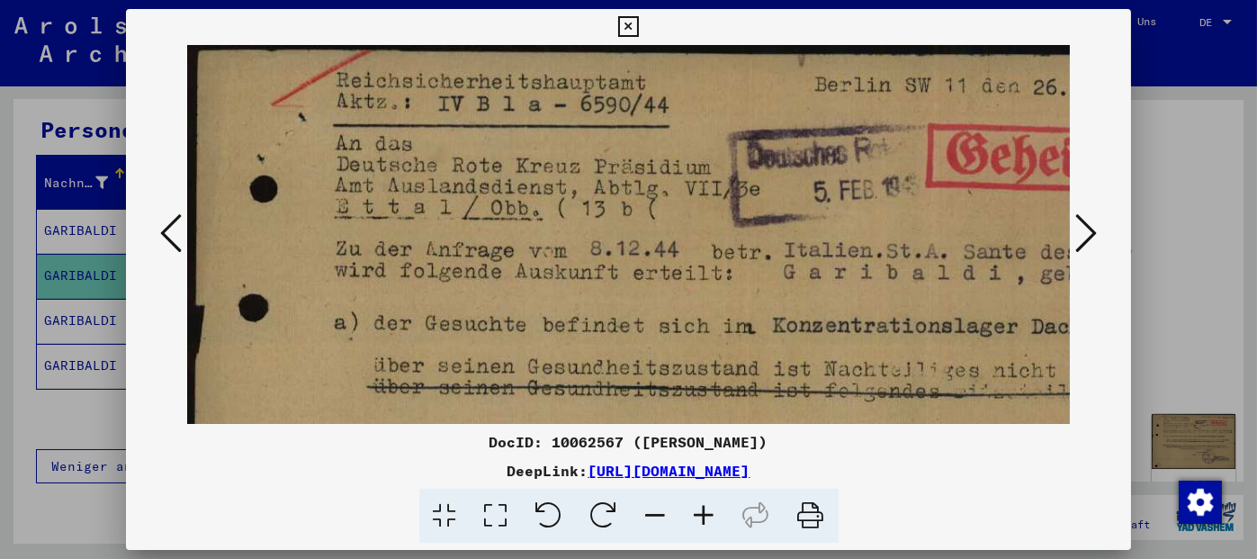
drag, startPoint x: 319, startPoint y: 229, endPoint x: 524, endPoint y: 263, distance: 207.8
click at [524, 263] on img at bounding box center [719, 392] width 1064 height 694
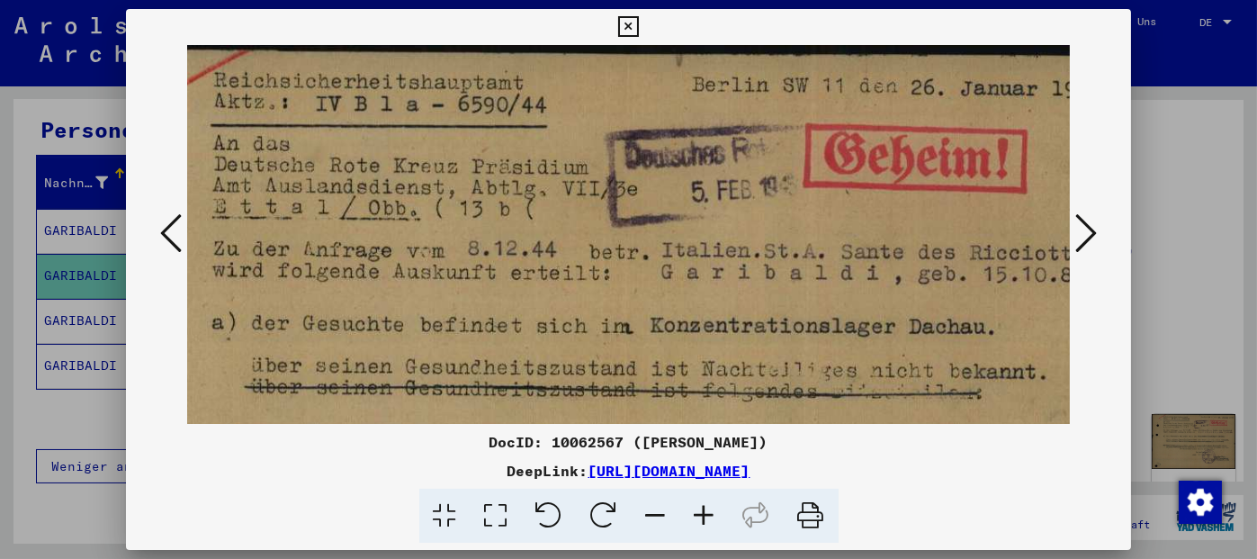
scroll to position [0, 180]
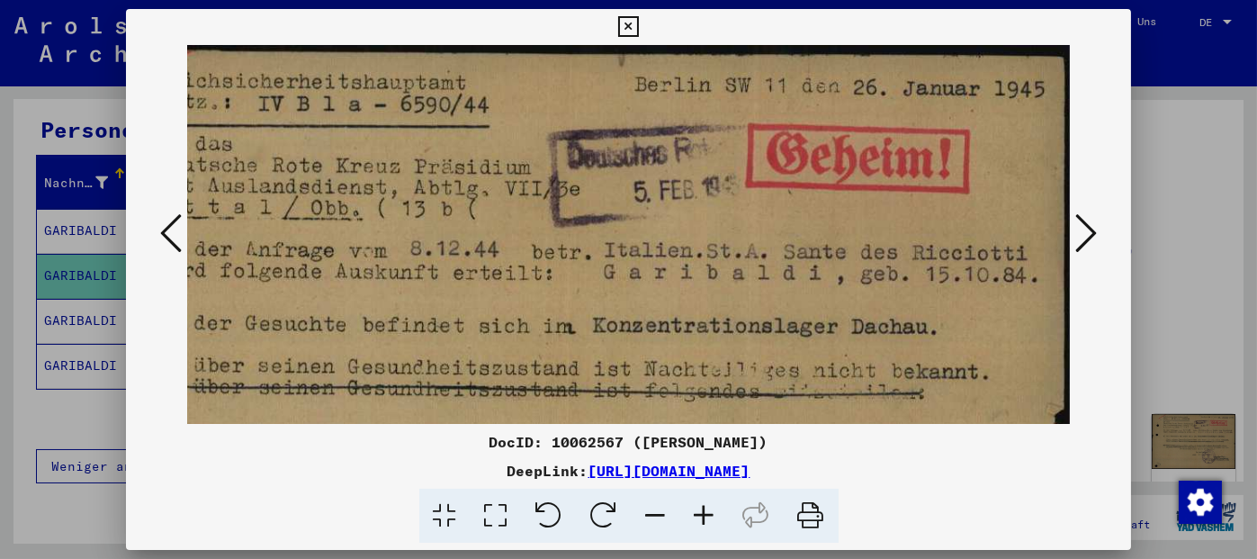
drag, startPoint x: 542, startPoint y: 320, endPoint x: 342, endPoint y: 328, distance: 199.9
click at [342, 328] on img at bounding box center [539, 392] width 1064 height 694
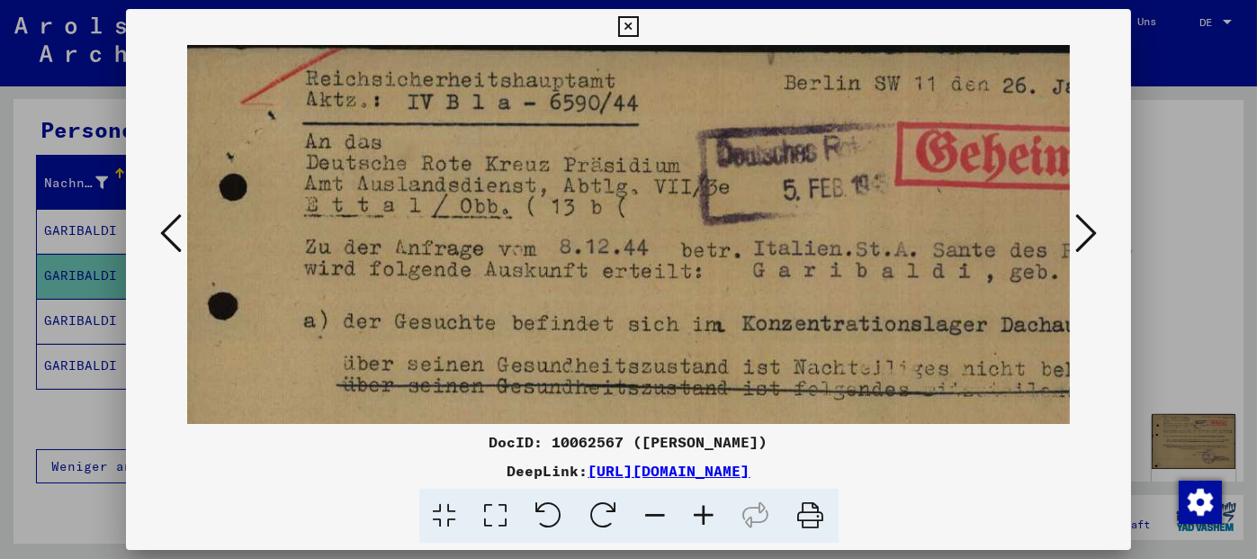
scroll to position [1, 31]
drag, startPoint x: 604, startPoint y: 311, endPoint x: 758, endPoint y: 310, distance: 153.9
click at [758, 310] on img at bounding box center [689, 391] width 1064 height 694
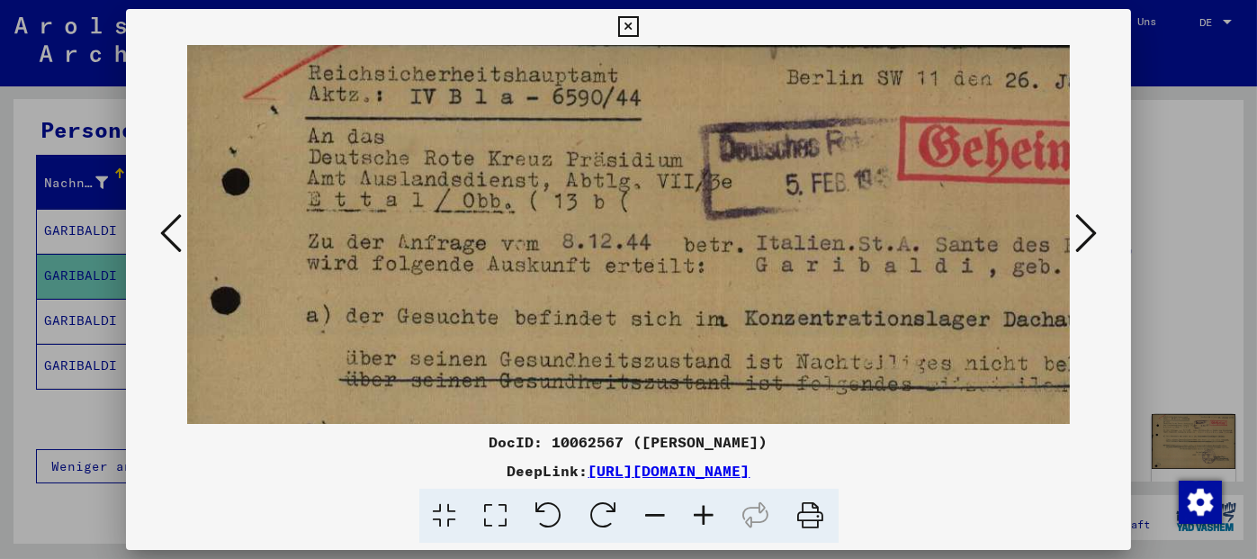
scroll to position [7, 26]
click at [651, 352] on img at bounding box center [693, 385] width 1064 height 694
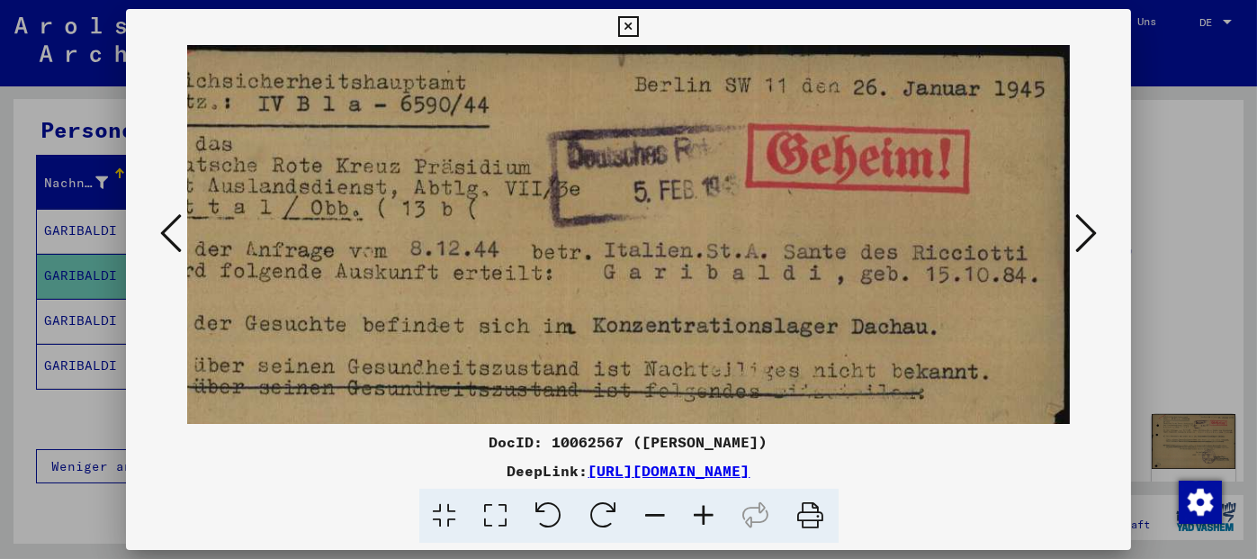
scroll to position [0, 180]
drag, startPoint x: 690, startPoint y: 324, endPoint x: 462, endPoint y: 343, distance: 228.4
click at [462, 343] on img at bounding box center [539, 392] width 1064 height 694
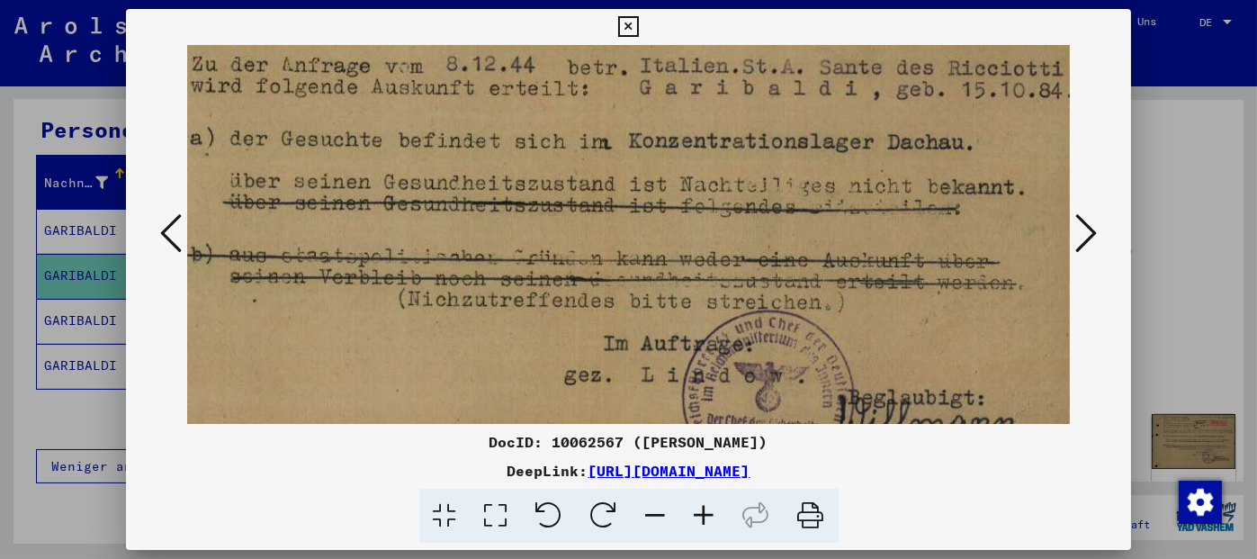
scroll to position [202, 134]
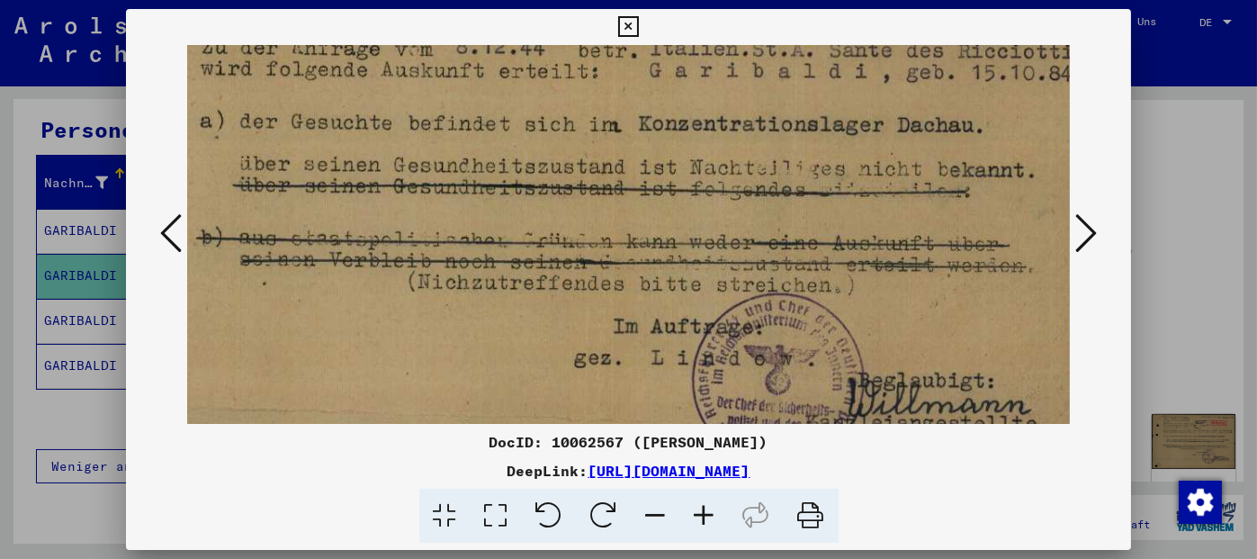
drag, startPoint x: 628, startPoint y: 316, endPoint x: 674, endPoint y: 115, distance: 205.8
click at [674, 115] on img at bounding box center [585, 190] width 1064 height 694
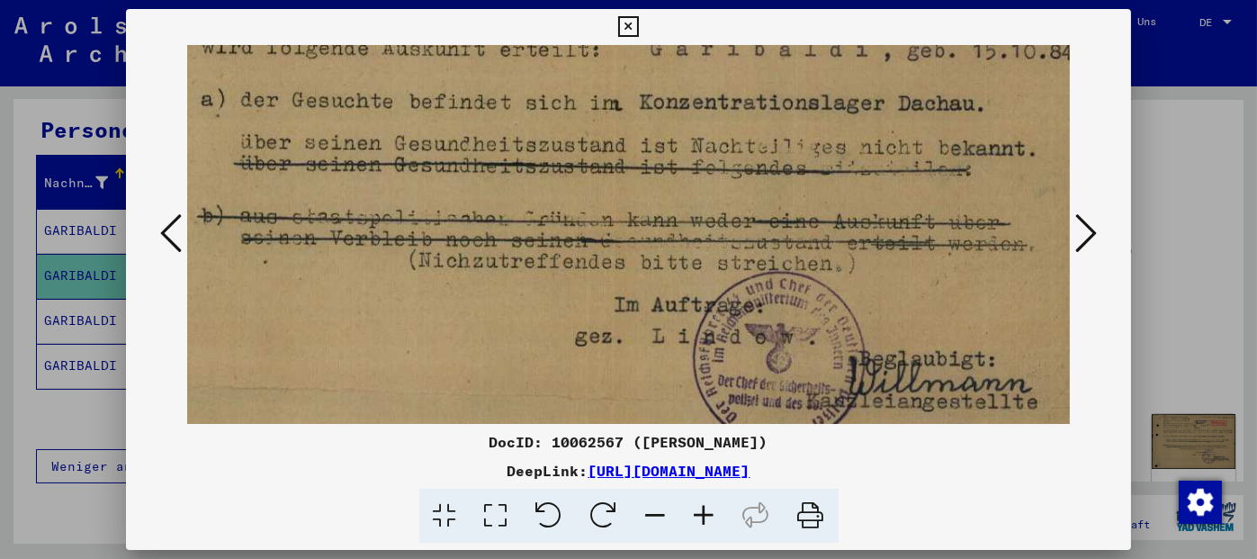
drag, startPoint x: 606, startPoint y: 213, endPoint x: 607, endPoint y: 189, distance: 24.4
click at [607, 189] on img at bounding box center [586, 169] width 1064 height 694
click at [1233, 201] on div at bounding box center [628, 279] width 1257 height 559
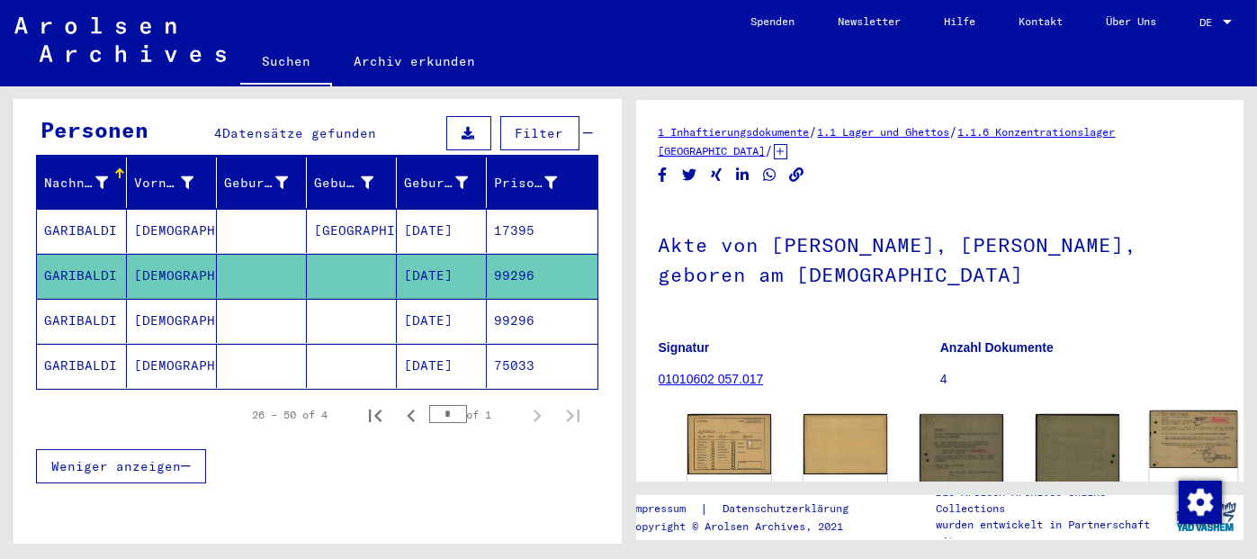
click at [1150, 433] on img at bounding box center [1194, 439] width 88 height 58
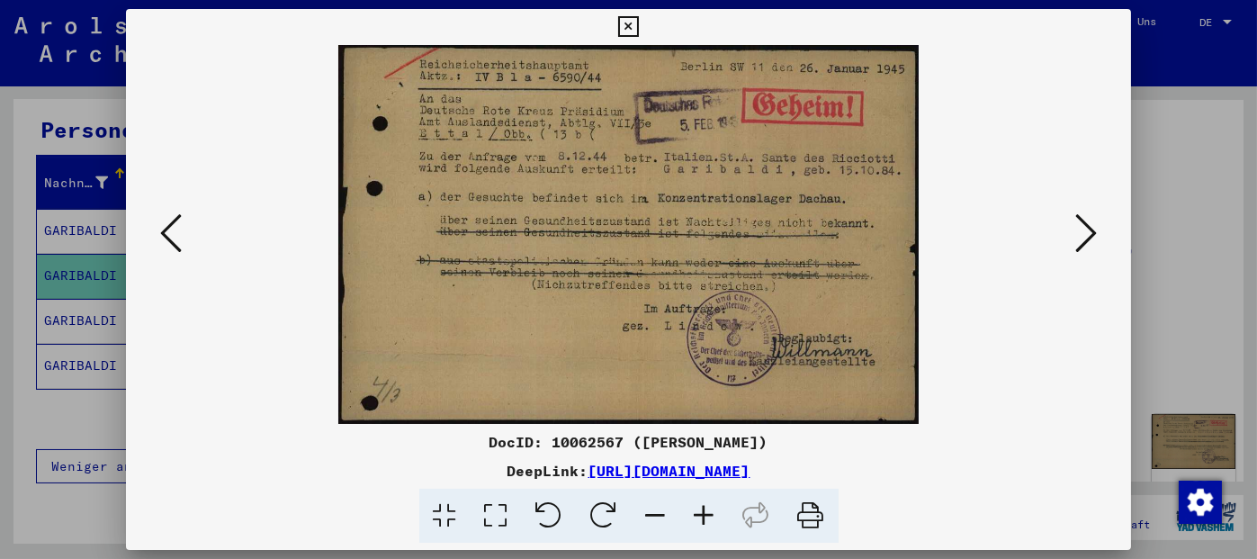
click at [626, 28] on icon at bounding box center [628, 27] width 21 height 22
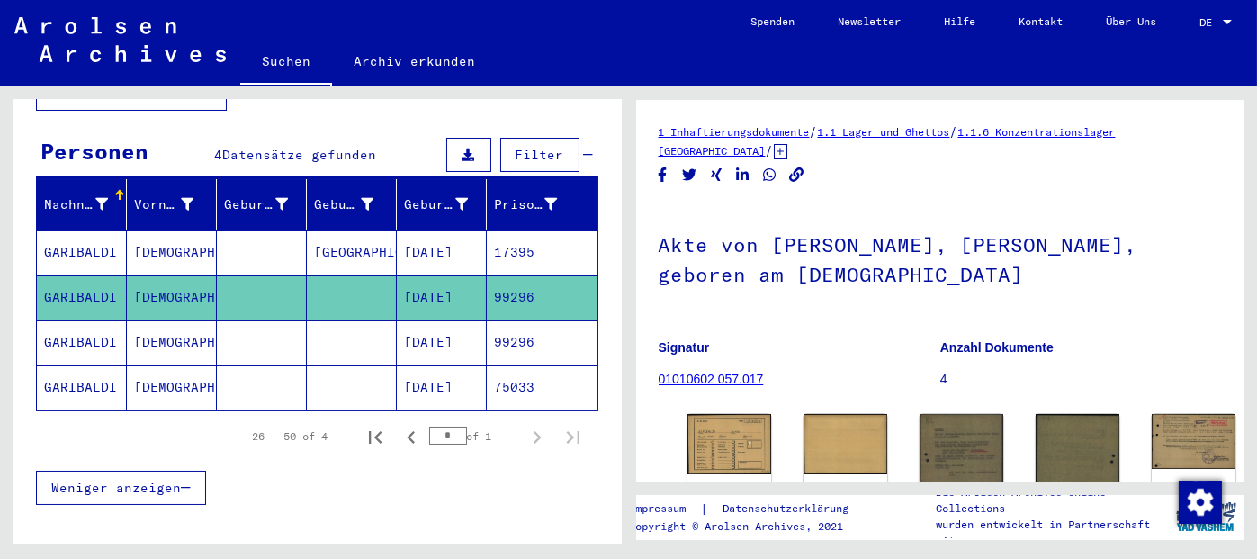
scroll to position [0, 0]
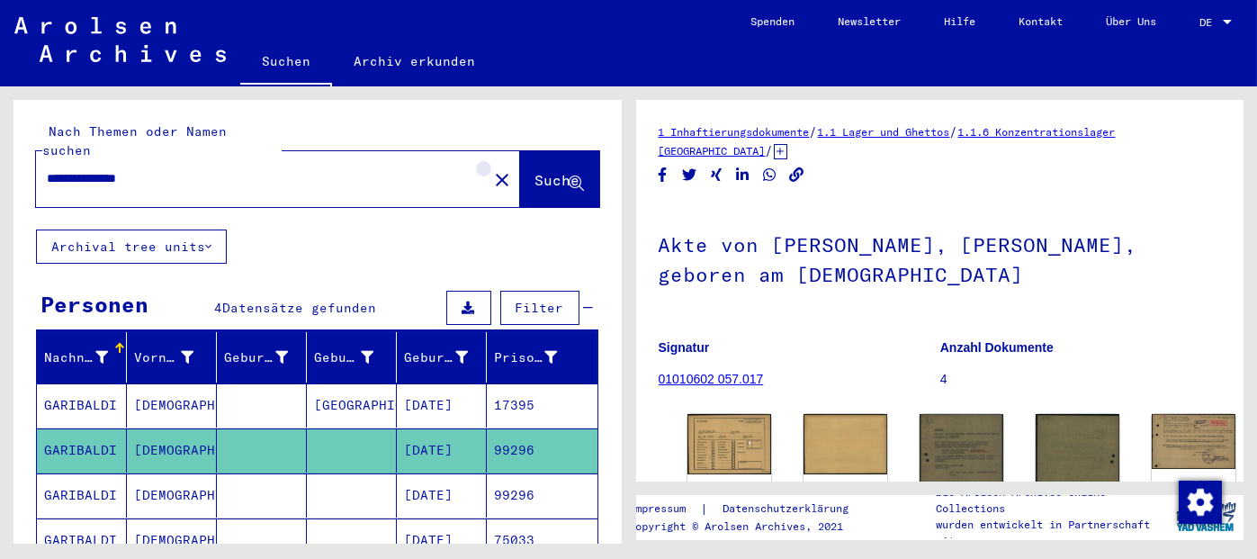
click at [491, 169] on mat-icon "close" at bounding box center [502, 180] width 22 height 22
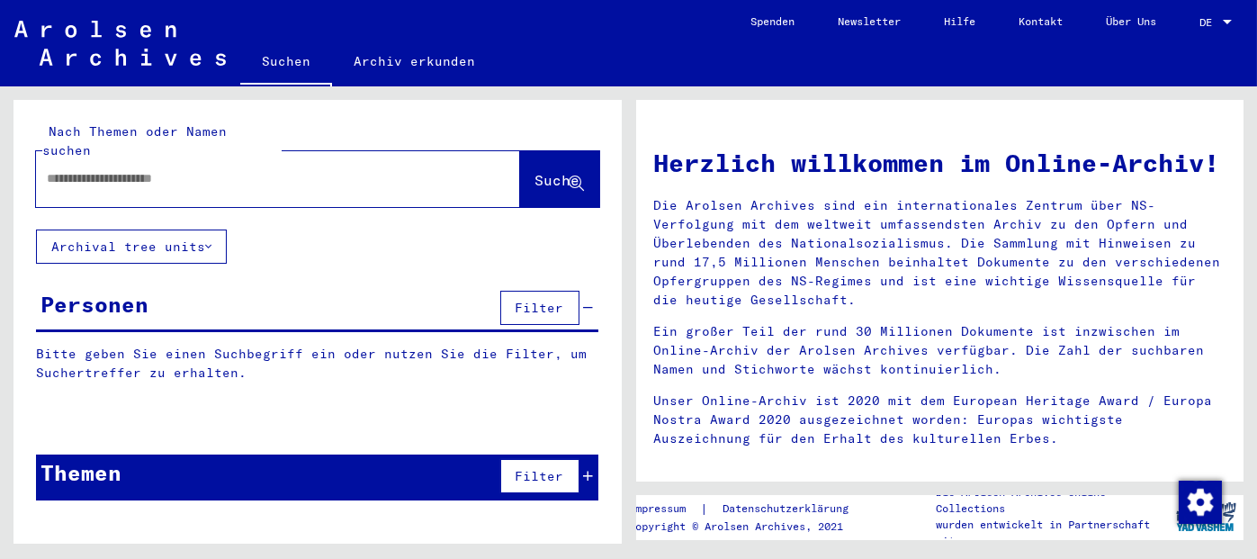
click at [417, 169] on input "text" at bounding box center [256, 178] width 419 height 19
click at [535, 171] on span "Suche" at bounding box center [557, 180] width 45 height 18
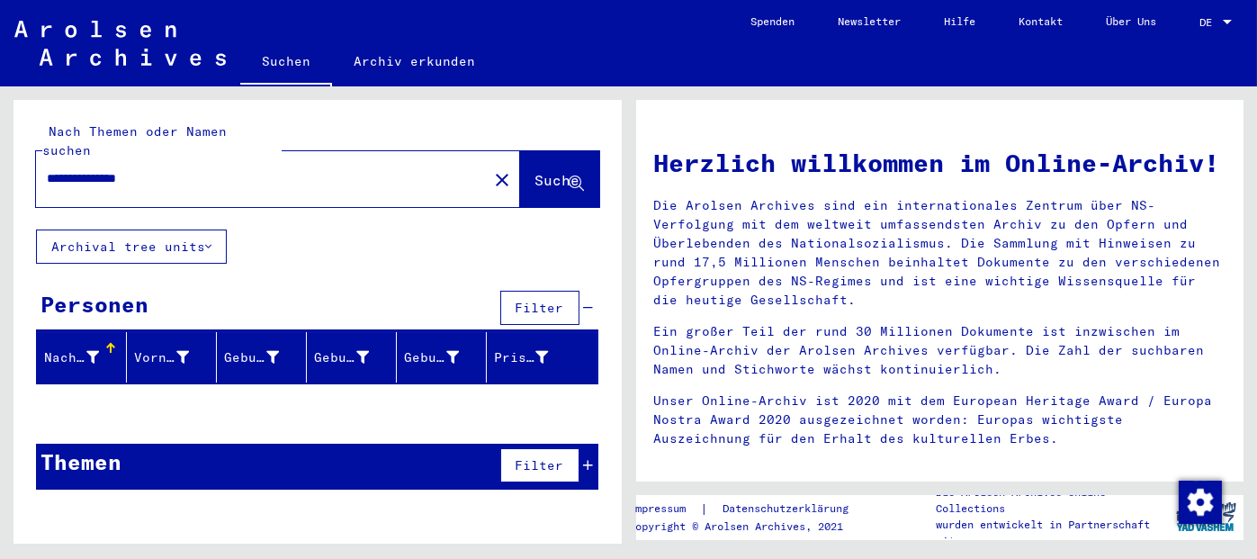
drag, startPoint x: 183, startPoint y: 165, endPoint x: 98, endPoint y: 175, distance: 85.2
click at [98, 175] on div "**********" at bounding box center [251, 178] width 430 height 40
type input "*******"
click at [535, 171] on span "Suche" at bounding box center [557, 180] width 45 height 18
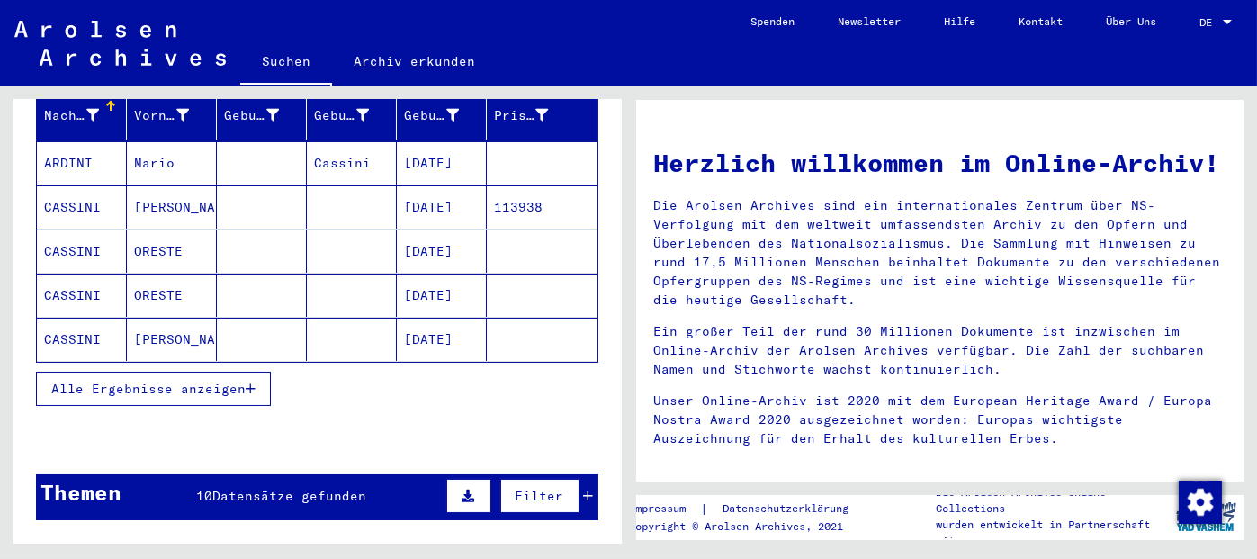
scroll to position [239, 0]
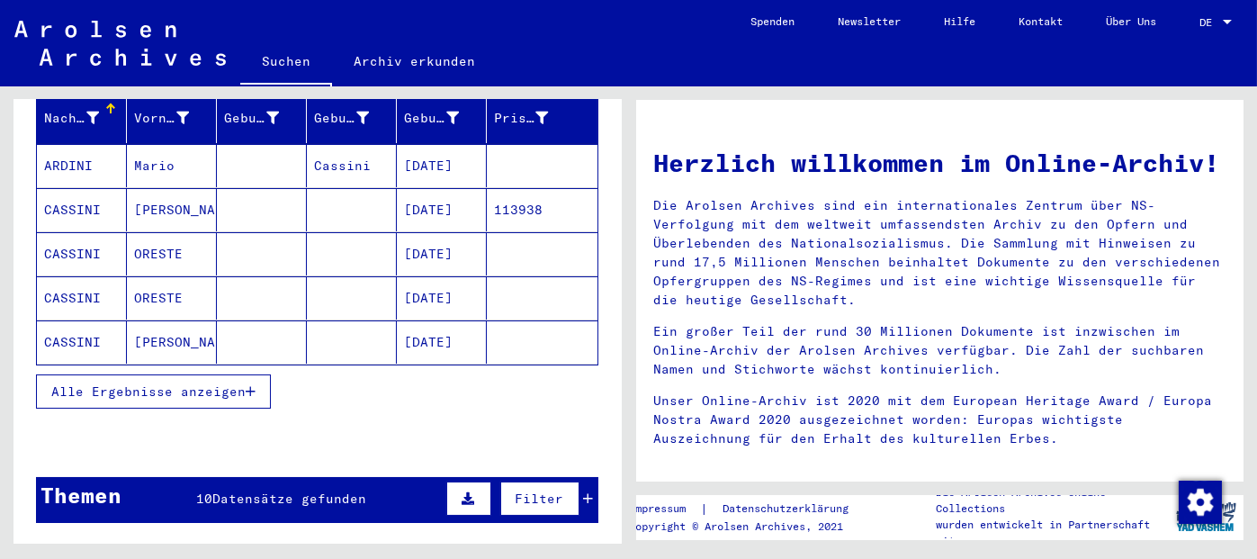
click at [252, 385] on icon "button" at bounding box center [251, 391] width 10 height 13
